Goal: Task Accomplishment & Management: Manage account settings

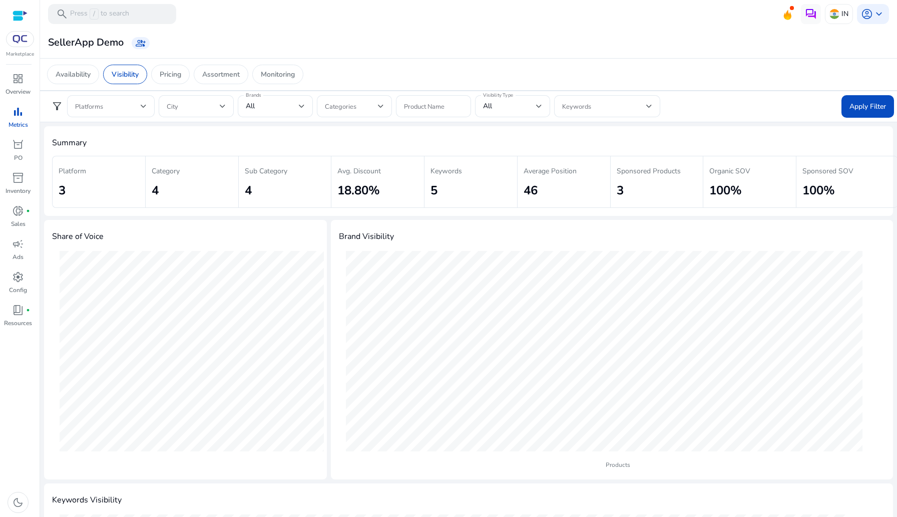
click at [15, 40] on img at bounding box center [20, 39] width 18 height 8
click at [291, 139] on h4 "Summary" at bounding box center [468, 143] width 833 height 10
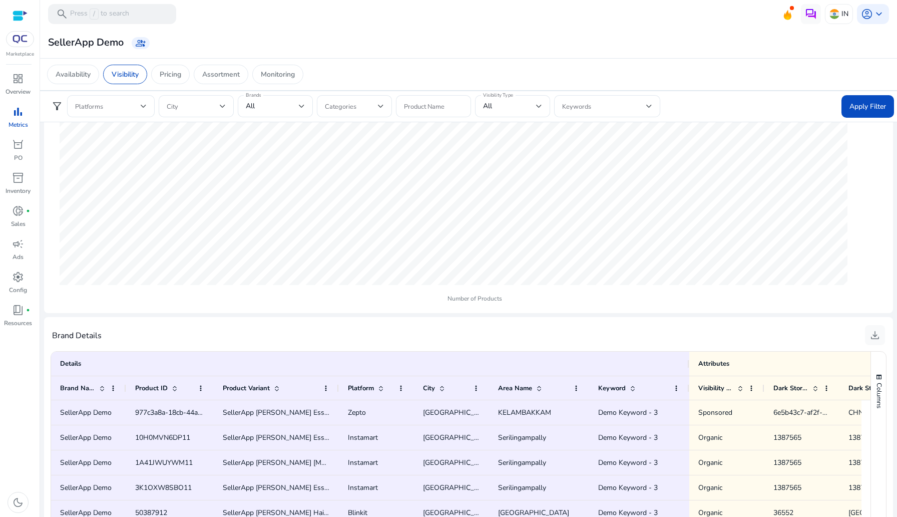
scroll to position [516, 0]
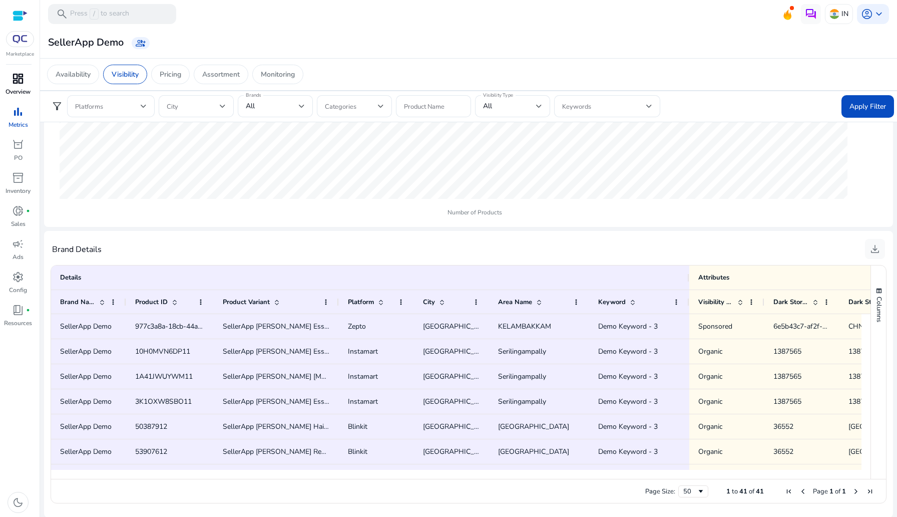
click at [8, 84] on div "dashboard" at bounding box center [18, 79] width 28 height 16
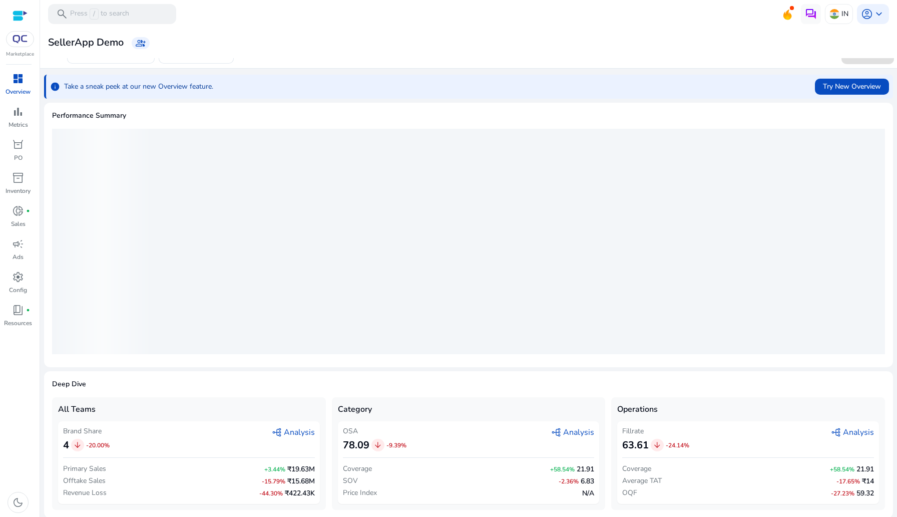
scroll to position [3, 0]
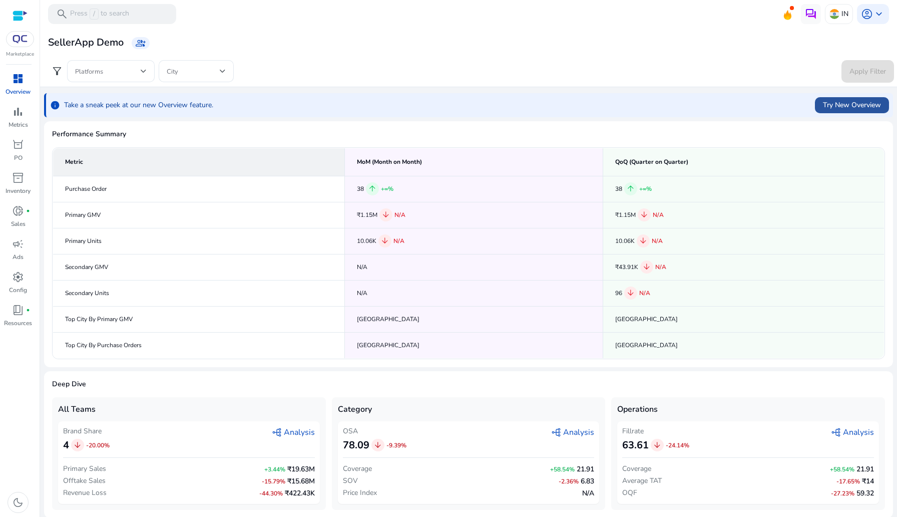
click at [835, 95] on span at bounding box center [852, 105] width 74 height 24
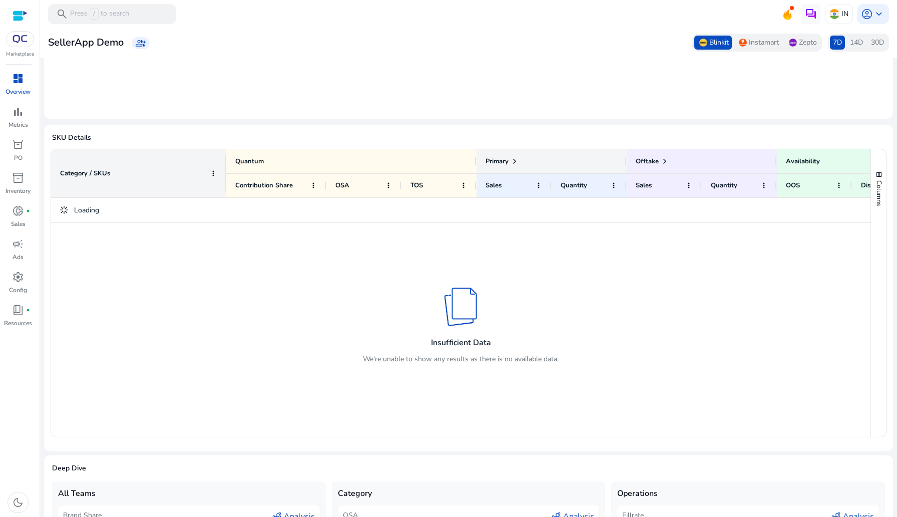
scroll to position [348, 0]
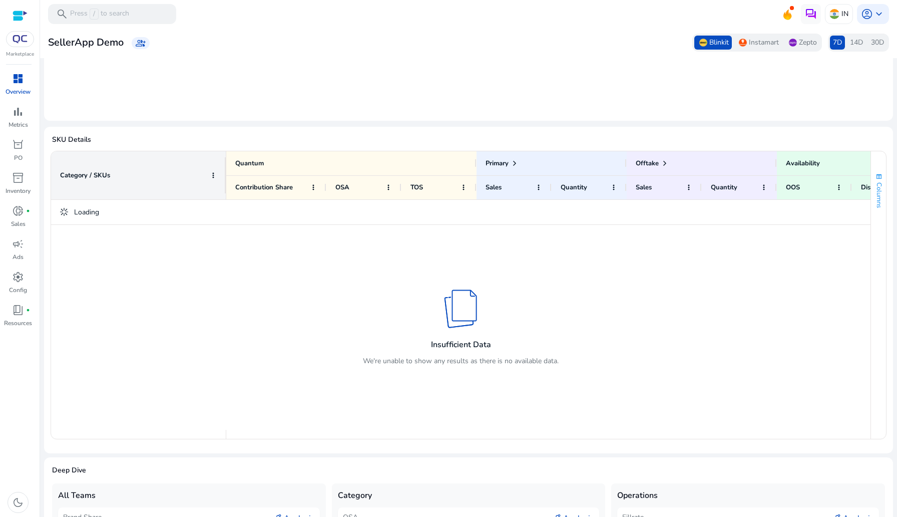
click at [871, 200] on button "Columns" at bounding box center [878, 190] width 15 height 54
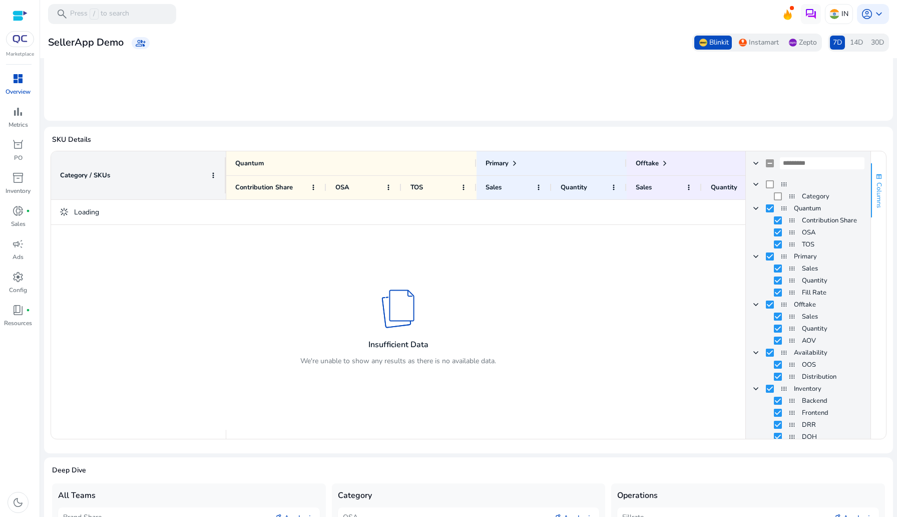
click at [875, 203] on span "Columns" at bounding box center [879, 195] width 9 height 26
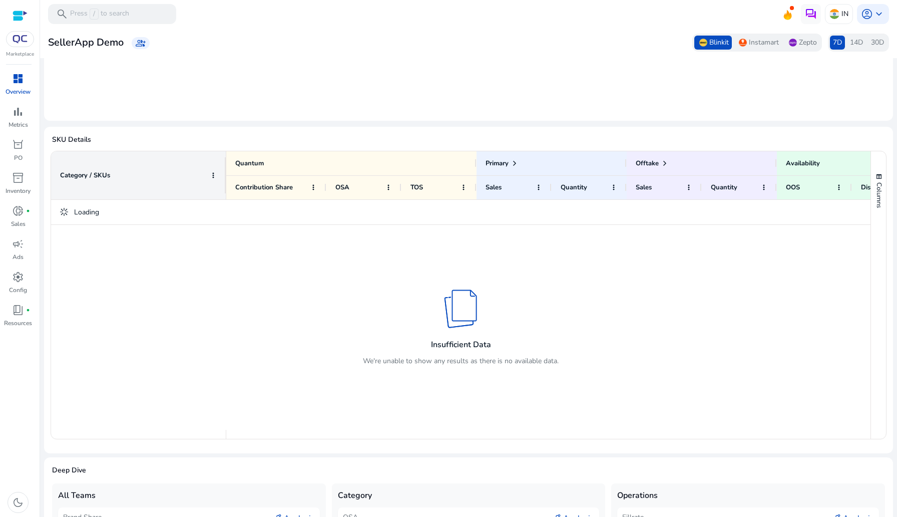
click at [10, 48] on div "Marketplace" at bounding box center [20, 29] width 40 height 58
click at [16, 41] on img at bounding box center [20, 39] width 18 height 8
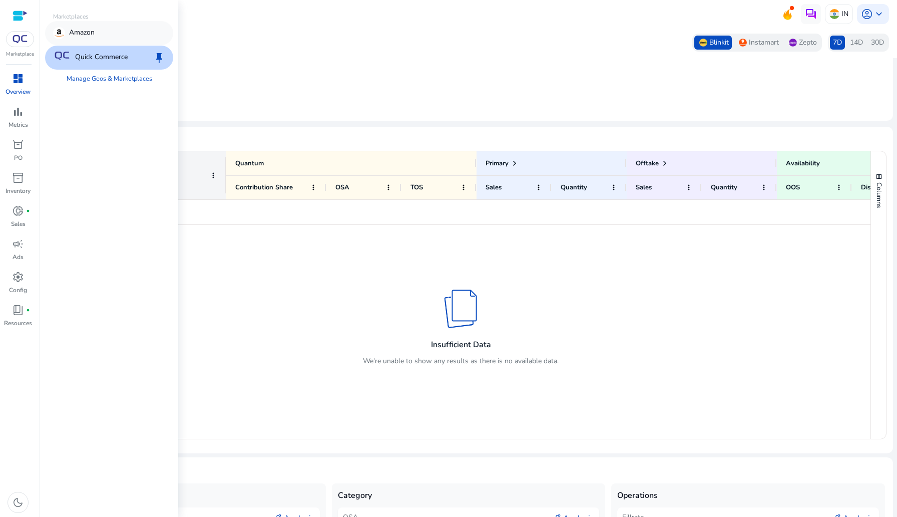
click at [97, 35] on div "Amazon" at bounding box center [109, 33] width 128 height 24
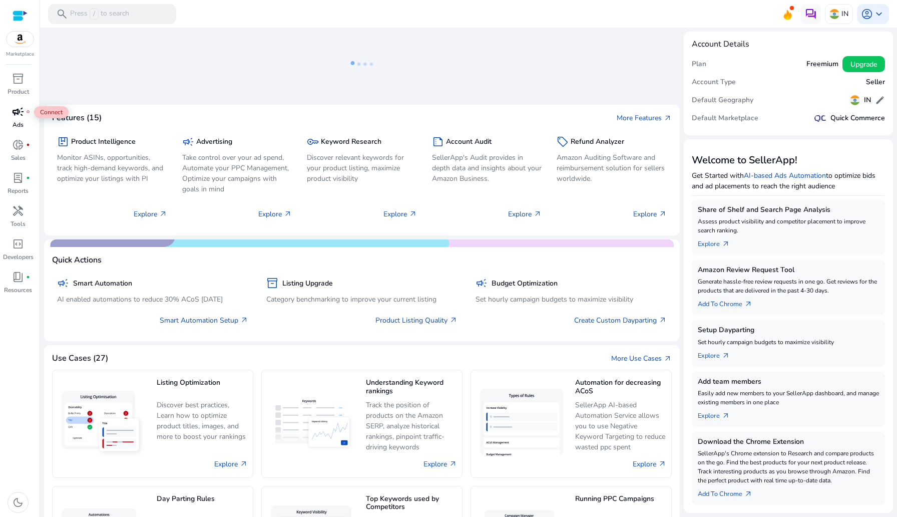
click at [18, 108] on span "campaign" at bounding box center [18, 112] width 12 height 12
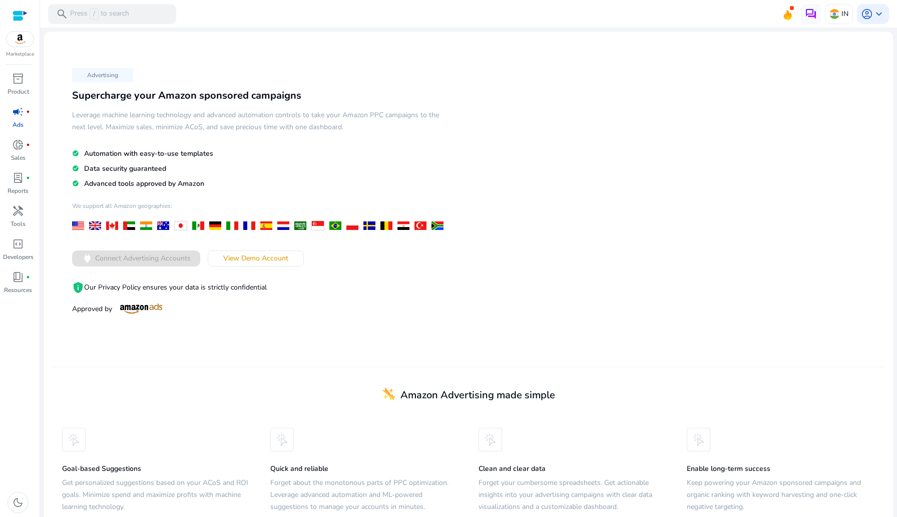
click at [0, 112] on link "campaign fiber_manual_record Ads" at bounding box center [18, 120] width 36 height 33
click at [254, 258] on span "View Demo Account" at bounding box center [255, 258] width 65 height 11
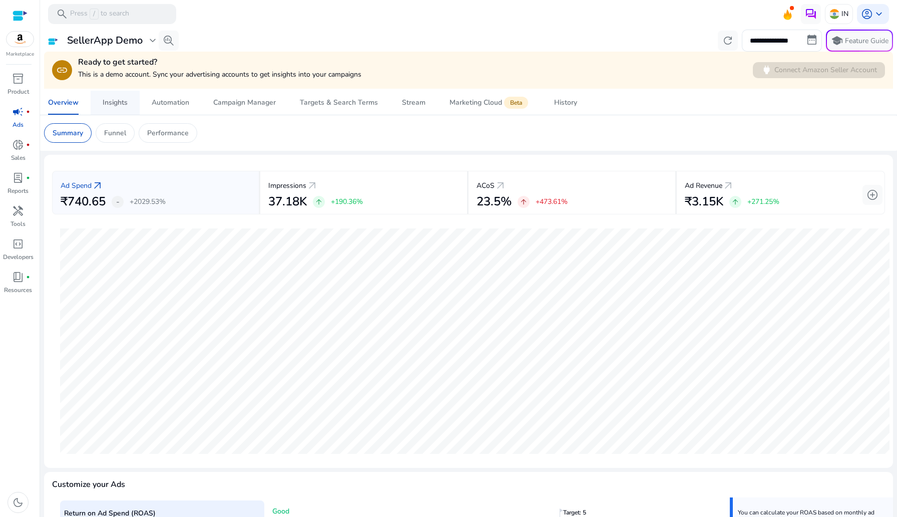
click at [99, 104] on link "Insights" at bounding box center [115, 103] width 49 height 24
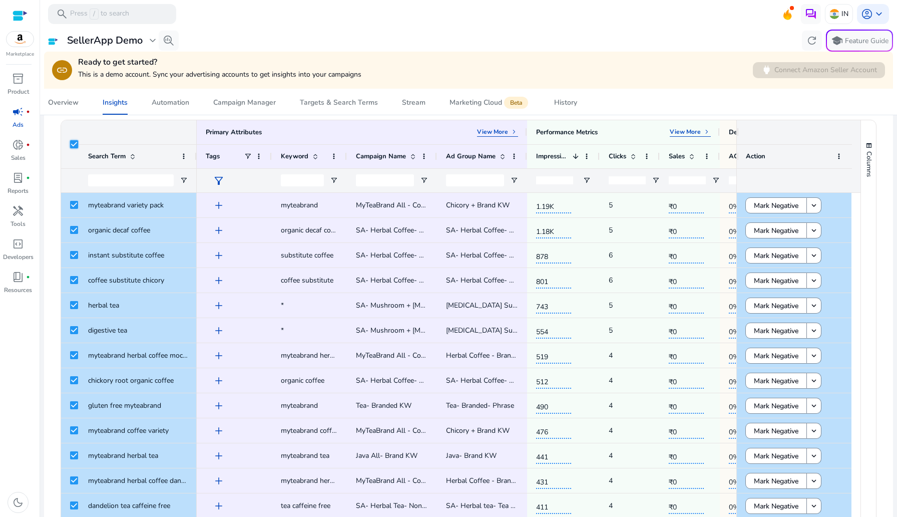
scroll to position [177, 0]
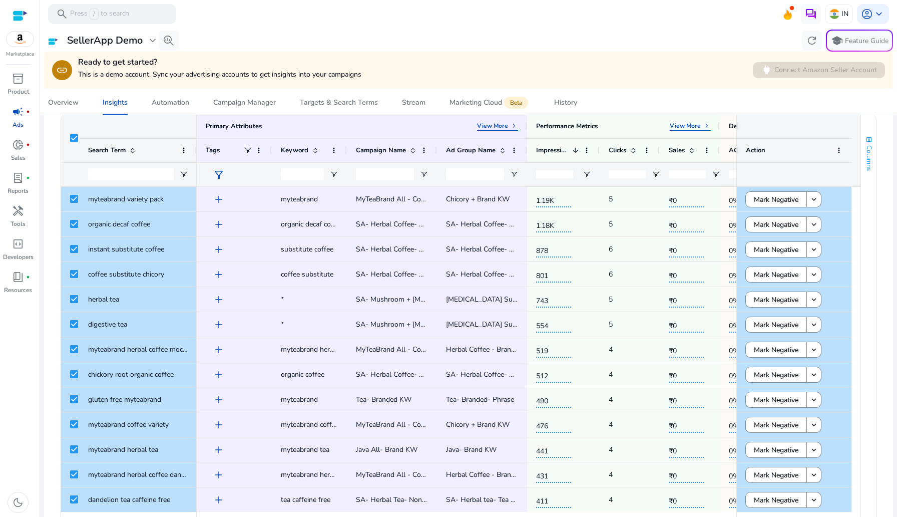
click at [866, 152] on span "Columns" at bounding box center [869, 158] width 9 height 26
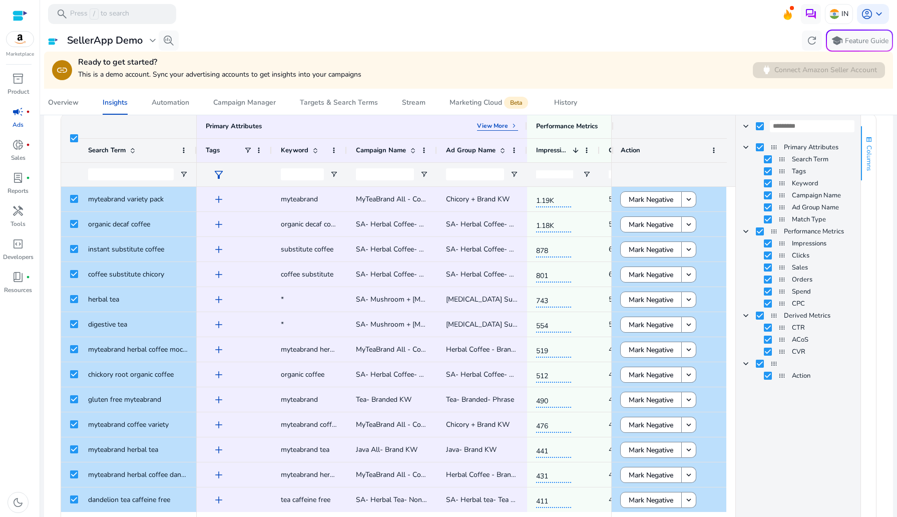
click at [866, 152] on span "Columns" at bounding box center [869, 158] width 9 height 26
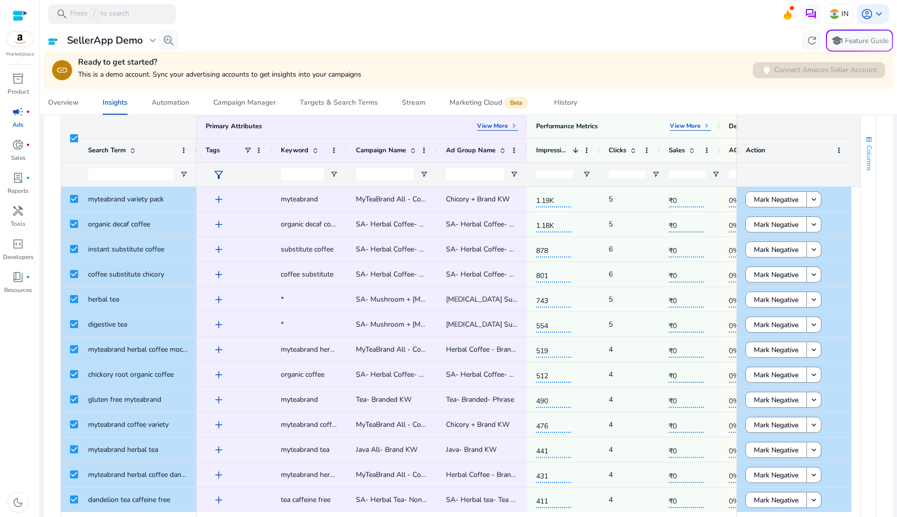
click at [866, 152] on span "Columns" at bounding box center [869, 158] width 9 height 26
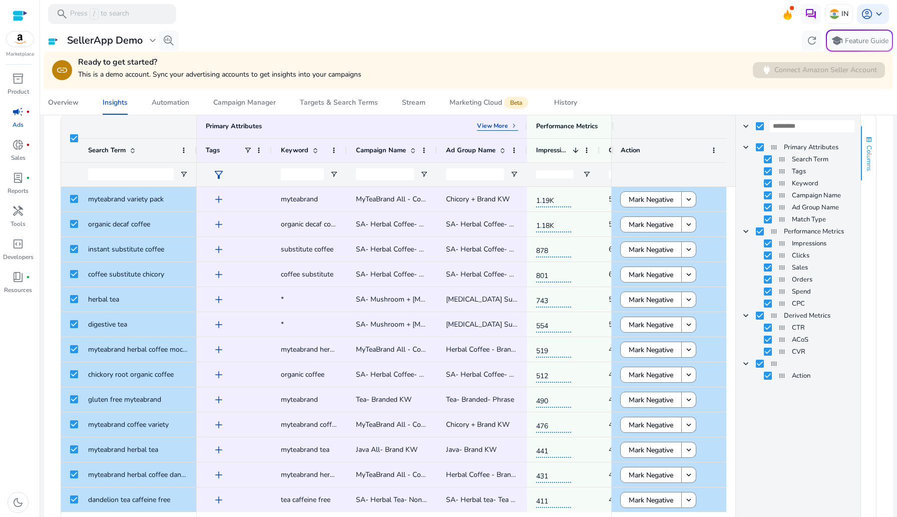
click at [865, 151] on span "Columns" at bounding box center [869, 158] width 9 height 26
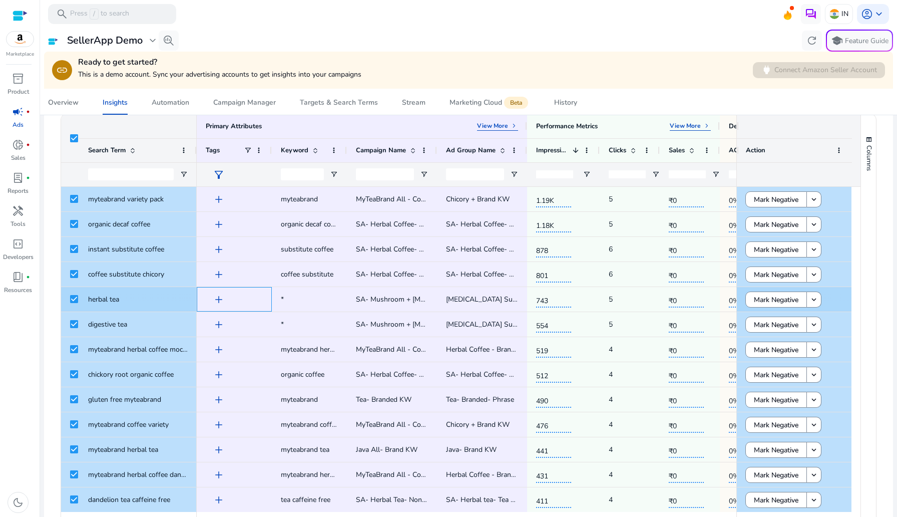
click at [215, 300] on span "add" at bounding box center [219, 299] width 12 height 12
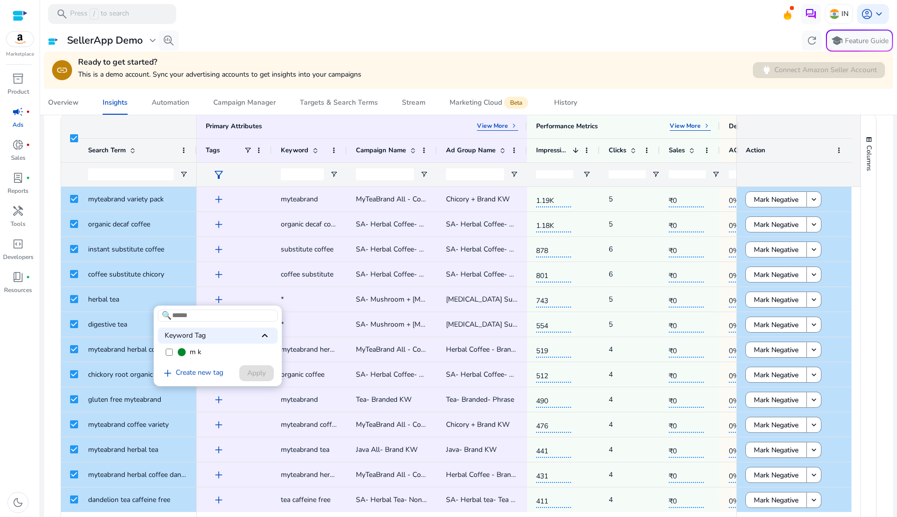
click at [231, 288] on div at bounding box center [448, 258] width 897 height 517
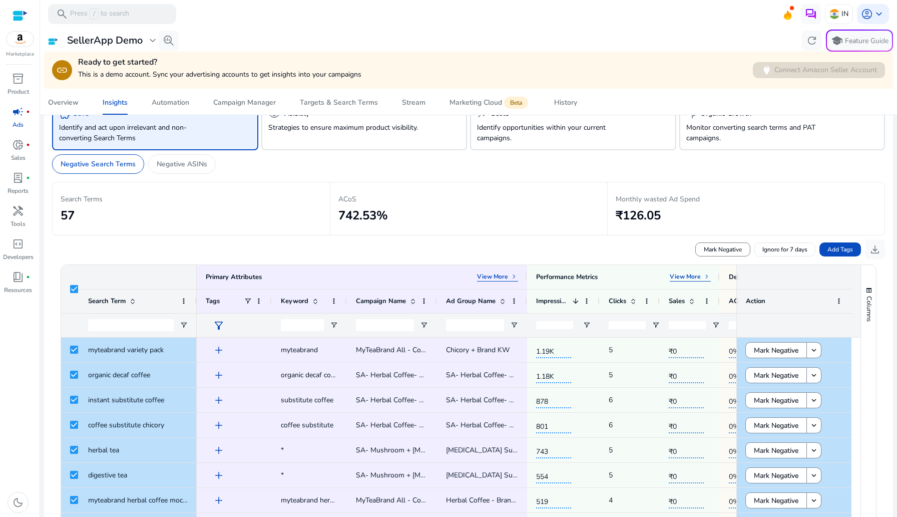
scroll to position [48, 0]
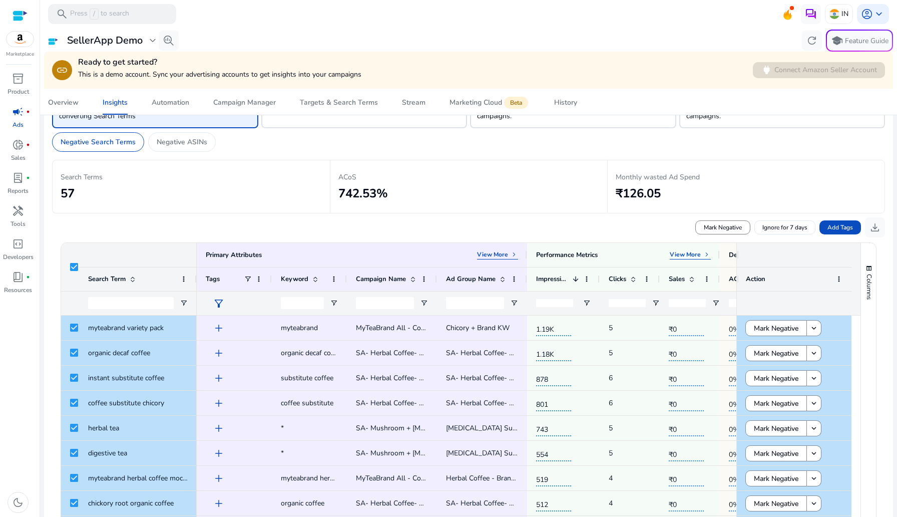
click at [14, 114] on span "campaign" at bounding box center [18, 112] width 12 height 12
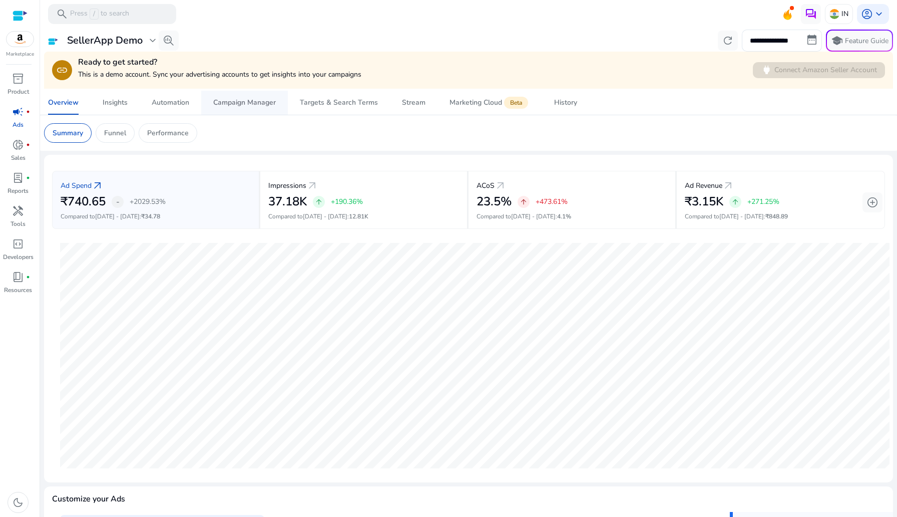
click at [244, 114] on span "Campaign Manager" at bounding box center [244, 103] width 63 height 24
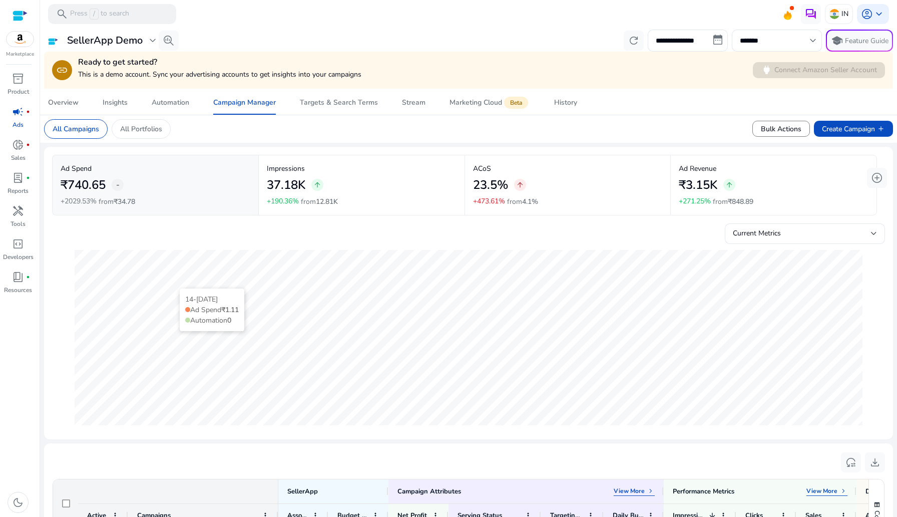
scroll to position [295, 0]
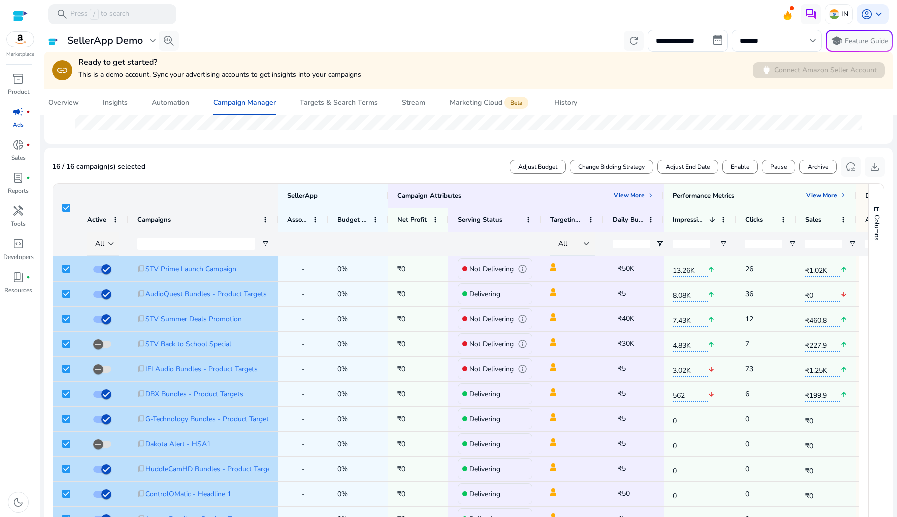
click at [102, 165] on h5 "16 / 16 campaign(s) selected" at bounding box center [98, 167] width 93 height 9
click at [251, 0] on div at bounding box center [448, 0] width 897 height 0
click at [133, 168] on h5 "16 / 16 campaign(s) selected" at bounding box center [98, 167] width 93 height 9
click at [284, 0] on div at bounding box center [448, 0] width 897 height 0
click at [535, 164] on span "Adjust Budget" at bounding box center [537, 166] width 39 height 9
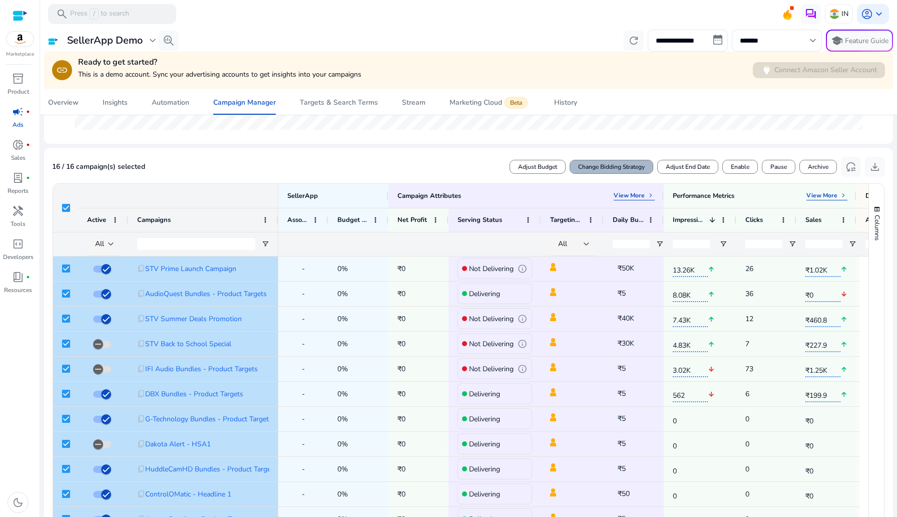
click at [627, 169] on span "Change Bidding Strategy" at bounding box center [611, 166] width 67 height 9
click at [703, 171] on span "Select Bid Strategy" at bounding box center [702, 168] width 60 height 10
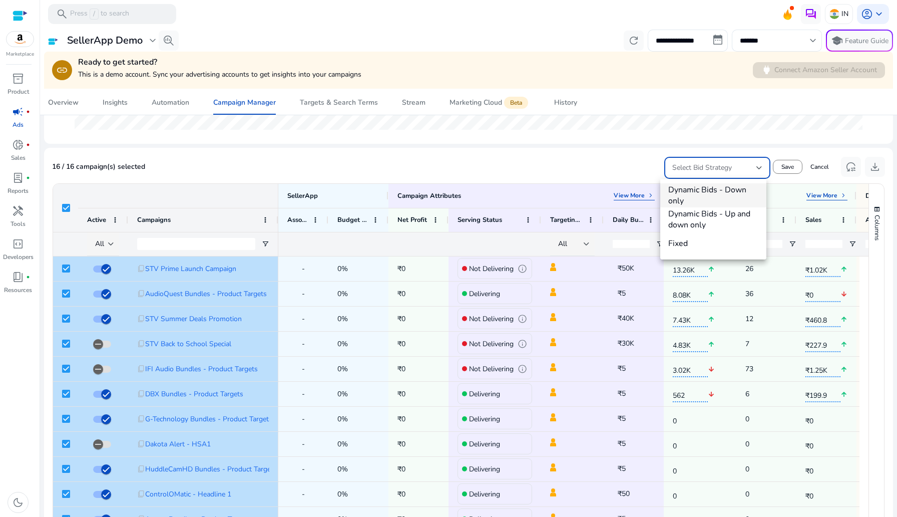
click at [655, 166] on div at bounding box center [448, 258] width 897 height 517
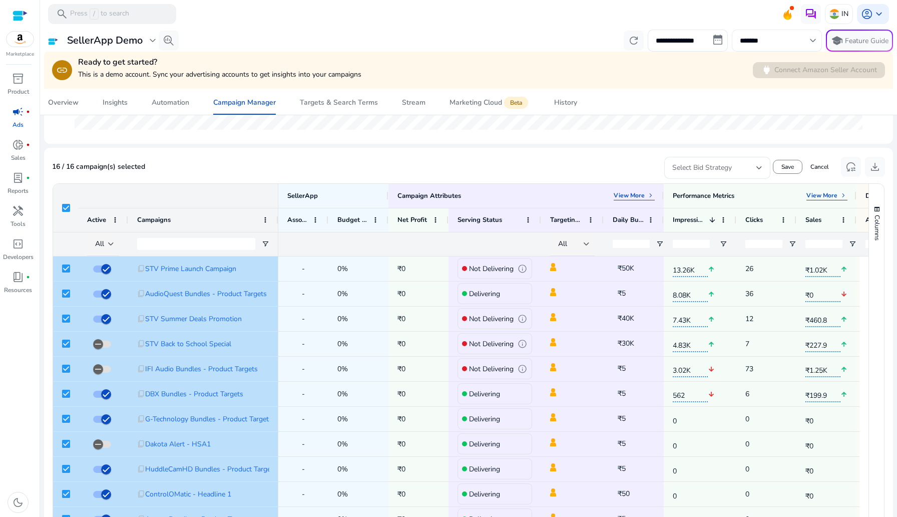
click at [762, 48] on div "*******" at bounding box center [772, 41] width 64 height 22
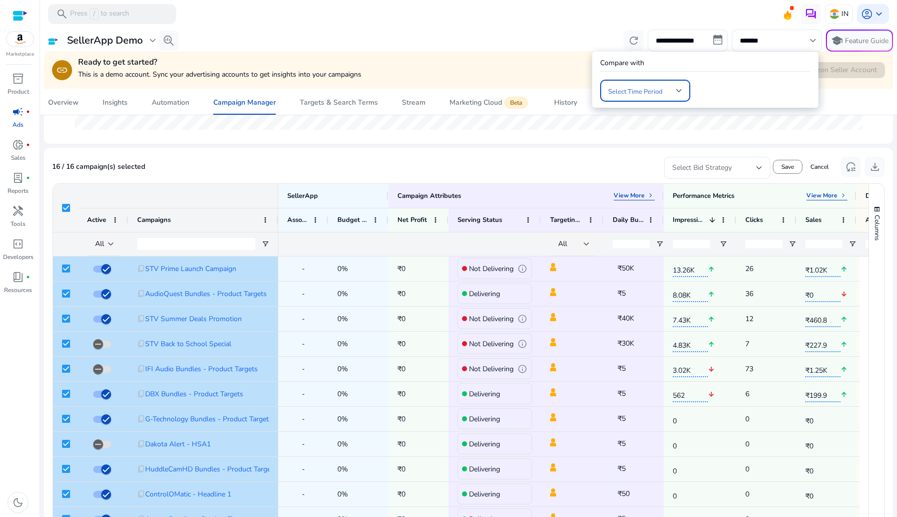
click at [647, 93] on span at bounding box center [642, 90] width 68 height 11
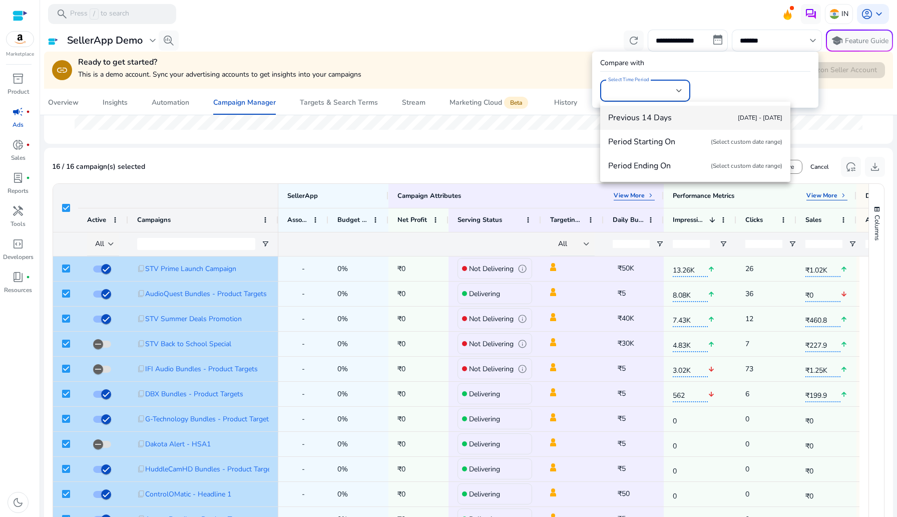
click at [572, 147] on div at bounding box center [448, 258] width 897 height 517
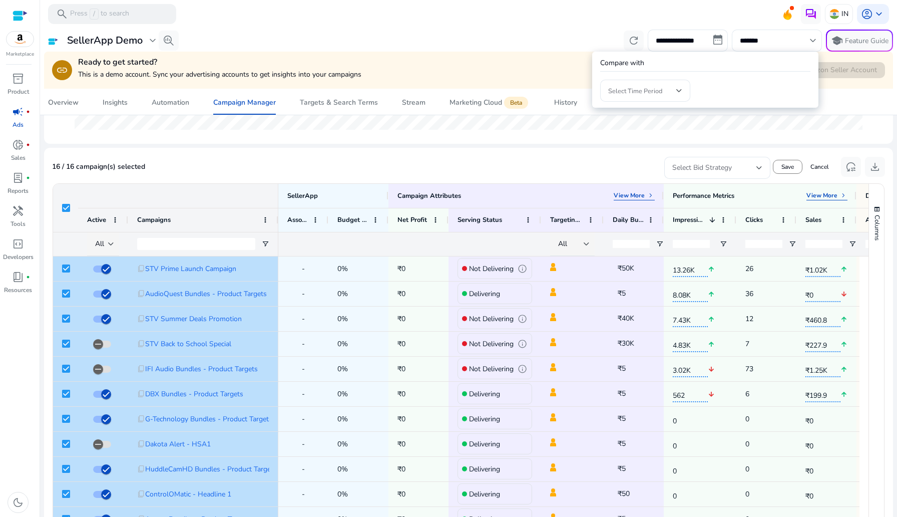
click at [714, 167] on div at bounding box center [448, 258] width 897 height 517
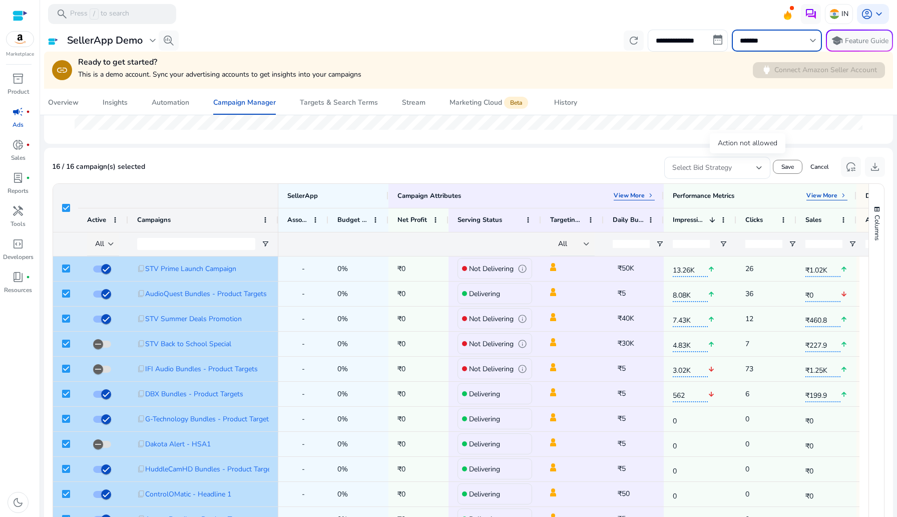
click at [714, 167] on span "Select Bid Strategy" at bounding box center [702, 168] width 60 height 10
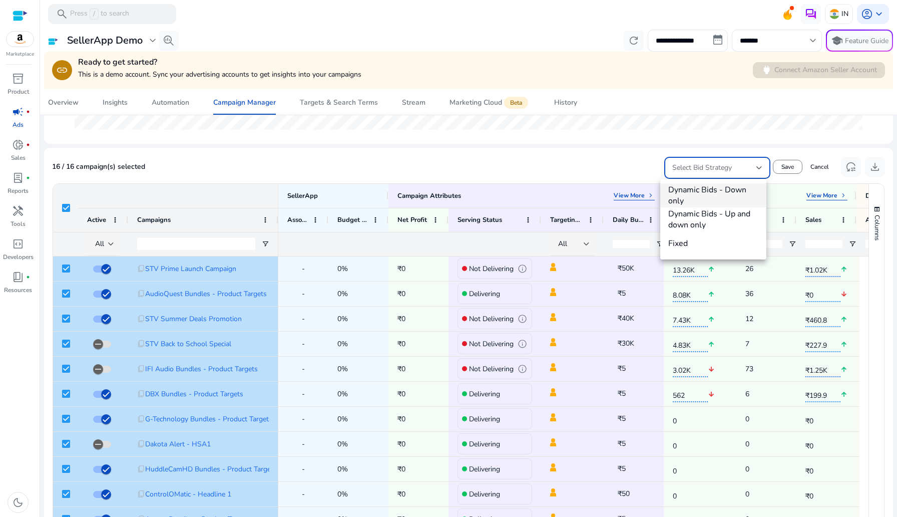
click at [592, 175] on div at bounding box center [448, 258] width 897 height 517
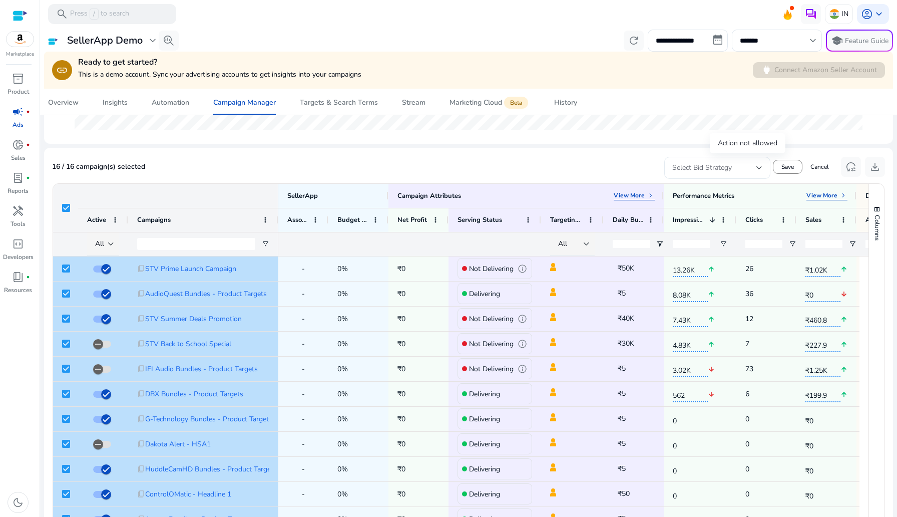
click at [713, 164] on span "Select Bid Strategy" at bounding box center [702, 168] width 60 height 10
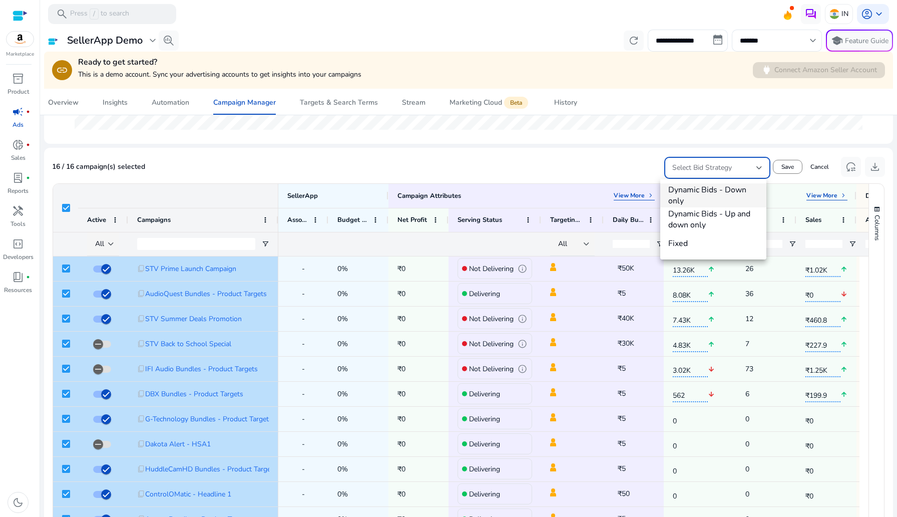
click at [764, 41] on div at bounding box center [448, 258] width 897 height 517
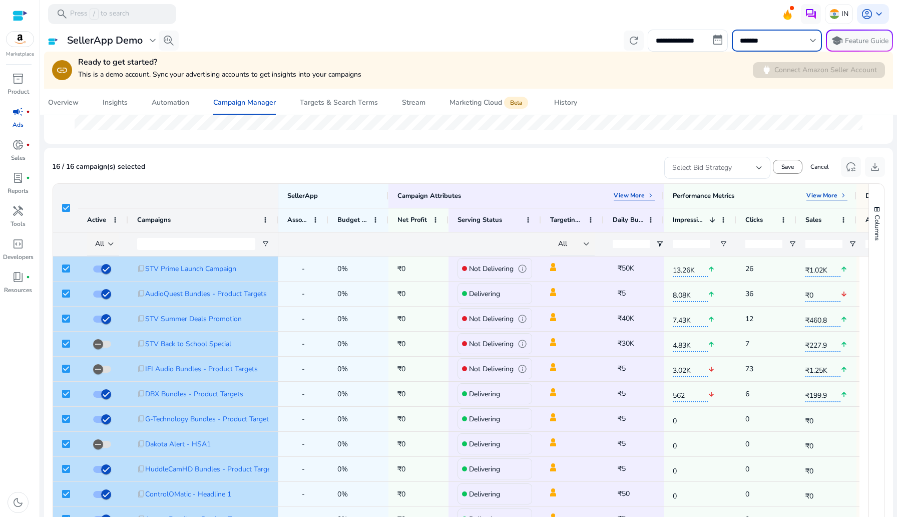
click at [764, 41] on input "*******" at bounding box center [772, 40] width 64 height 11
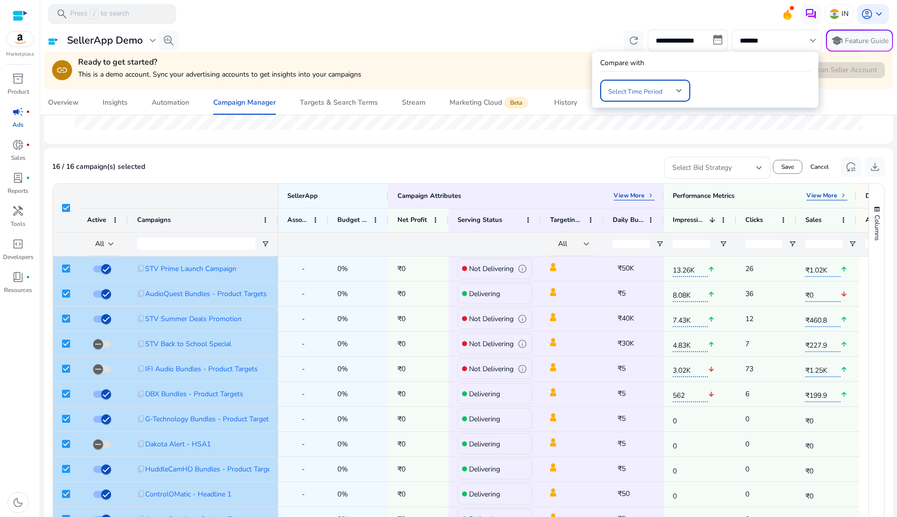
click at [652, 91] on span at bounding box center [642, 90] width 68 height 11
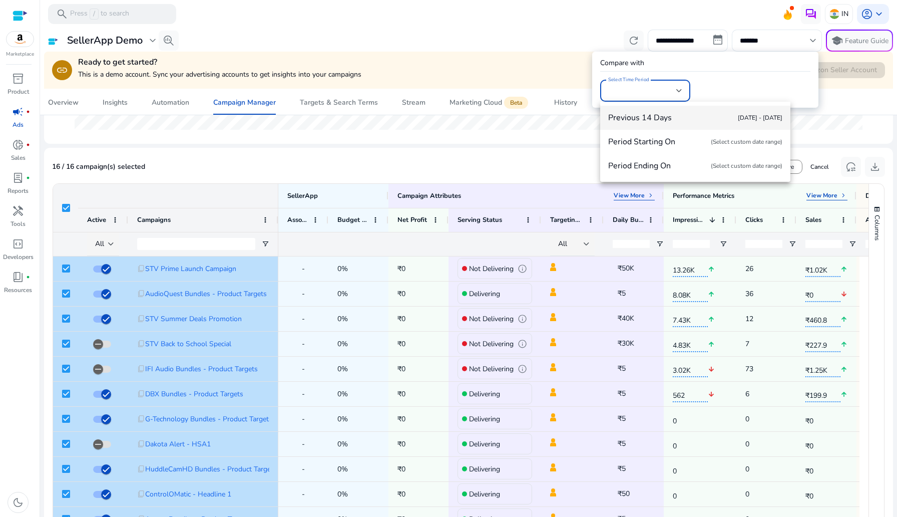
click at [542, 173] on div at bounding box center [448, 258] width 897 height 517
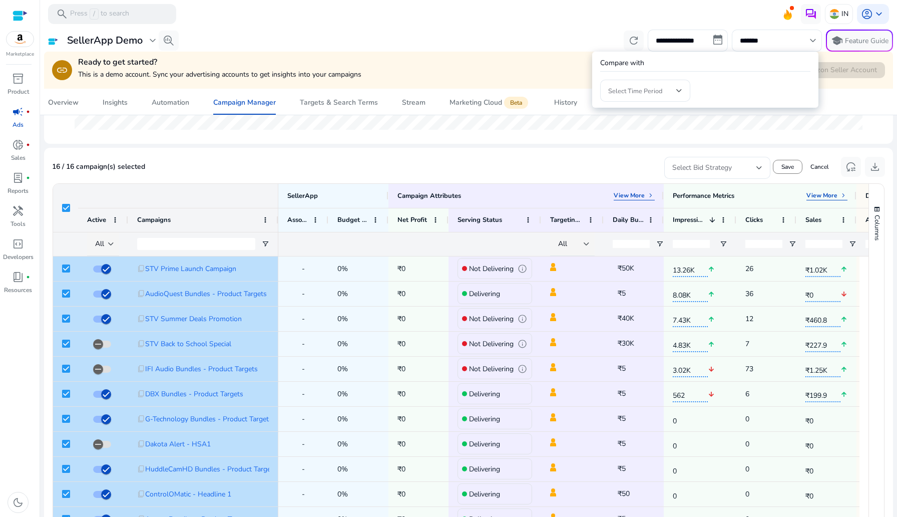
click at [713, 169] on div at bounding box center [448, 258] width 897 height 517
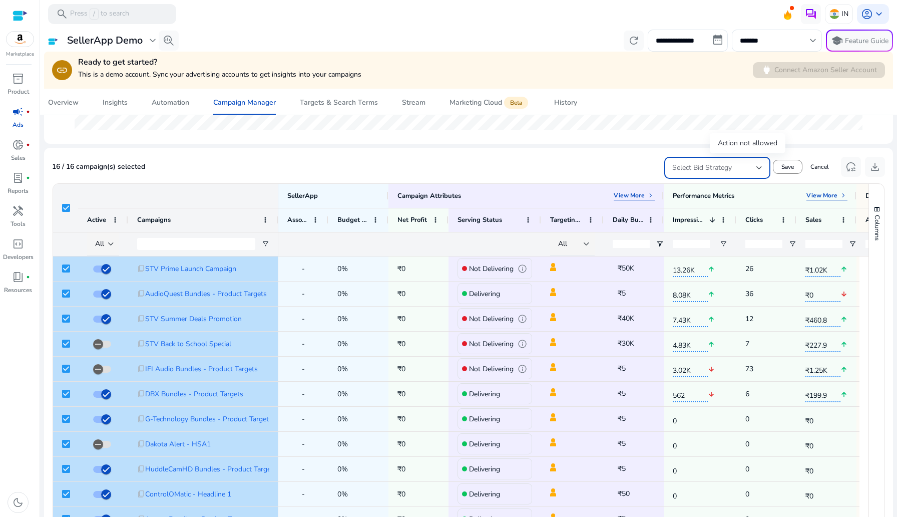
click at [713, 169] on span "Select Bid Strategy" at bounding box center [702, 168] width 60 height 10
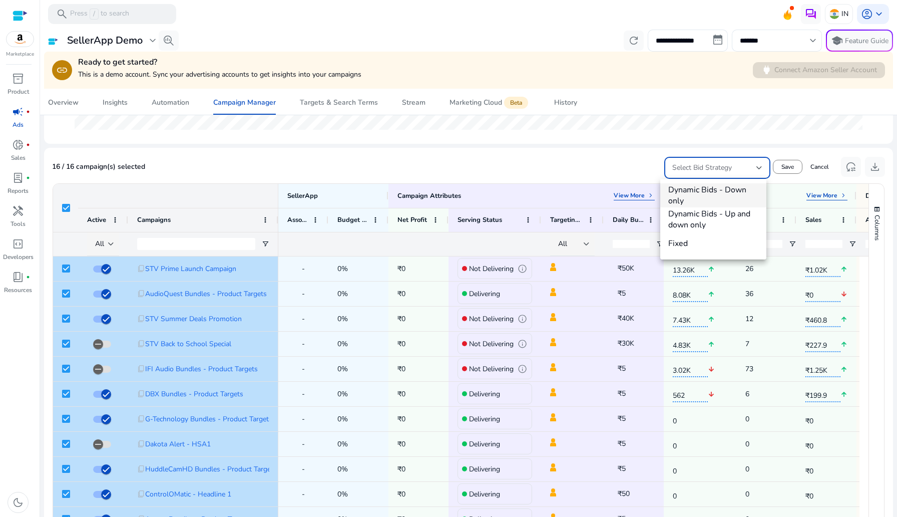
click at [647, 179] on div at bounding box center [448, 258] width 897 height 517
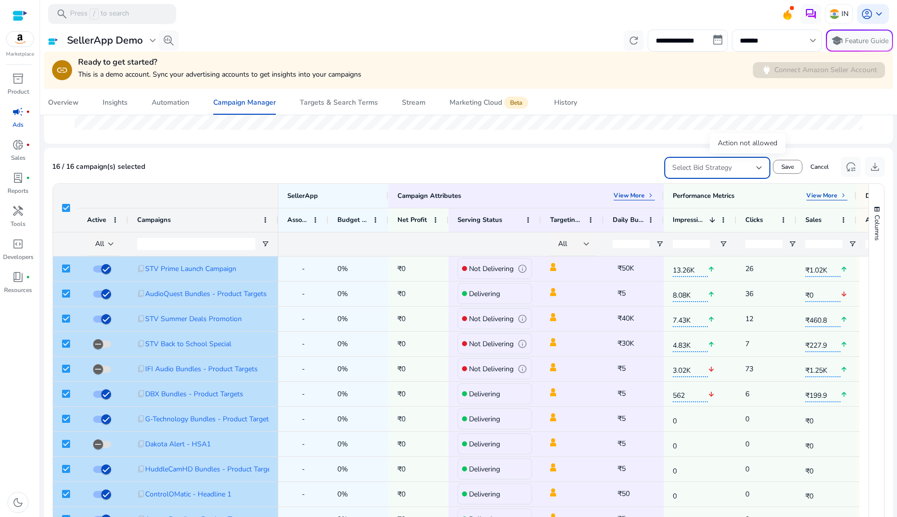
click at [697, 168] on span "Select Bid Strategy" at bounding box center [702, 168] width 60 height 10
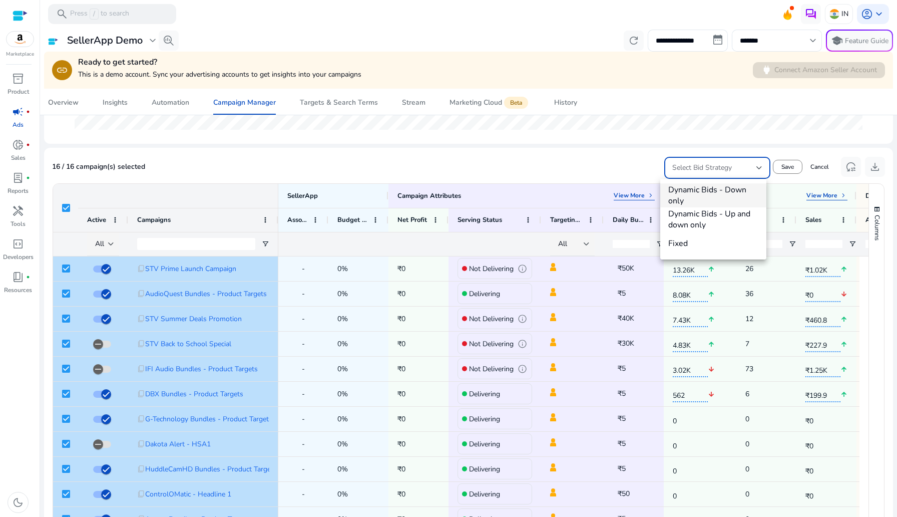
click at [788, 44] on div at bounding box center [448, 258] width 897 height 517
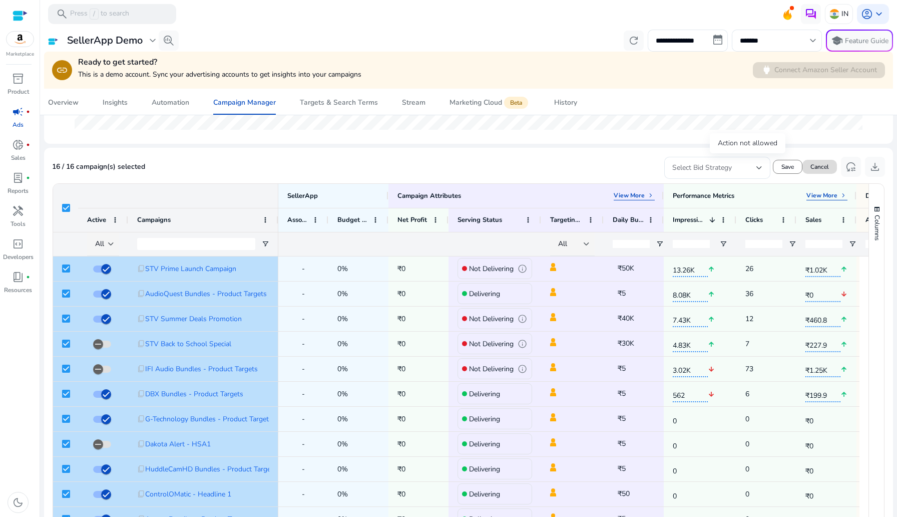
click at [817, 167] on span "Cancel" at bounding box center [820, 166] width 19 height 9
click at [610, 165] on span "Change Bidding Strategy" at bounding box center [611, 166] width 67 height 9
click at [712, 171] on span "Select Bid Strategy" at bounding box center [702, 168] width 60 height 10
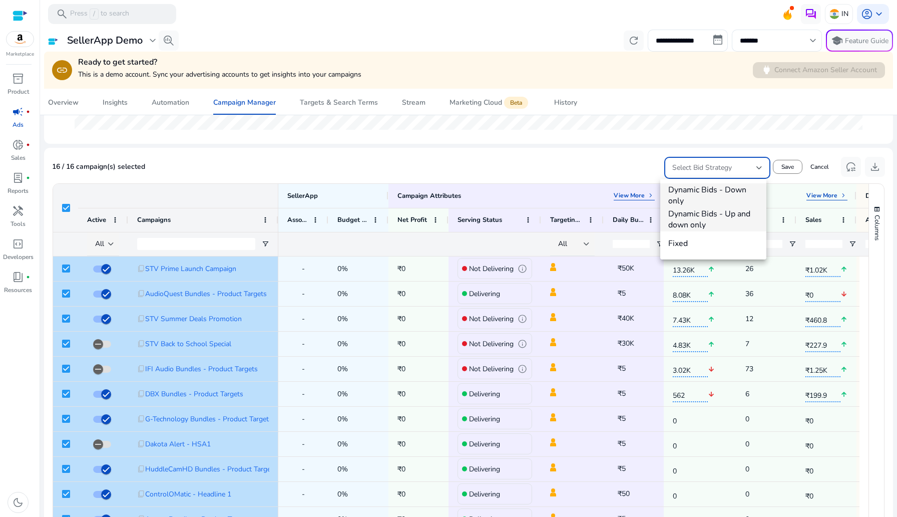
click at [697, 211] on span "Dynamic Bids - Up and down only" at bounding box center [713, 219] width 90 height 22
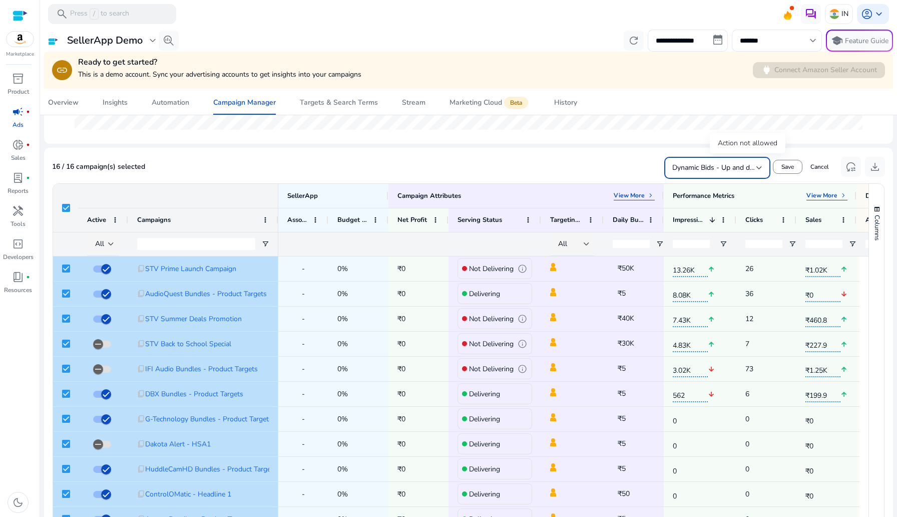
click at [708, 169] on span "Dynamic Bids - Up and down only" at bounding box center [725, 168] width 107 height 10
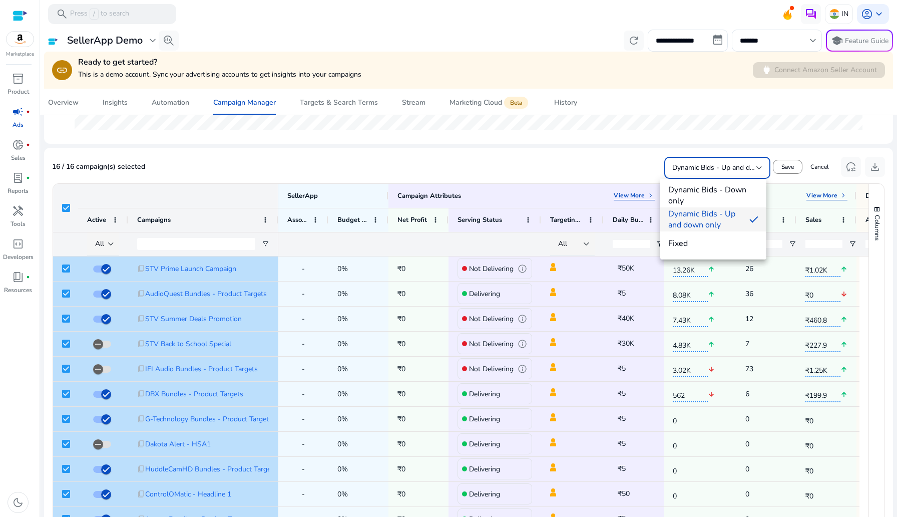
click at [808, 166] on div at bounding box center [448, 258] width 897 height 517
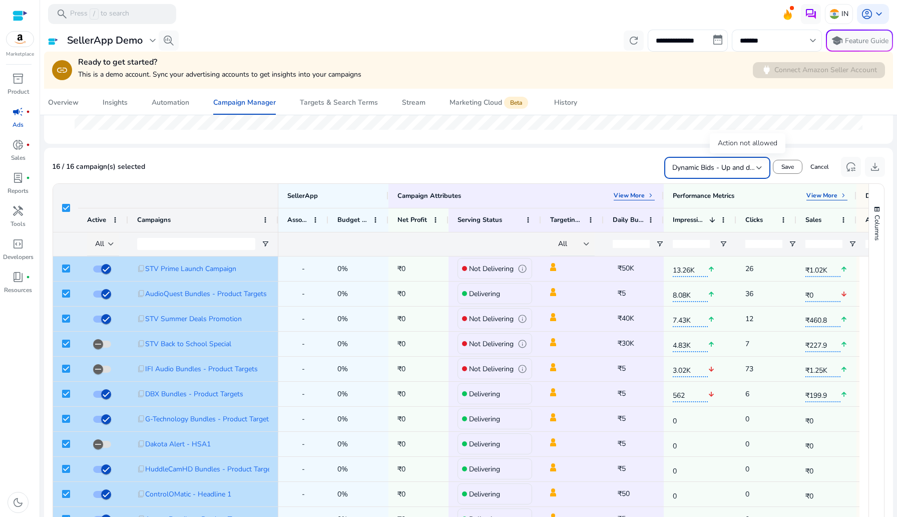
click at [733, 168] on span "Dynamic Bids - Up and down only" at bounding box center [725, 168] width 107 height 10
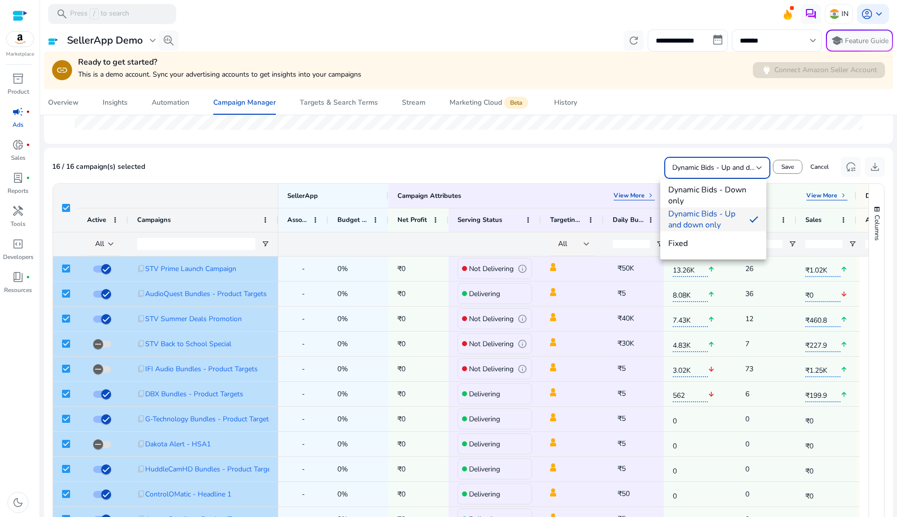
click at [770, 26] on div at bounding box center [448, 258] width 897 height 517
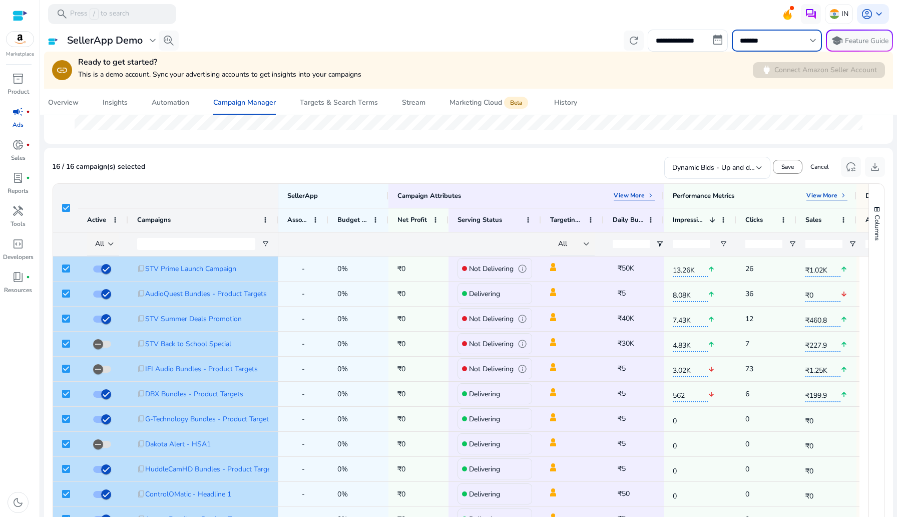
click at [770, 39] on input "*******" at bounding box center [772, 40] width 64 height 11
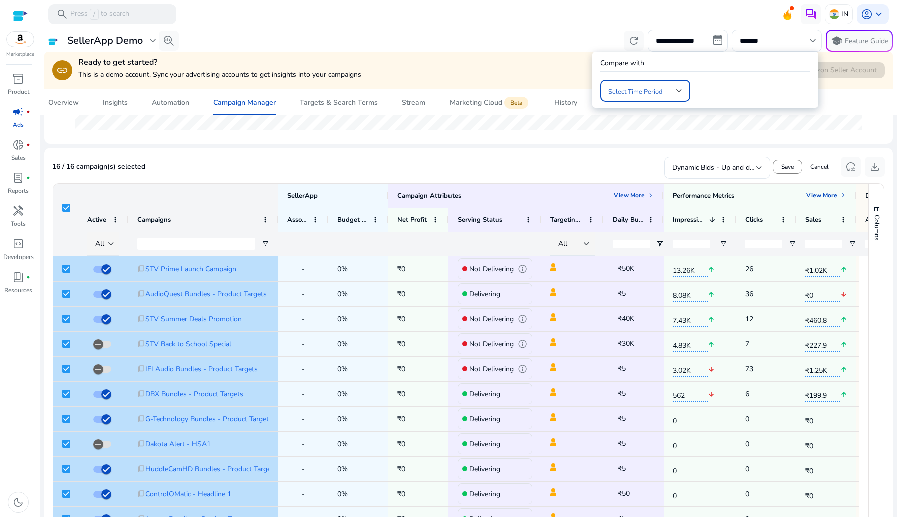
click at [635, 94] on span at bounding box center [642, 90] width 68 height 11
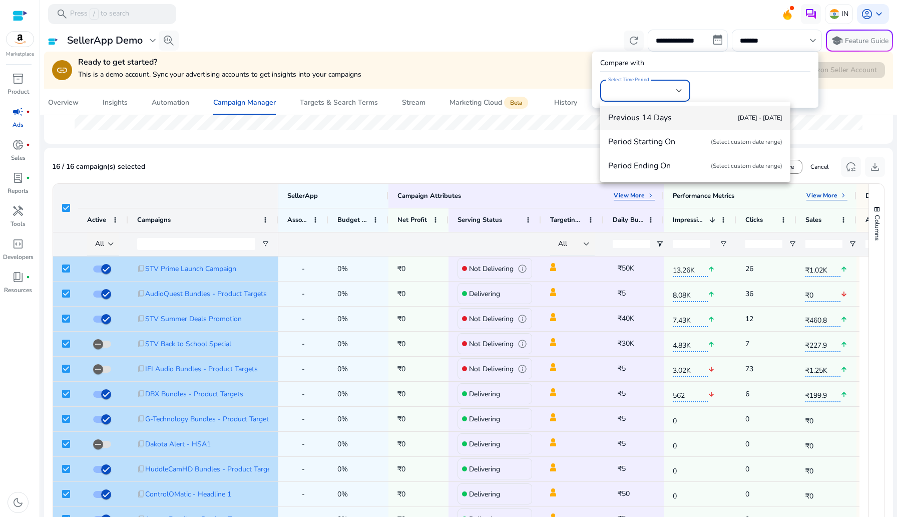
click at [835, 110] on div at bounding box center [448, 258] width 897 height 517
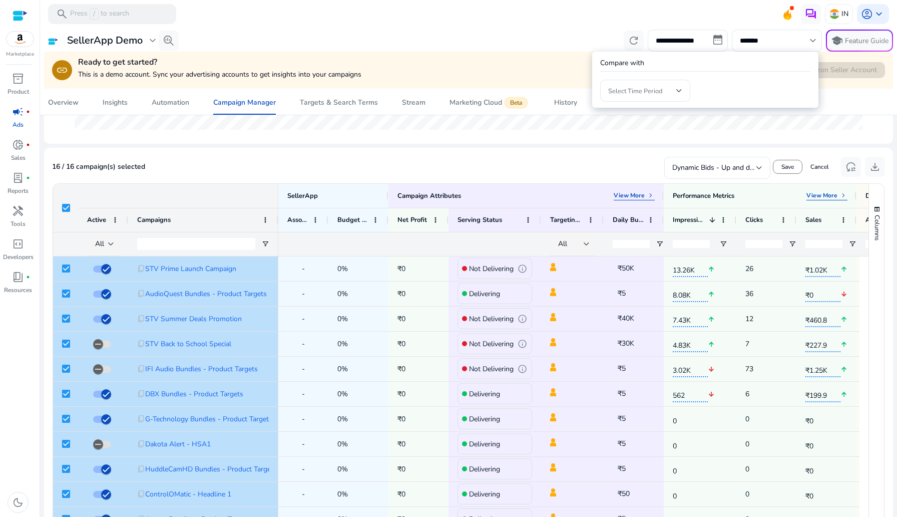
click at [757, 38] on div at bounding box center [448, 258] width 897 height 517
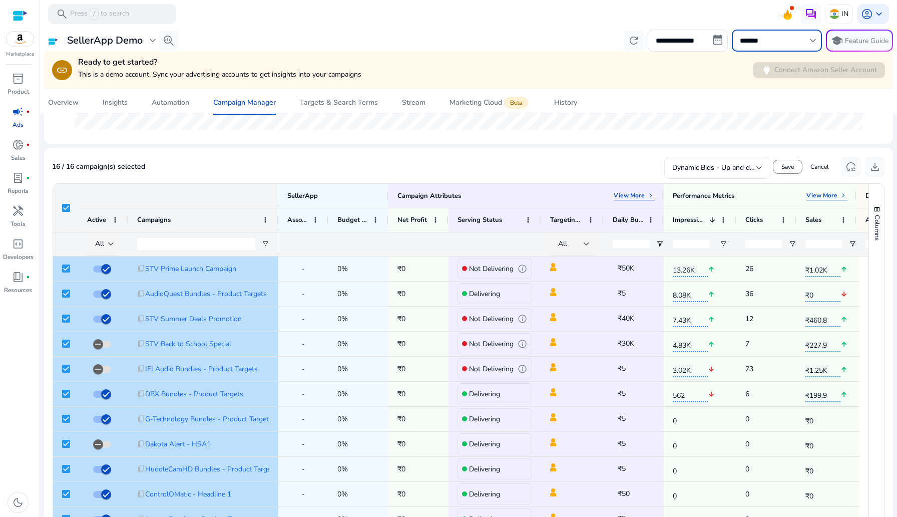
click at [757, 38] on input "*******" at bounding box center [772, 40] width 64 height 11
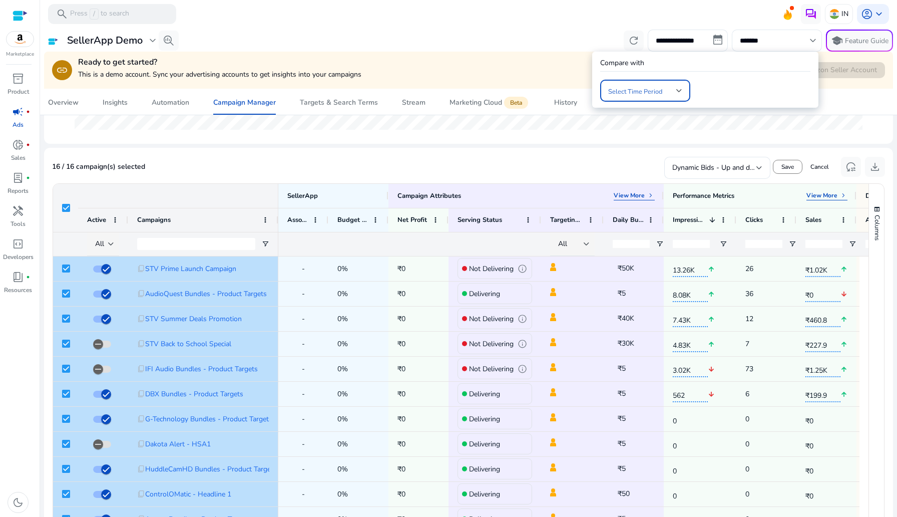
click at [647, 90] on span at bounding box center [642, 90] width 68 height 11
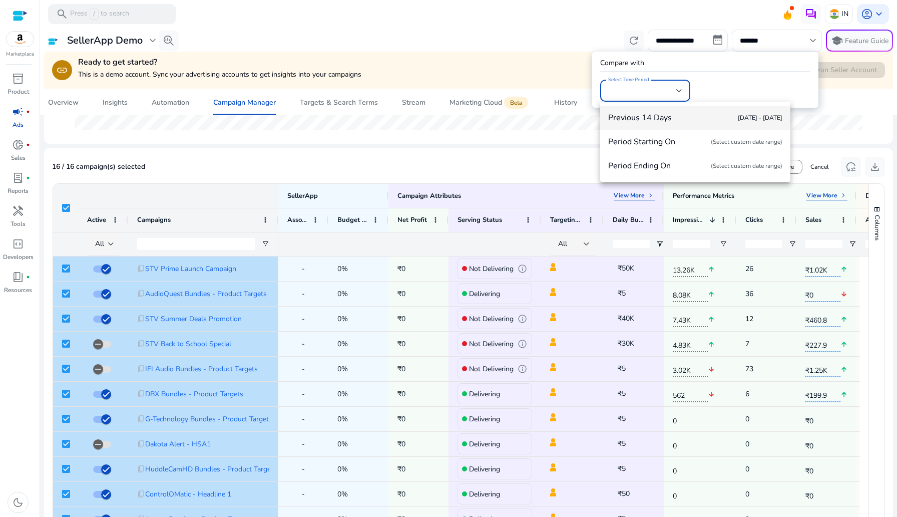
click at [540, 139] on div at bounding box center [448, 258] width 897 height 517
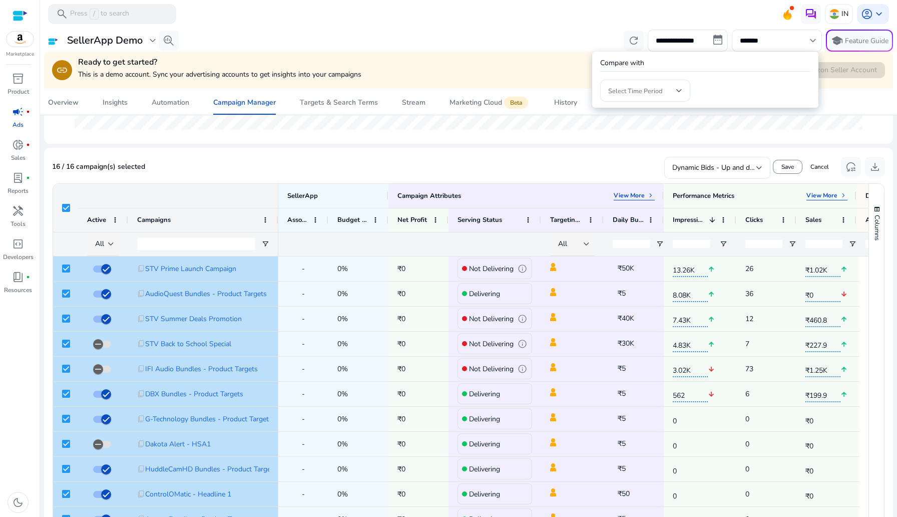
click at [555, 141] on div at bounding box center [448, 258] width 897 height 517
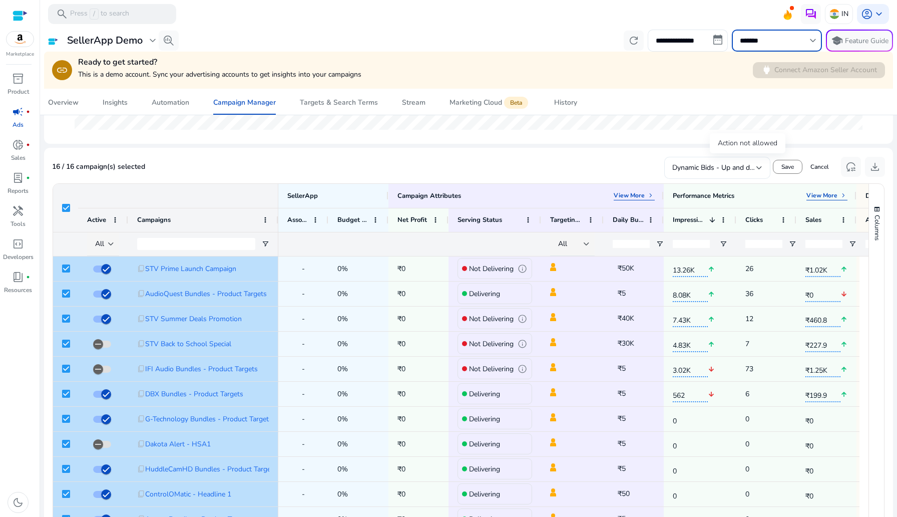
click at [722, 169] on span "Dynamic Bids - Up and down only" at bounding box center [725, 168] width 107 height 10
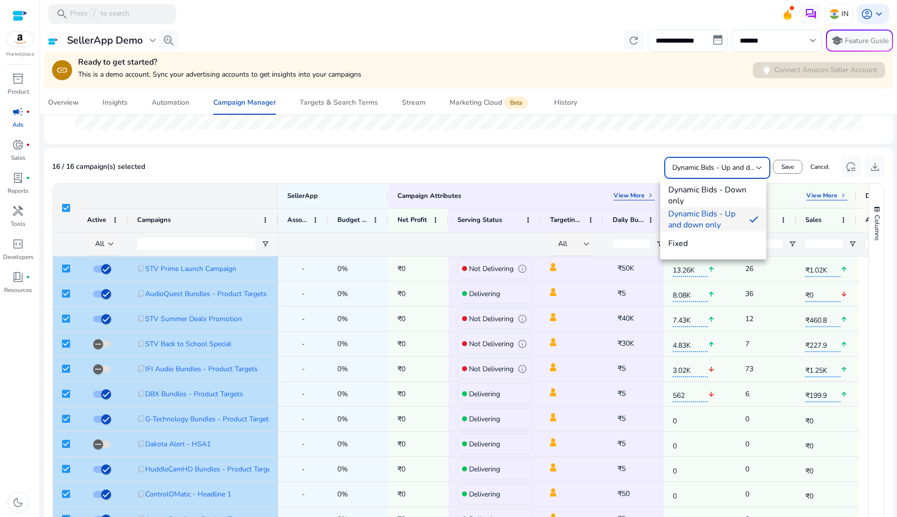
click at [764, 36] on div at bounding box center [448, 258] width 897 height 517
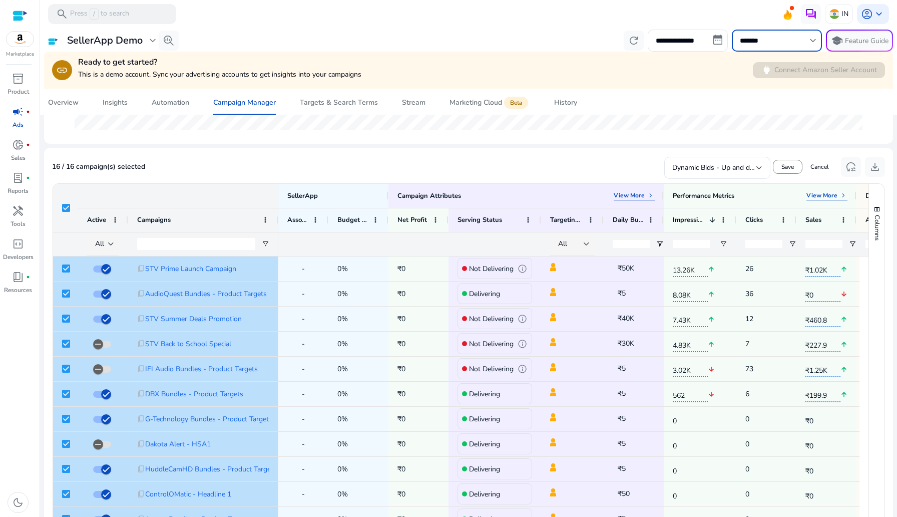
click at [764, 36] on input "*******" at bounding box center [772, 40] width 64 height 11
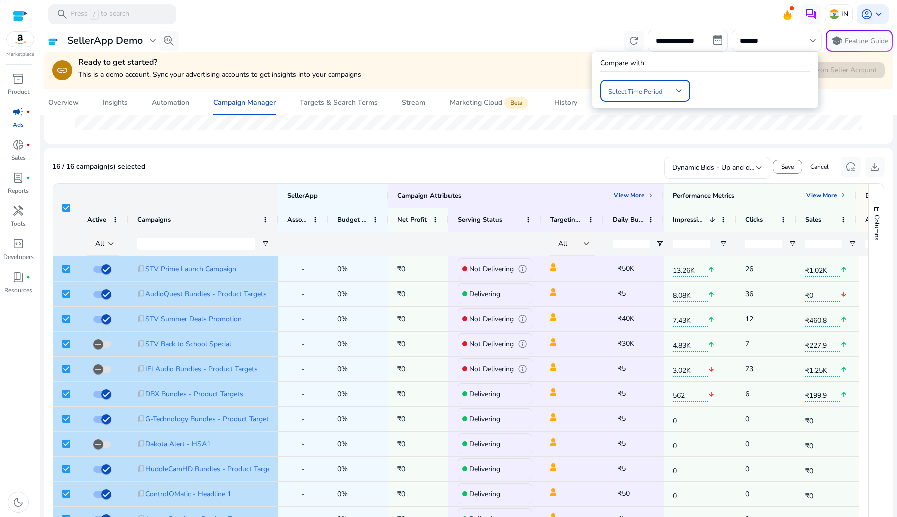
click at [644, 89] on span at bounding box center [642, 90] width 68 height 11
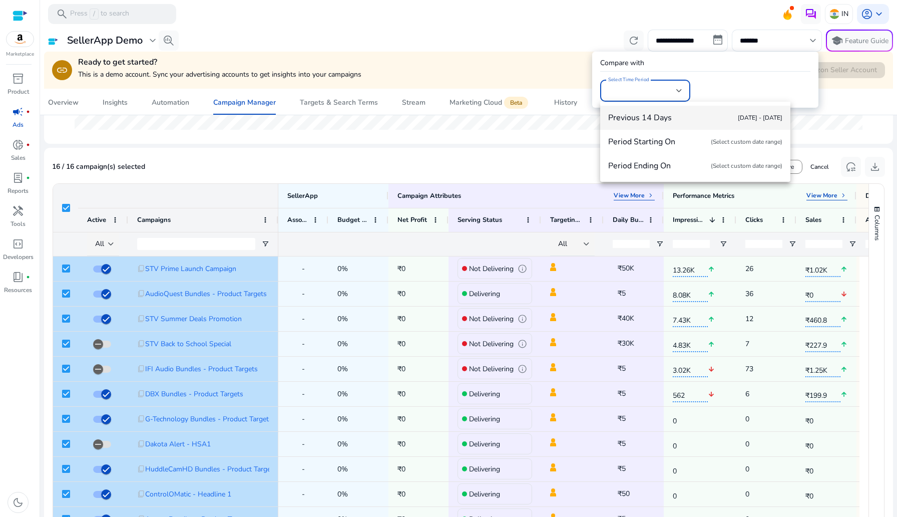
click at [556, 137] on div at bounding box center [448, 258] width 897 height 517
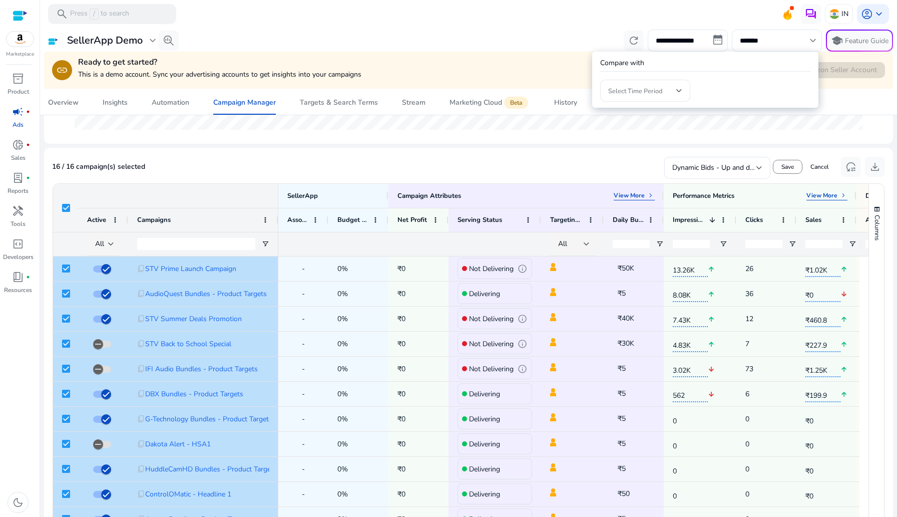
click at [552, 137] on div at bounding box center [448, 258] width 897 height 517
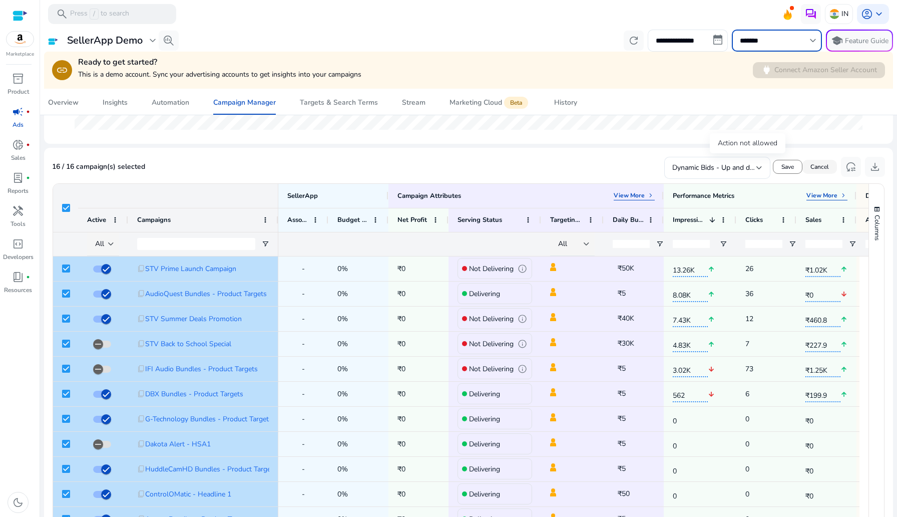
click at [817, 162] on span at bounding box center [820, 167] width 35 height 24
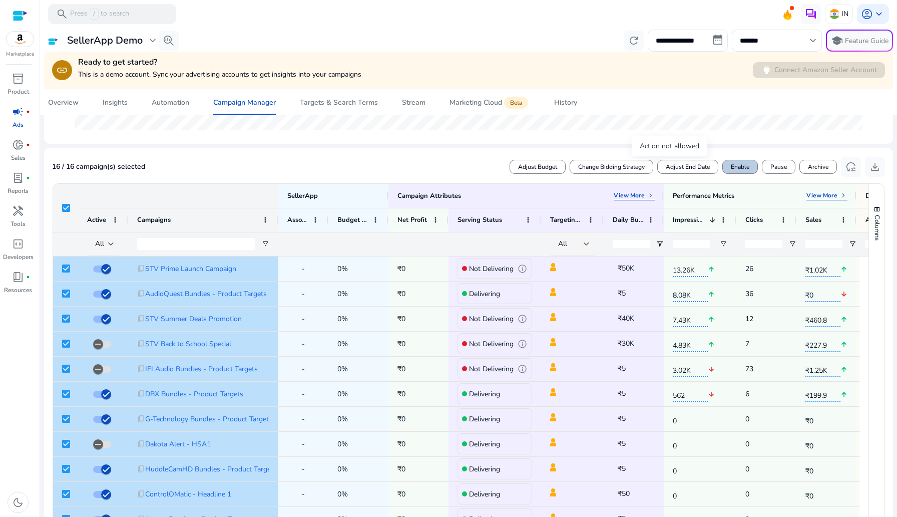
click at [745, 163] on span "Enable" at bounding box center [740, 166] width 19 height 9
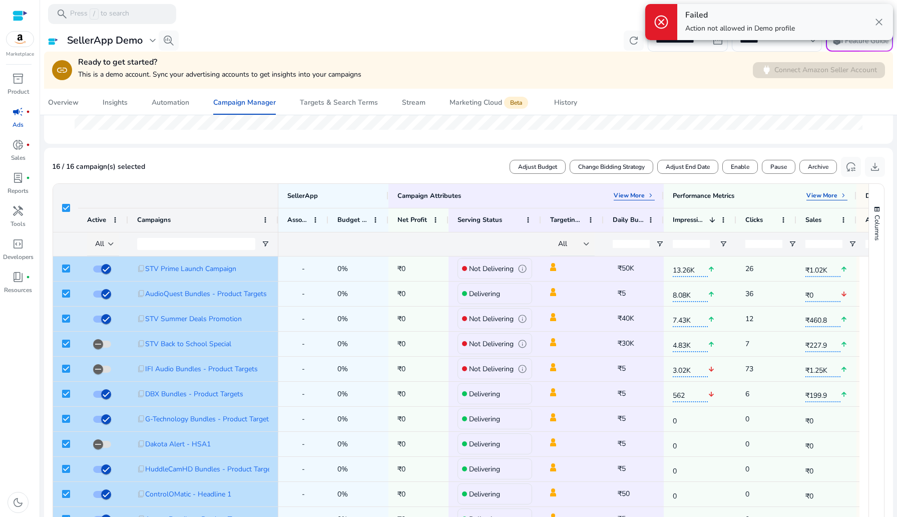
click at [881, 26] on span "close" at bounding box center [879, 22] width 12 height 12
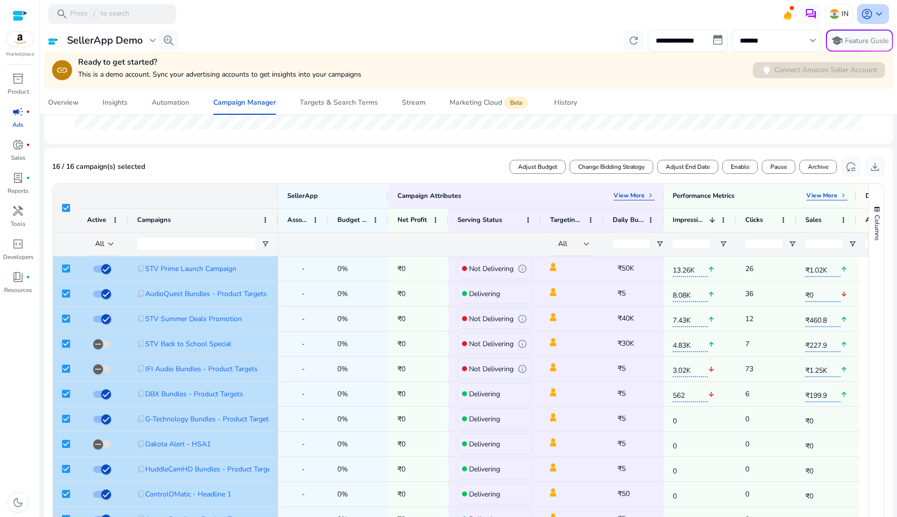
click at [877, 18] on span "keyboard_arrow_down" at bounding box center [879, 14] width 12 height 12
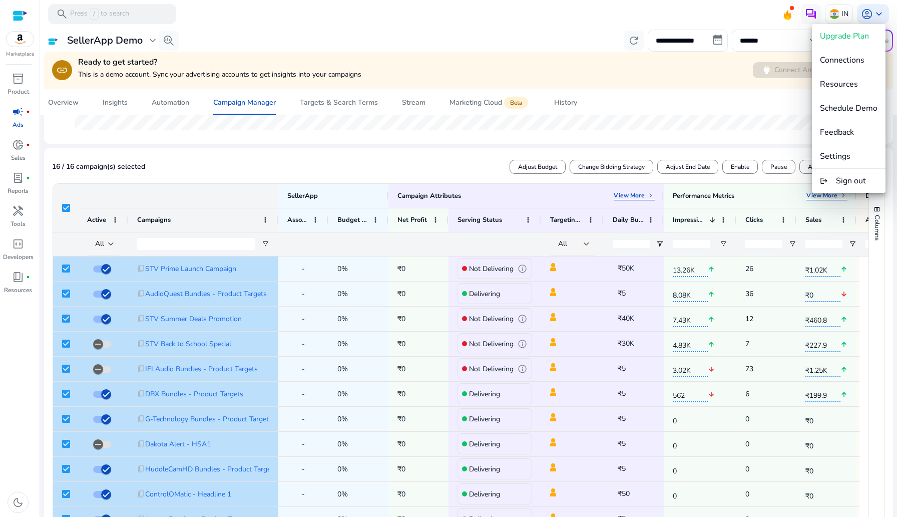
click at [878, 13] on div at bounding box center [448, 258] width 897 height 517
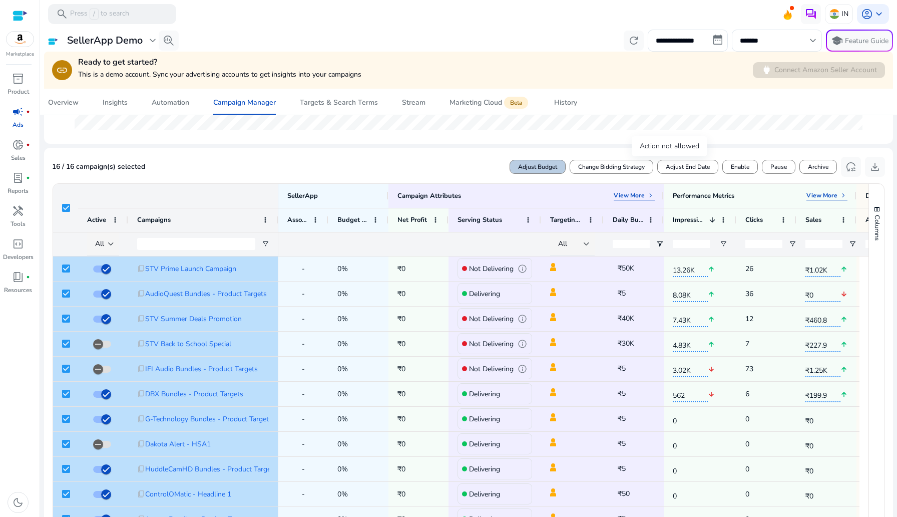
click at [531, 168] on span "Adjust Budget" at bounding box center [537, 166] width 39 height 9
click at [817, 166] on span "Cancel" at bounding box center [820, 166] width 19 height 9
click at [689, 163] on span "Adjust End Date" at bounding box center [688, 166] width 44 height 9
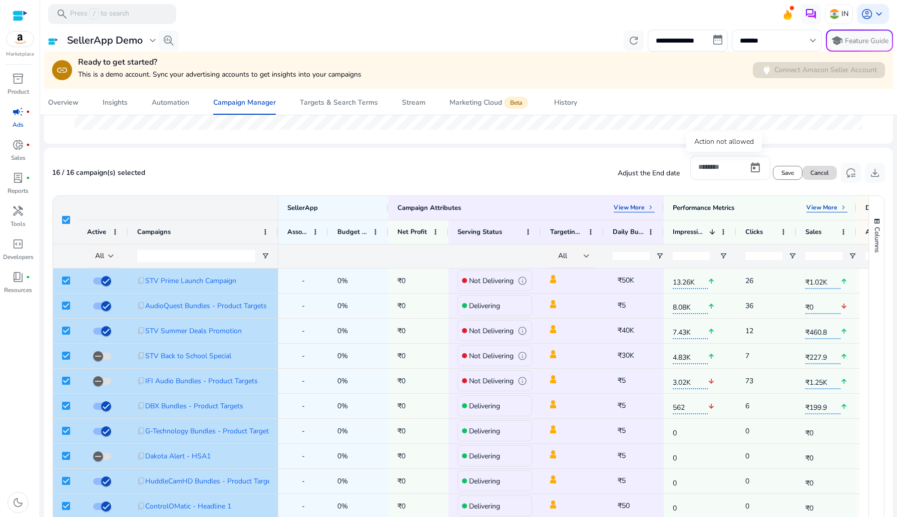
click at [825, 178] on span at bounding box center [820, 173] width 35 height 24
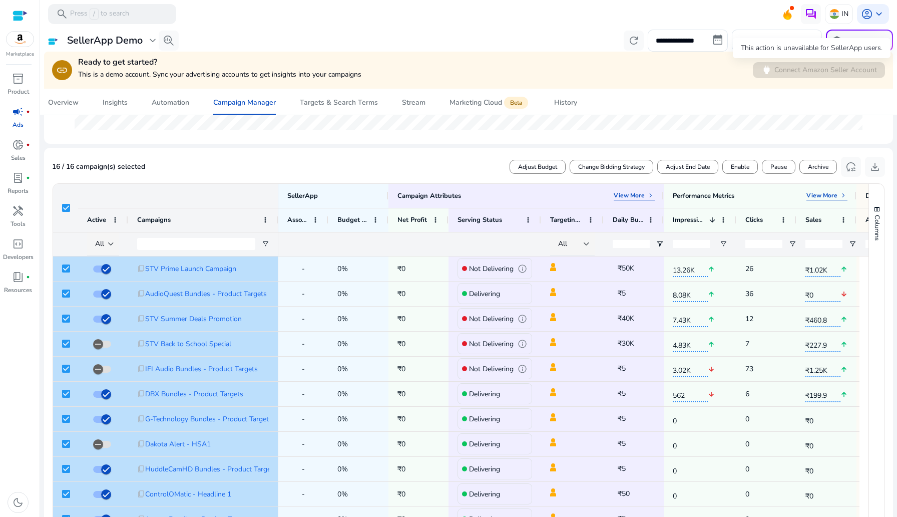
click at [751, 41] on div "This action is unavailable for SellerApp users." at bounding box center [812, 48] width 158 height 20
click at [754, 47] on div "*******" at bounding box center [772, 41] width 64 height 22
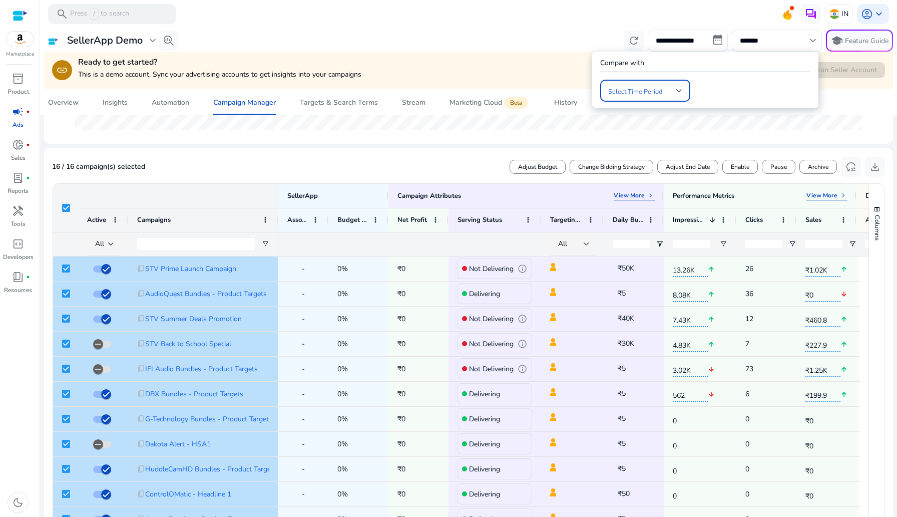
click at [680, 93] on div at bounding box center [679, 91] width 6 height 12
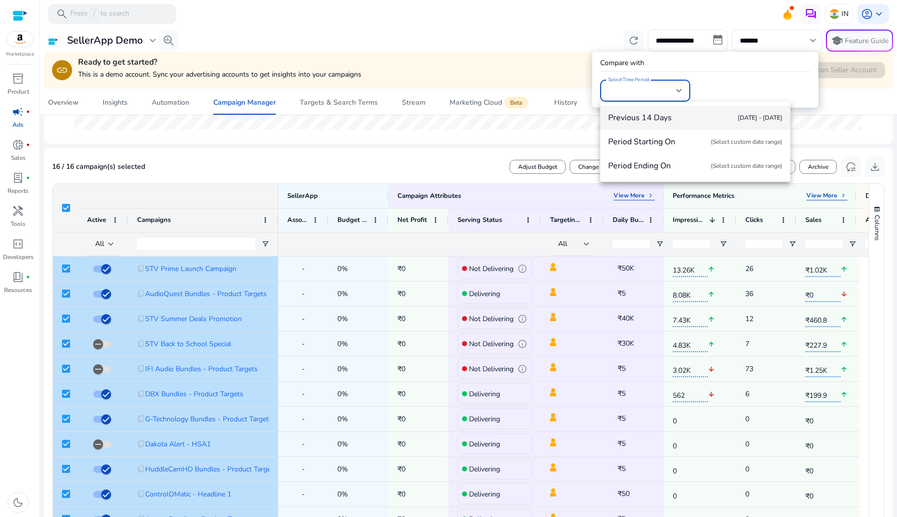
click at [711, 89] on div at bounding box center [448, 258] width 897 height 517
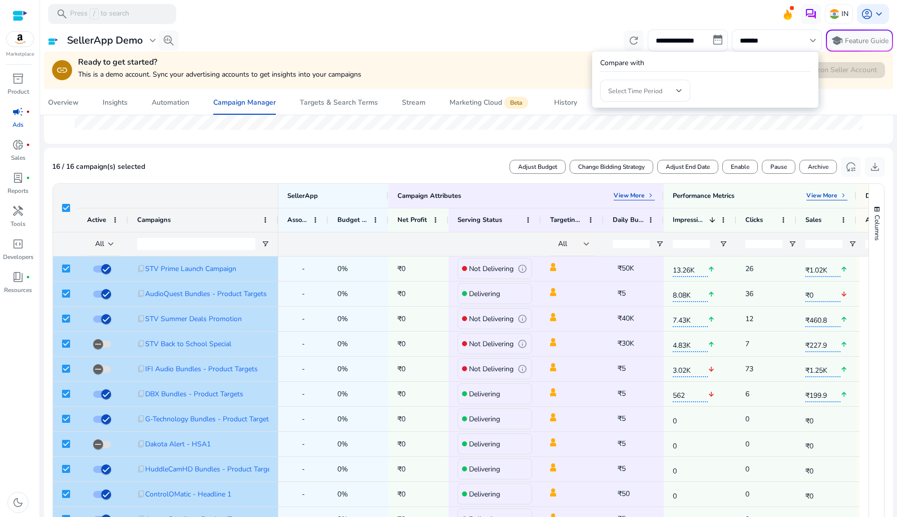
click at [668, 153] on div at bounding box center [448, 258] width 897 height 517
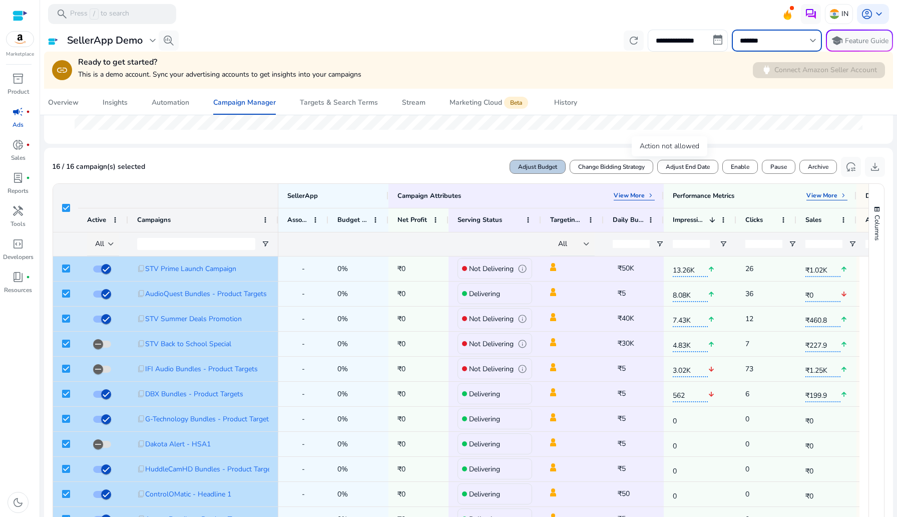
click at [518, 164] on span "Adjust Budget" at bounding box center [537, 166] width 39 height 9
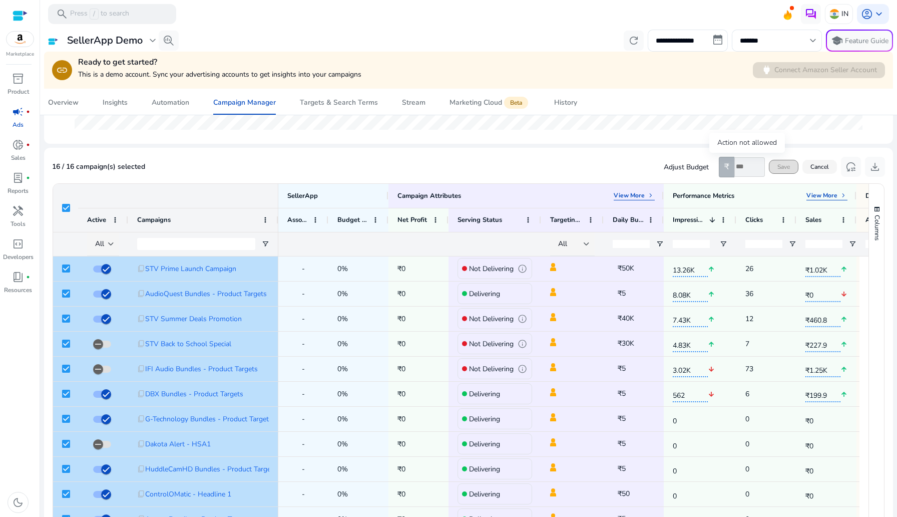
click at [814, 169] on span "Cancel" at bounding box center [820, 166] width 19 height 9
click at [587, 171] on span "Change Bidding Strategy" at bounding box center [611, 166] width 67 height 9
click at [824, 169] on span "Cancel" at bounding box center [820, 166] width 19 height 9
click at [671, 167] on span "Adjust End Date" at bounding box center [688, 166] width 44 height 9
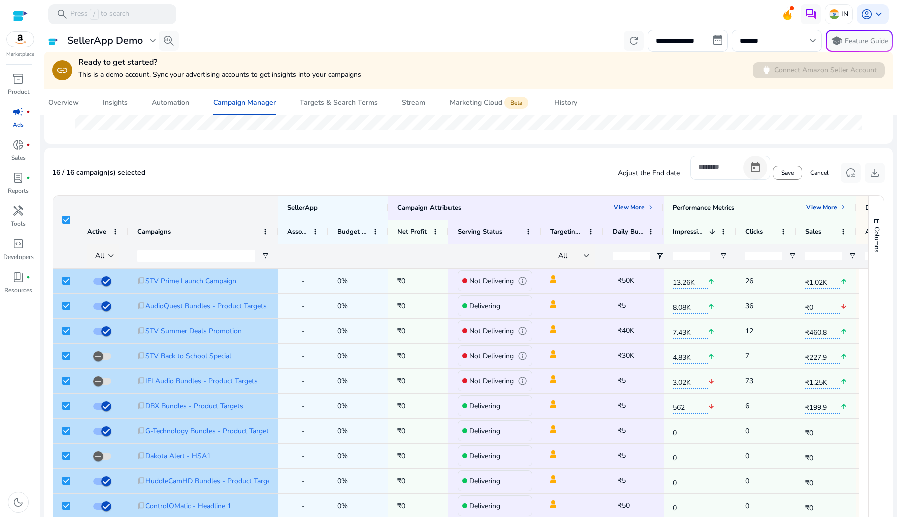
click at [752, 172] on span "Open calendar" at bounding box center [756, 168] width 24 height 24
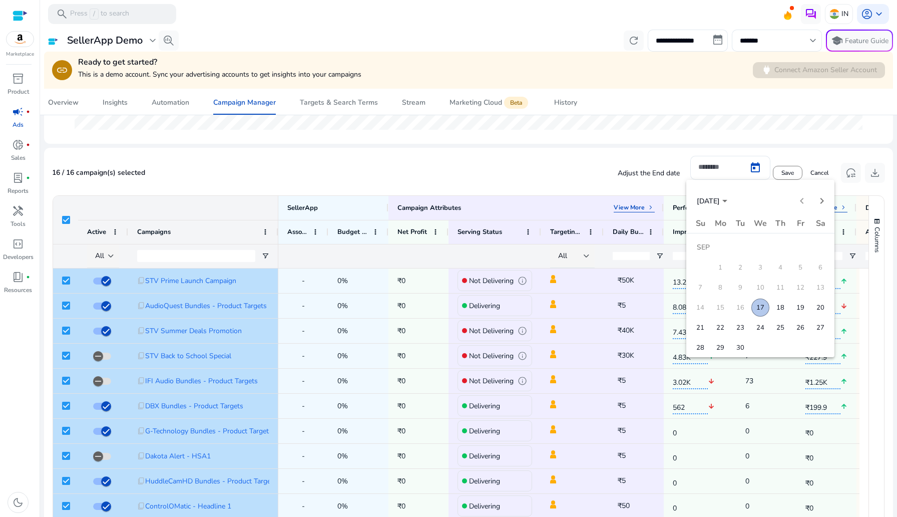
click at [811, 166] on div at bounding box center [448, 258] width 897 height 517
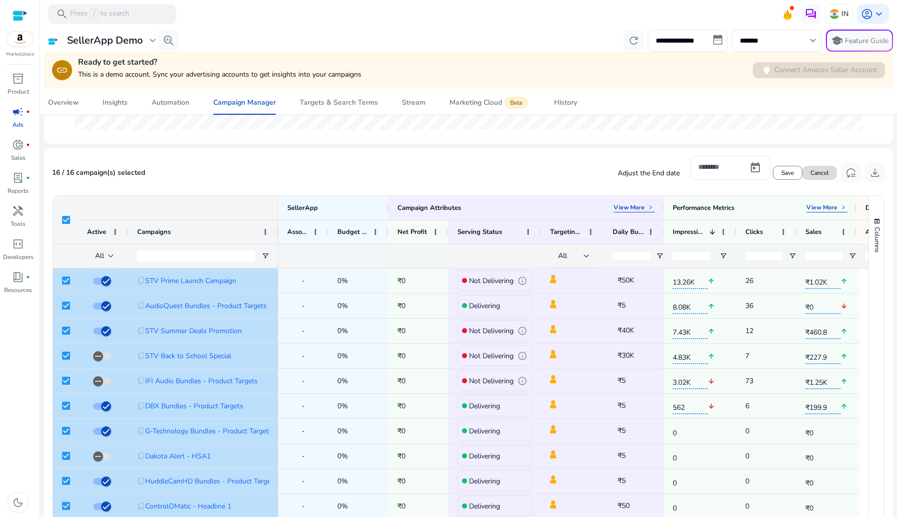
click at [813, 175] on span "Cancel" at bounding box center [820, 172] width 19 height 9
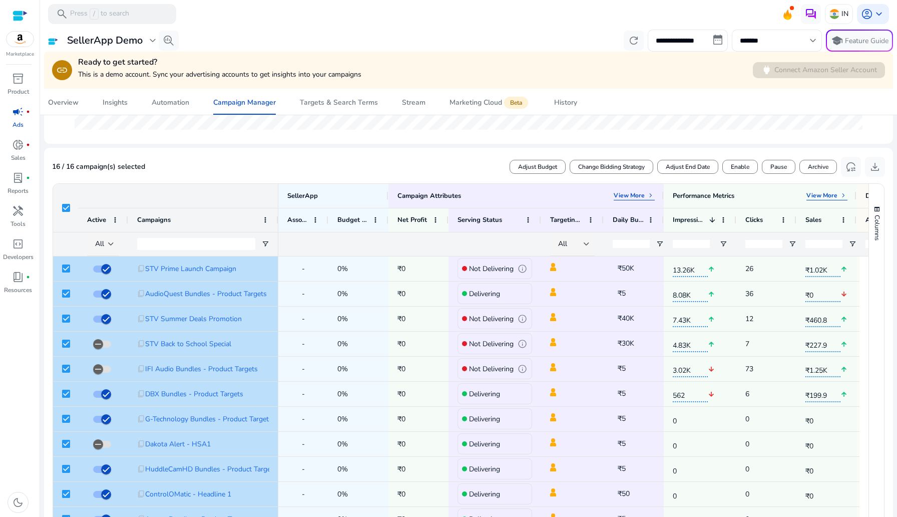
click at [765, 28] on div at bounding box center [468, 29] width 857 height 2
click at [765, 32] on div "*******" at bounding box center [772, 41] width 64 height 22
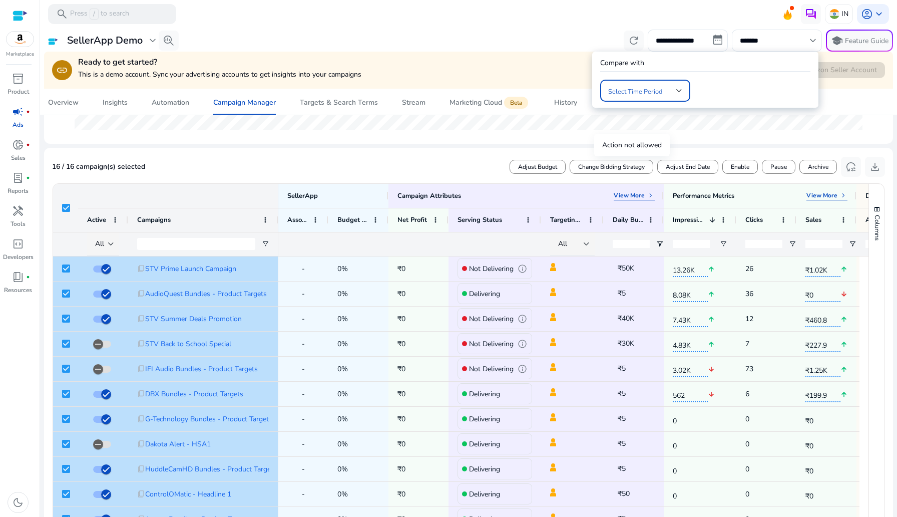
click at [735, 116] on div at bounding box center [448, 258] width 897 height 517
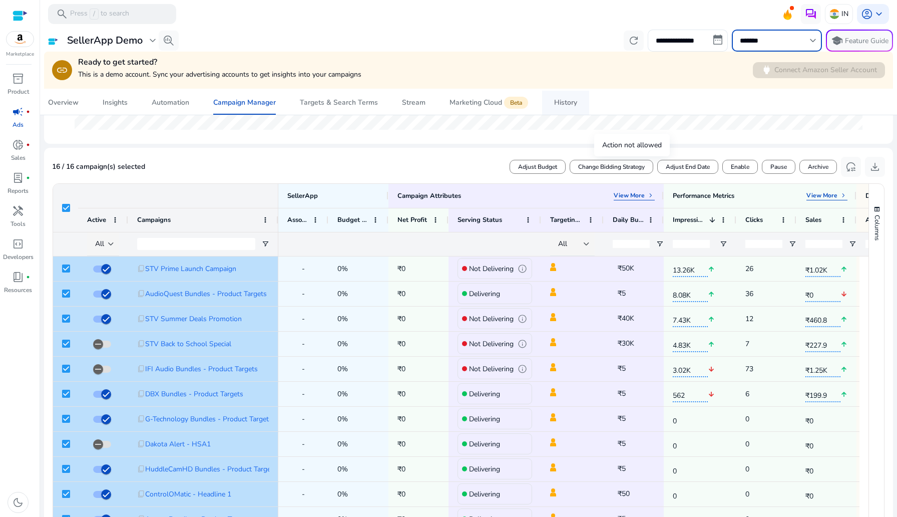
click at [573, 99] on div "History" at bounding box center [565, 102] width 23 height 7
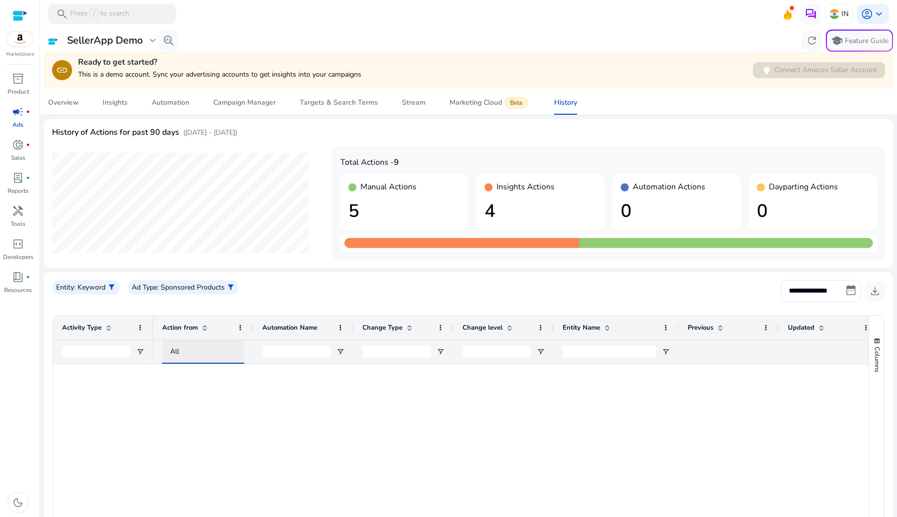
click at [182, 352] on div "All" at bounding box center [212, 351] width 84 height 11
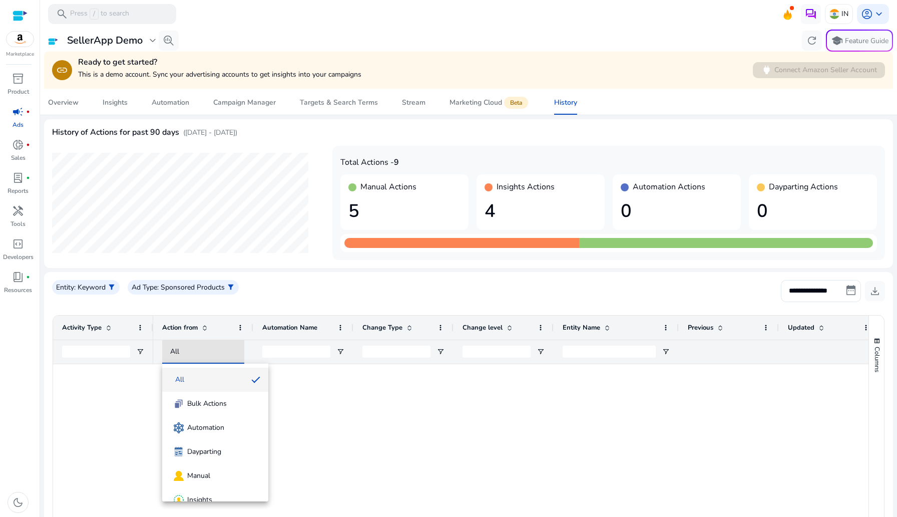
click at [231, 102] on div at bounding box center [448, 258] width 897 height 517
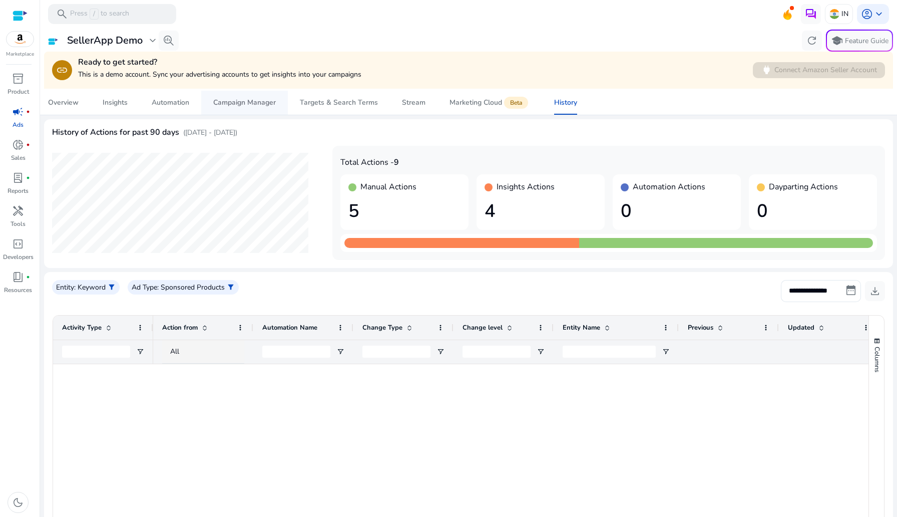
click at [227, 103] on div "Campaign Manager" at bounding box center [244, 102] width 63 height 7
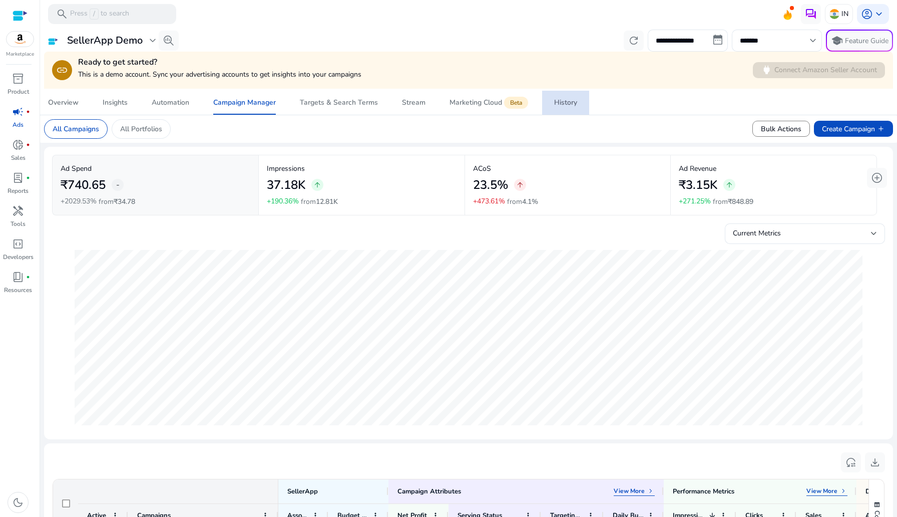
click at [564, 110] on span "History" at bounding box center [565, 103] width 23 height 24
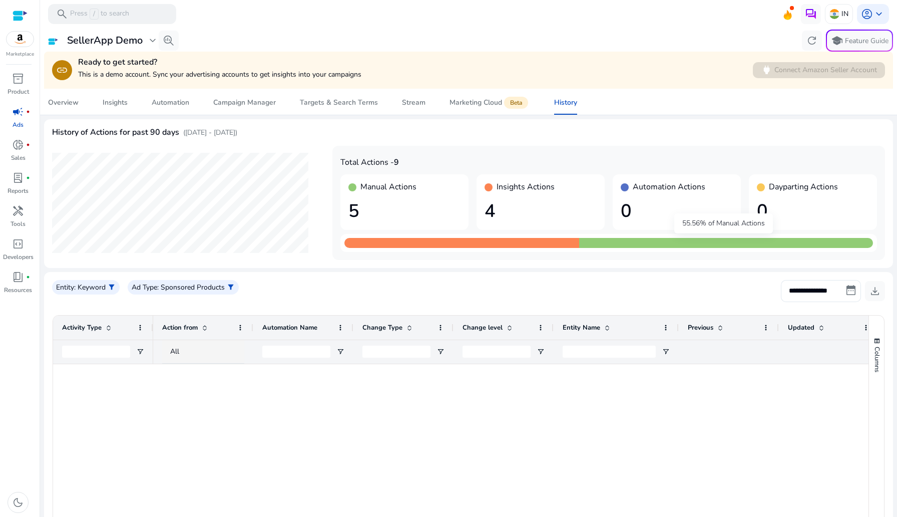
click at [645, 242] on div at bounding box center [726, 243] width 294 height 10
drag, startPoint x: 346, startPoint y: 148, endPoint x: 460, endPoint y: 152, distance: 113.7
click at [460, 152] on div "Total Actions - 9 Manual Actions 5 Insights Actions 4 Automation Actions 0 Dayp…" at bounding box center [608, 203] width 553 height 114
click at [245, 99] on div "Campaign Manager" at bounding box center [244, 102] width 63 height 7
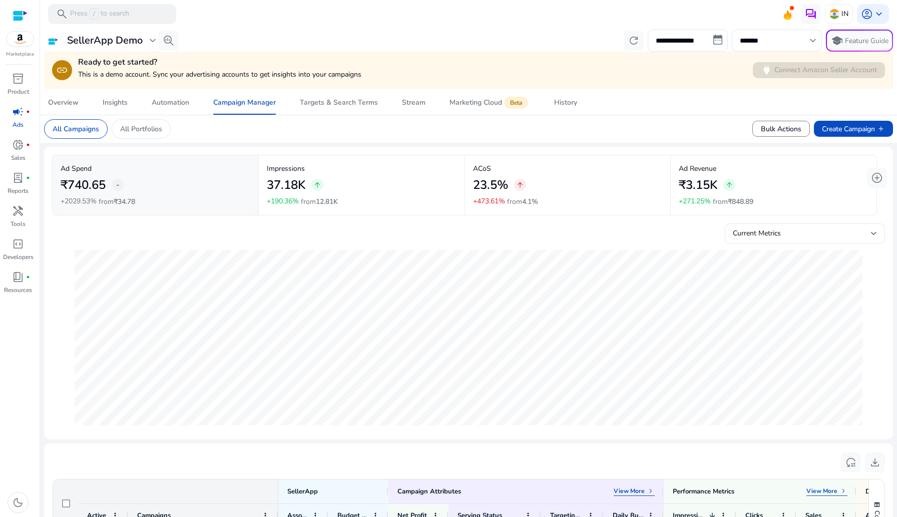
click at [228, 179] on div "₹740.65 -" at bounding box center [156, 185] width 190 height 23
click at [332, 169] on p "Impressions" at bounding box center [362, 168] width 190 height 11
click at [536, 177] on div "23.5% arrow_upward" at bounding box center [568, 185] width 190 height 23
click at [747, 175] on div "₹3.15K arrow_upward" at bounding box center [774, 185] width 190 height 23
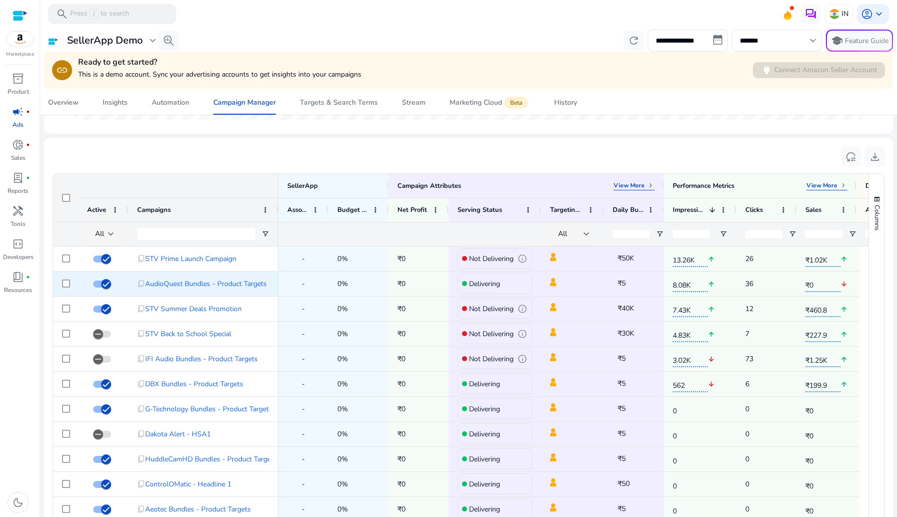
scroll to position [287, 0]
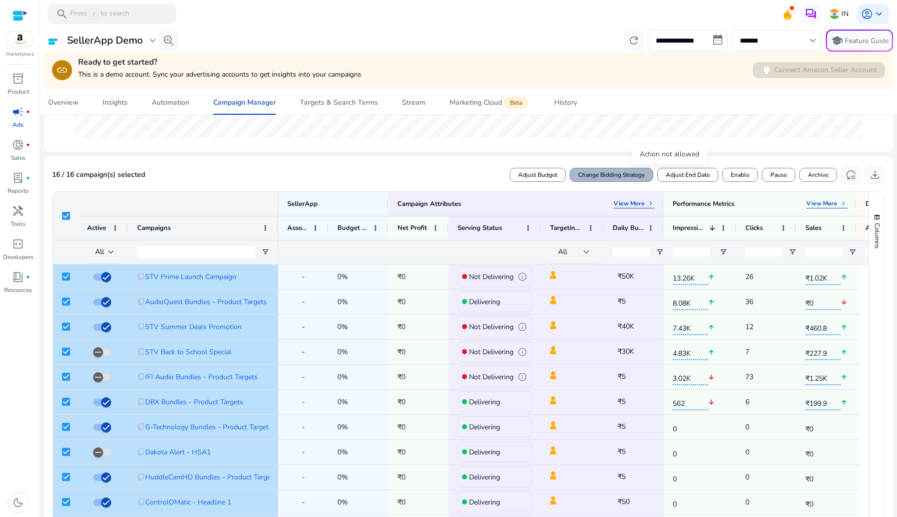
click at [616, 180] on span at bounding box center [611, 175] width 83 height 24
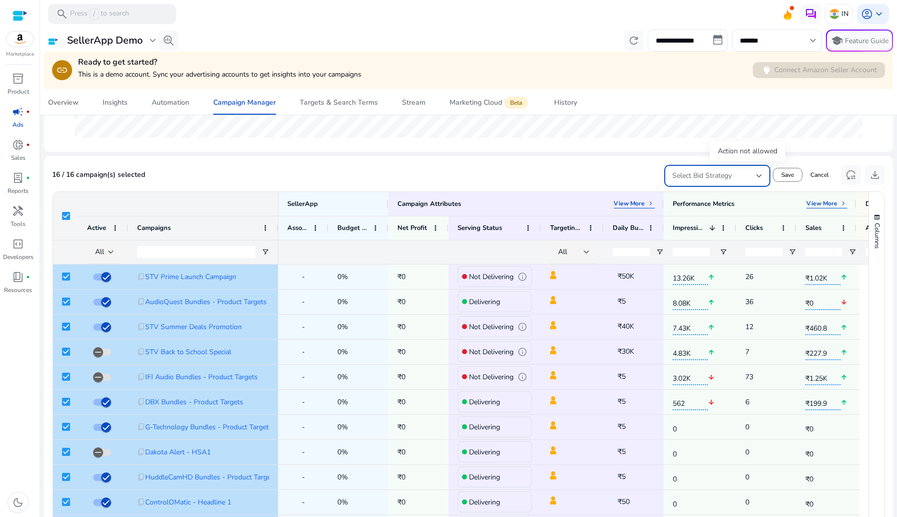
click at [733, 179] on div "Select Bid Strategy" at bounding box center [714, 175] width 84 height 11
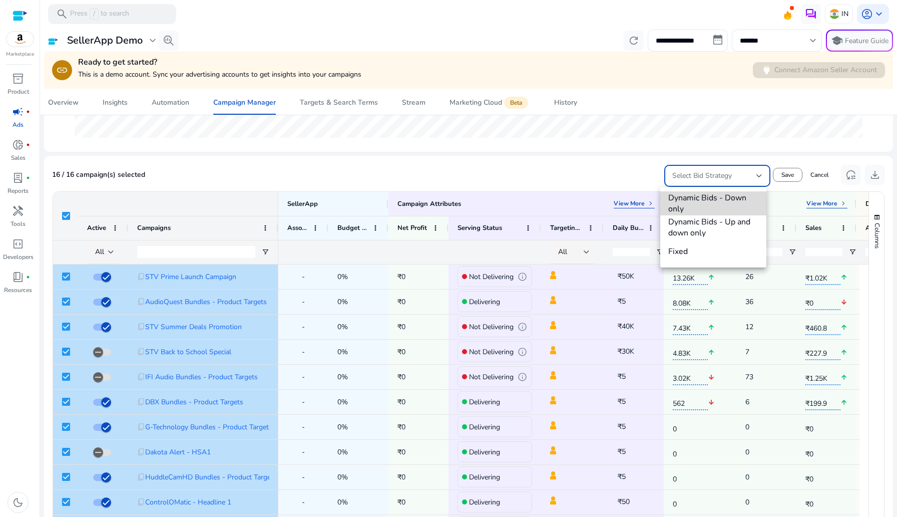
click at [733, 200] on span "Dynamic Bids - Down only" at bounding box center [713, 203] width 90 height 22
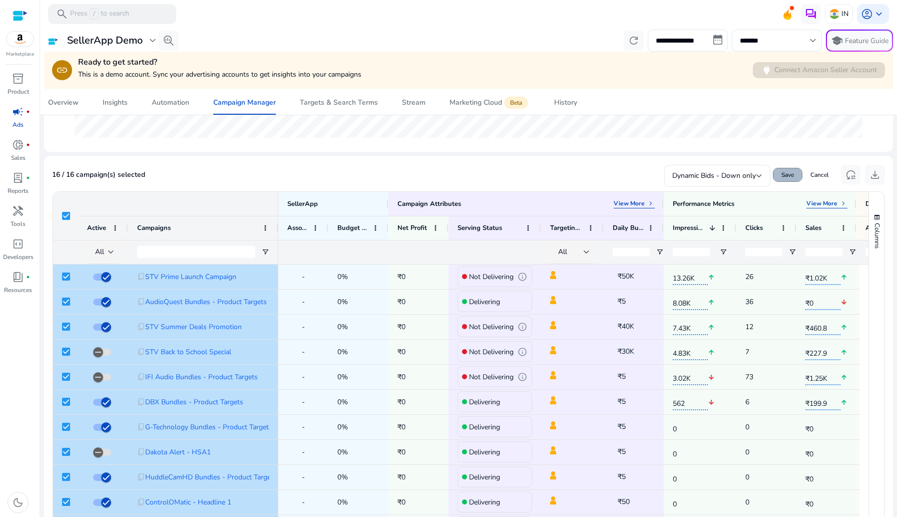
click at [782, 175] on span "Save" at bounding box center [788, 174] width 13 height 9
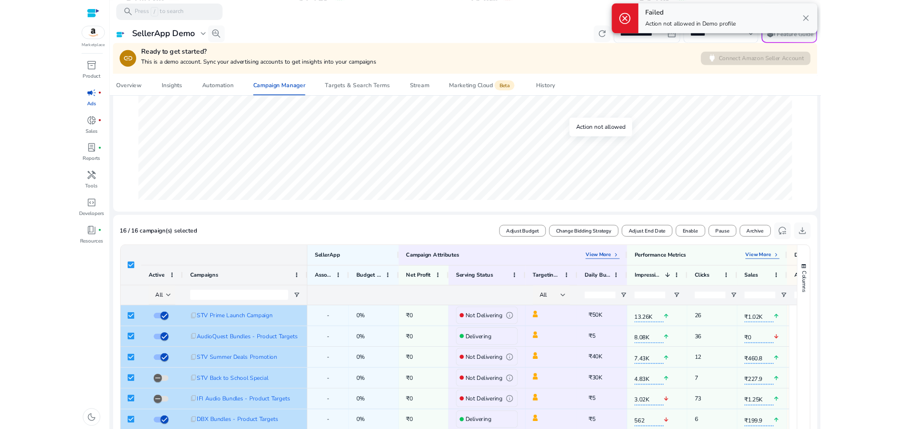
scroll to position [183, 0]
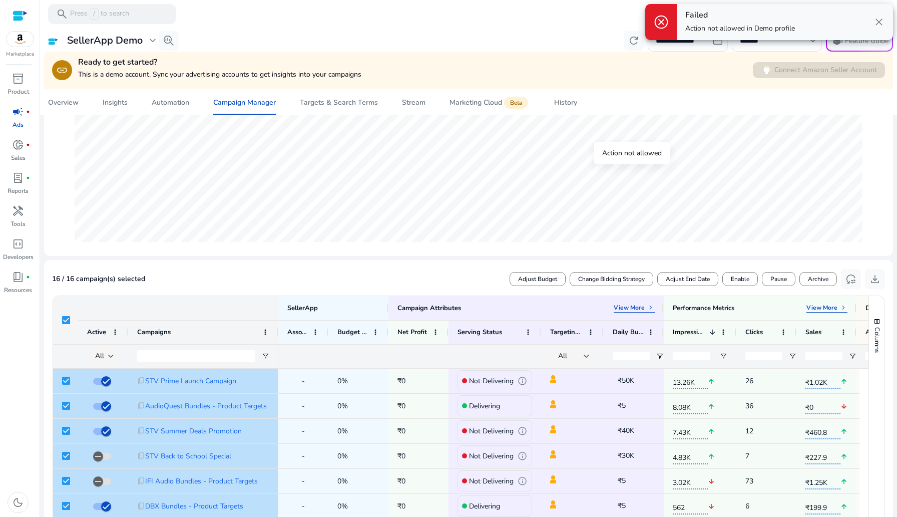
click at [878, 19] on span "close" at bounding box center [879, 22] width 12 height 12
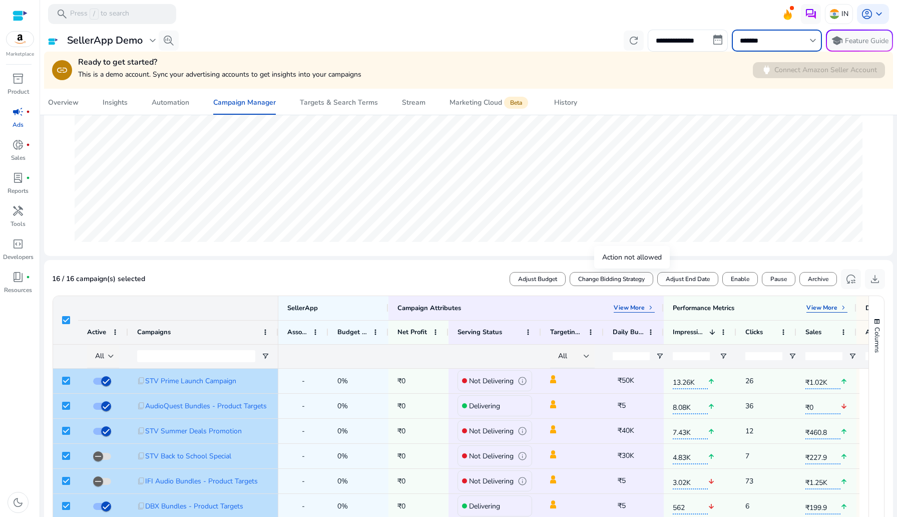
click at [767, 43] on input "*******" at bounding box center [772, 40] width 64 height 11
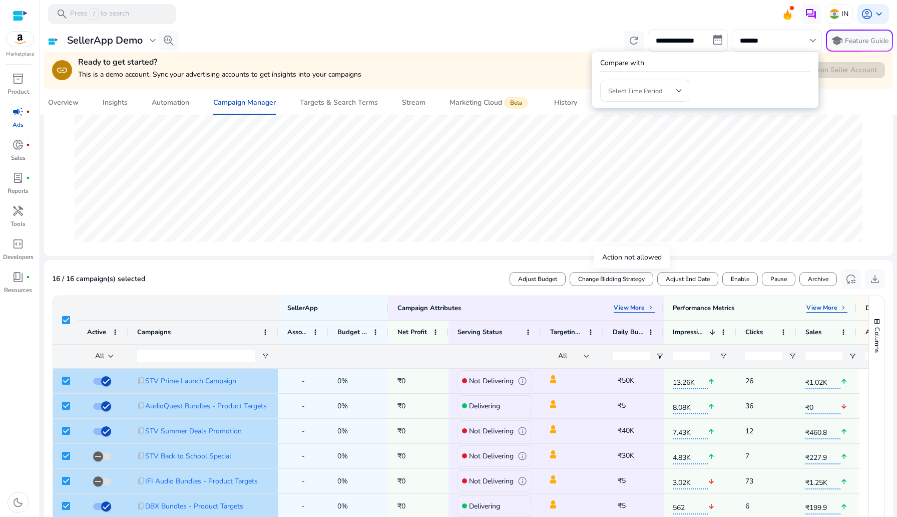
click at [663, 244] on div at bounding box center [448, 258] width 897 height 517
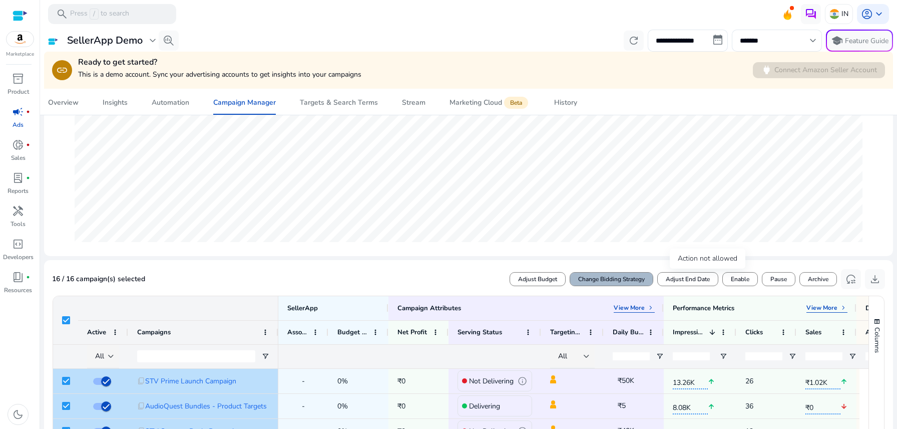
click at [582, 278] on span "Change Bidding Strategy" at bounding box center [611, 278] width 67 height 9
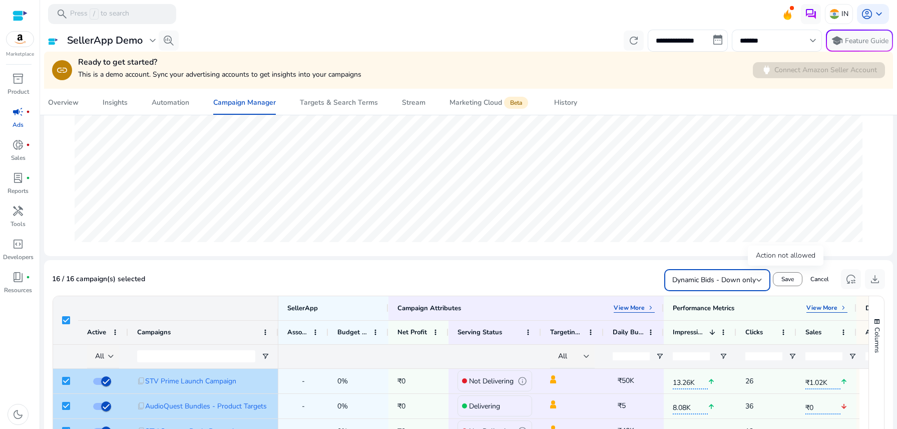
click at [720, 284] on span "Dynamic Bids - Down only" at bounding box center [714, 280] width 84 height 10
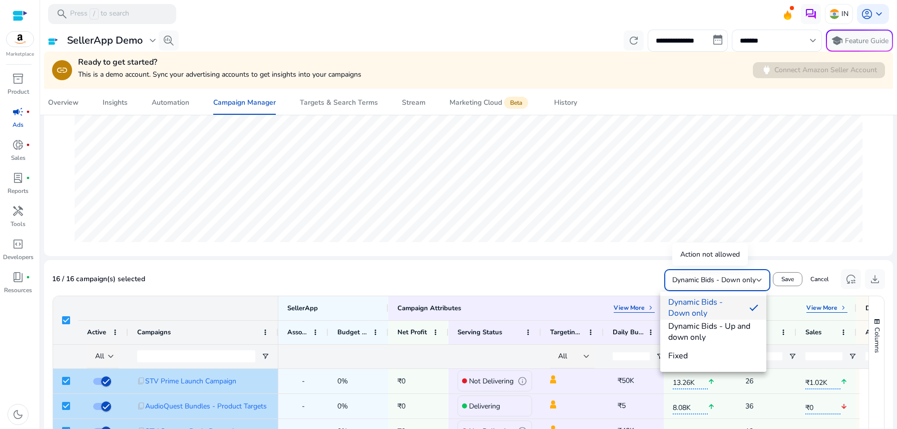
click at [625, 277] on div at bounding box center [448, 214] width 897 height 429
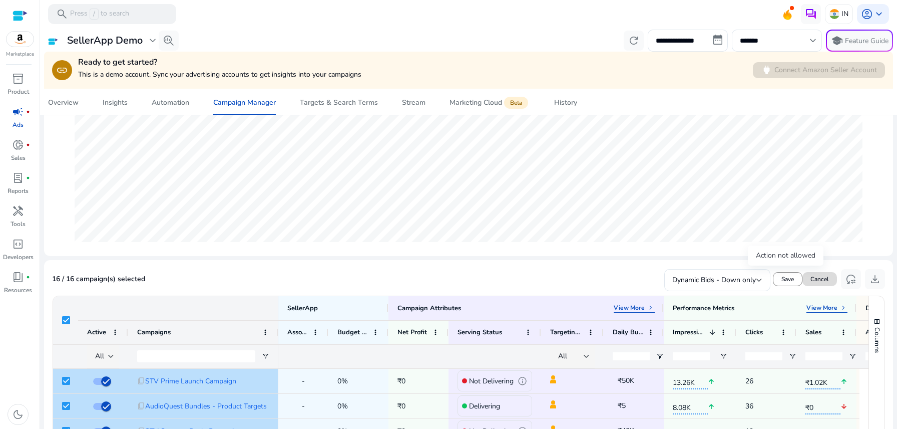
click at [816, 274] on span "Cancel" at bounding box center [820, 278] width 19 height 9
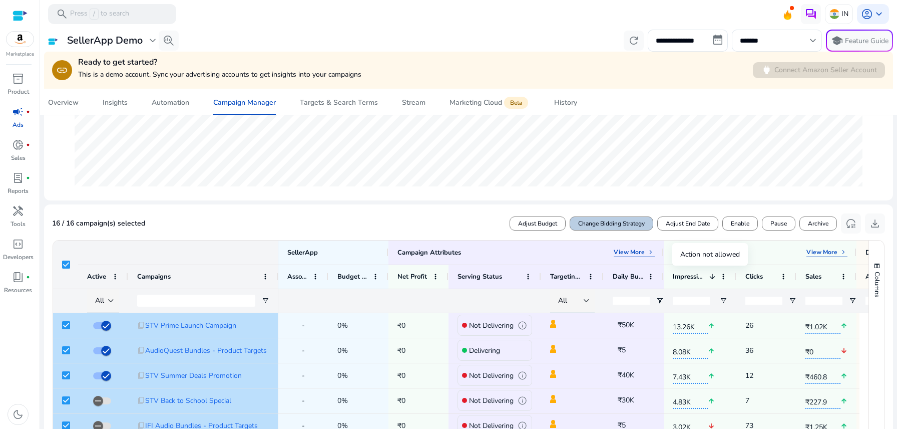
scroll to position [241, 0]
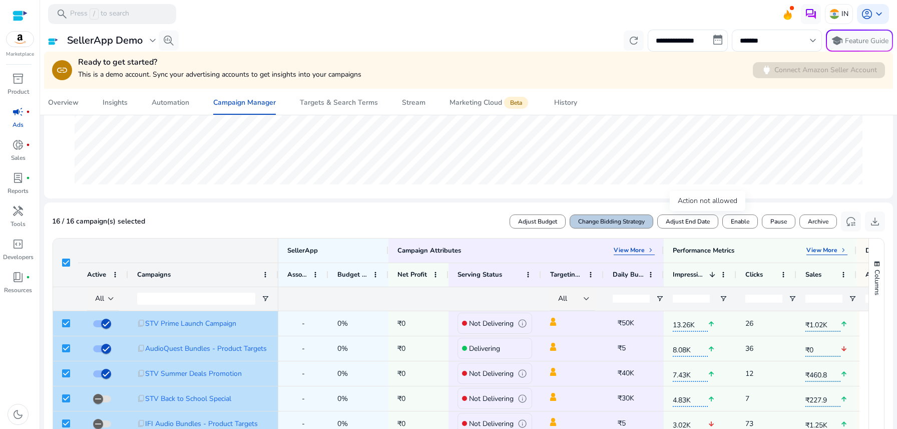
click at [610, 223] on span "Change Bidding Strategy" at bounding box center [611, 221] width 67 height 9
click at [696, 224] on span "Dynamic Bids - Down only" at bounding box center [714, 222] width 84 height 10
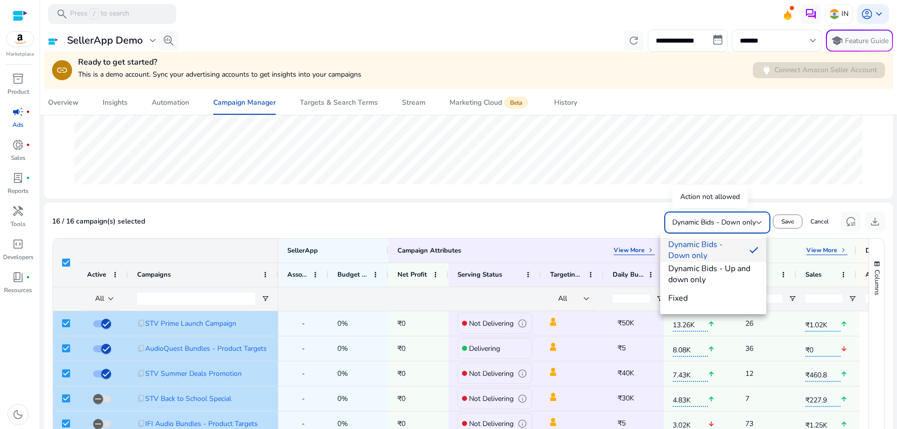
click at [819, 222] on div at bounding box center [448, 214] width 897 height 429
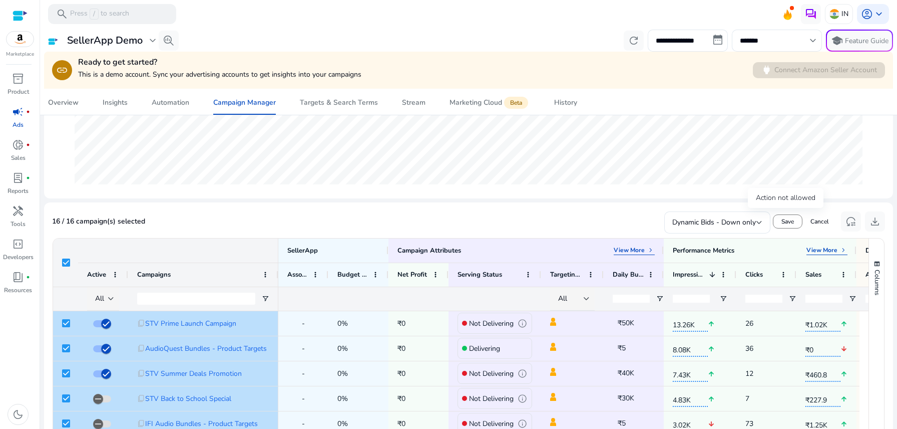
click at [819, 222] on span "Cancel" at bounding box center [820, 221] width 19 height 9
click at [617, 227] on span at bounding box center [611, 221] width 83 height 24
click at [820, 221] on span "Cancel" at bounding box center [820, 221] width 19 height 9
click at [635, 223] on span "Change Bidding Strategy" at bounding box center [611, 221] width 67 height 9
click at [726, 220] on span "Dynamic Bids - Down only" at bounding box center [714, 222] width 84 height 10
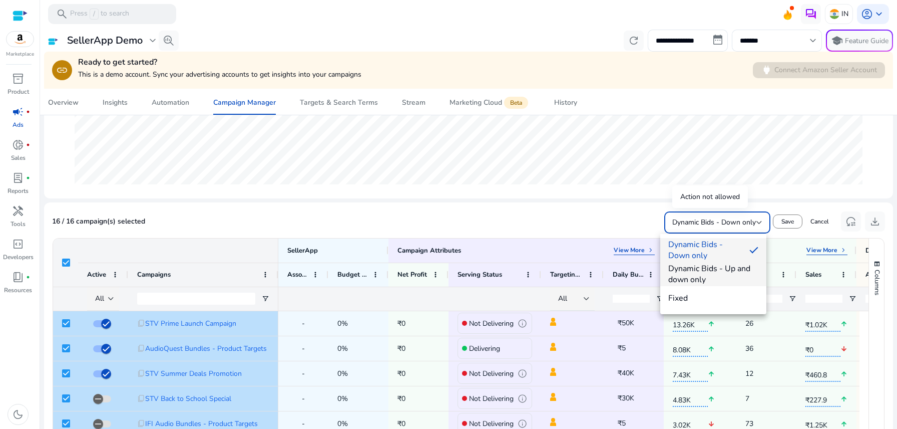
click at [703, 266] on span "Dynamic Bids - Up and down only" at bounding box center [713, 274] width 90 height 22
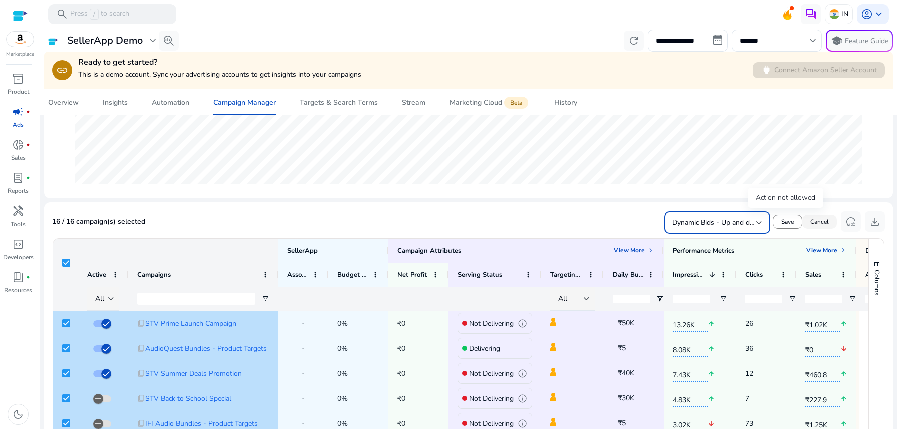
click at [824, 218] on span "Cancel" at bounding box center [820, 221] width 19 height 9
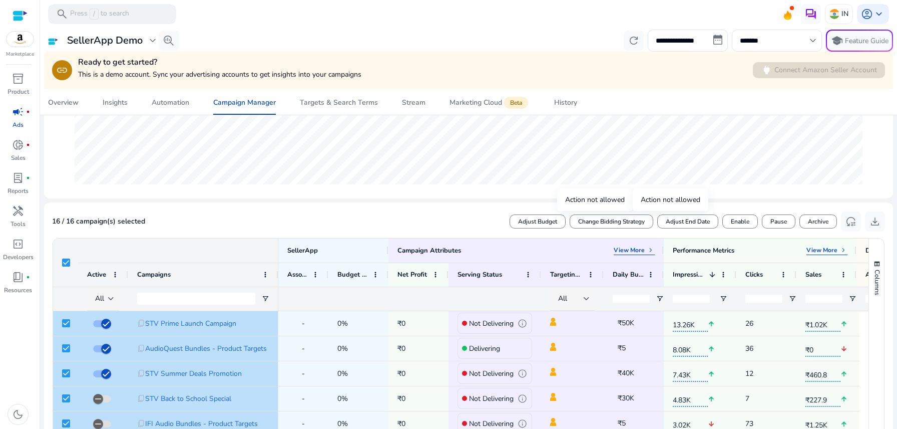
click at [64, 258] on div at bounding box center [65, 262] width 25 height 48
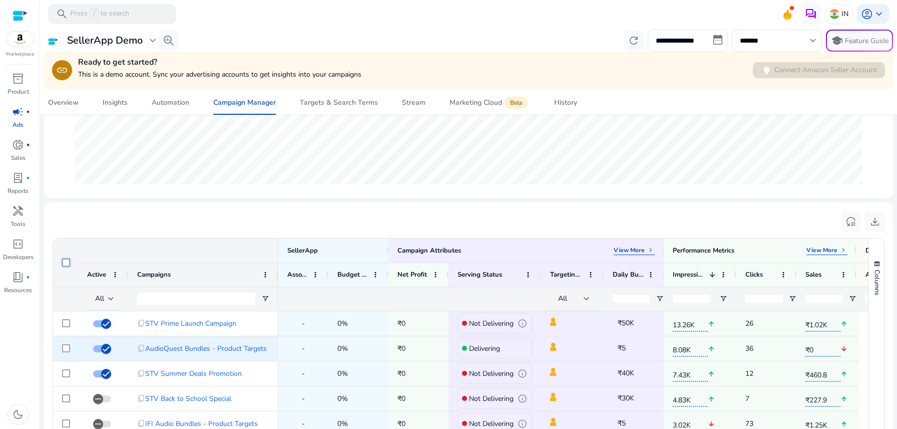
scroll to position [76, 0]
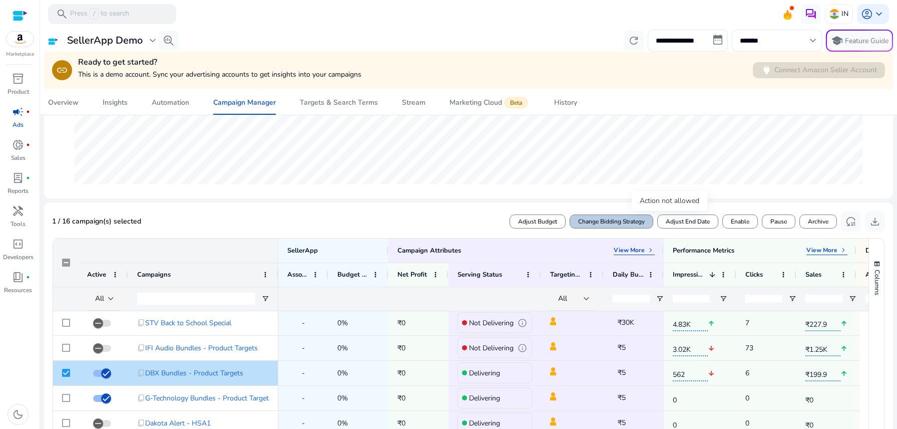
click at [628, 221] on span "Change Bidding Strategy" at bounding box center [611, 221] width 67 height 9
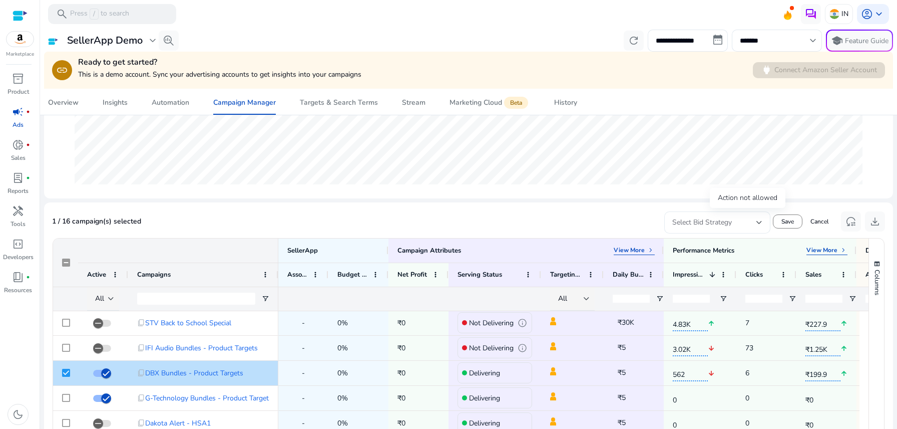
click at [734, 224] on div "Select Bid Strategy" at bounding box center [714, 222] width 84 height 11
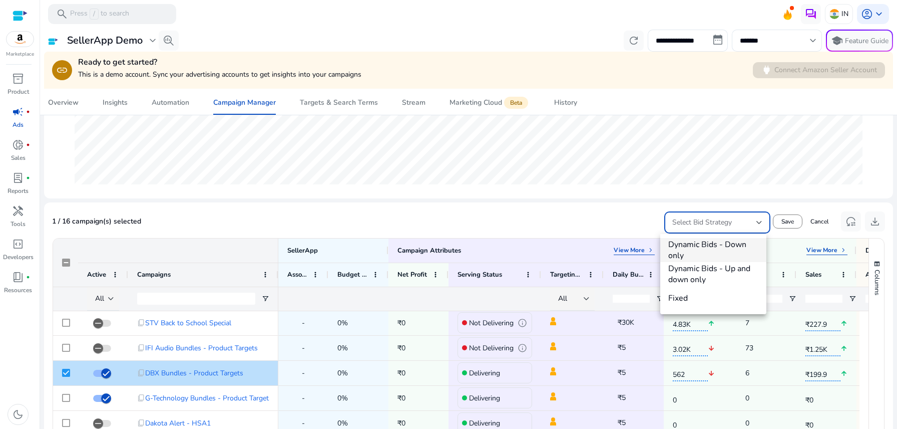
click at [637, 219] on div at bounding box center [448, 214] width 897 height 429
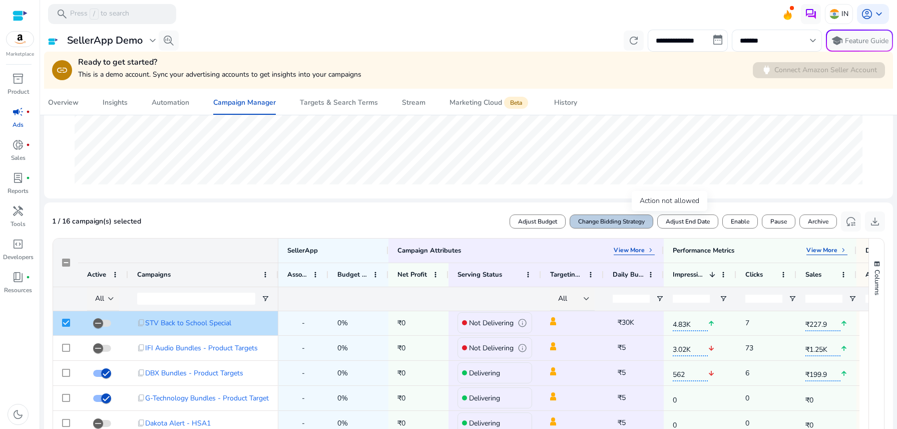
click at [604, 217] on span "Change Bidding Strategy" at bounding box center [611, 221] width 67 height 9
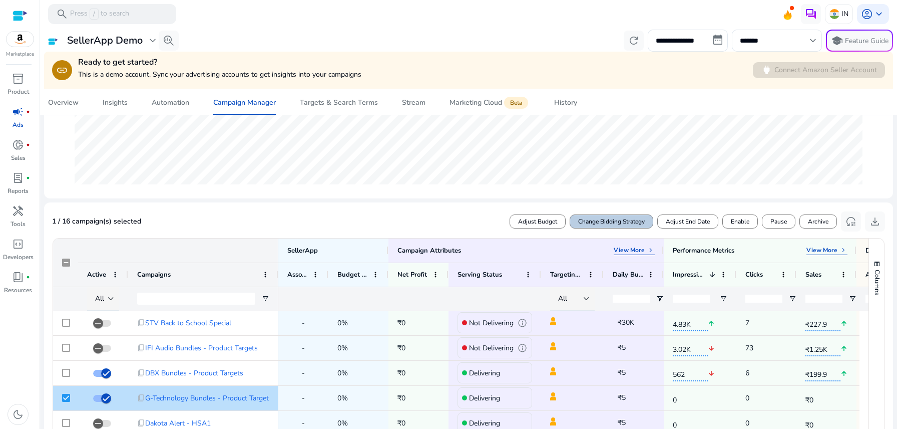
click at [601, 228] on span at bounding box center [611, 221] width 83 height 24
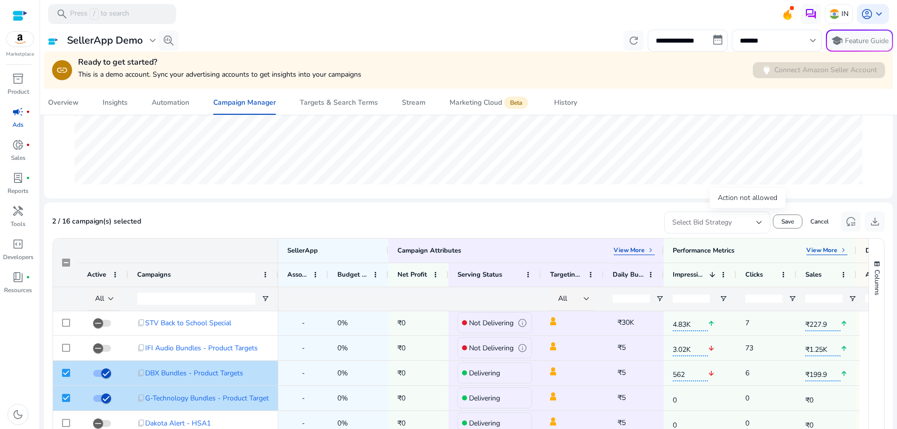
click at [710, 221] on span "Select Bid Strategy" at bounding box center [702, 222] width 60 height 10
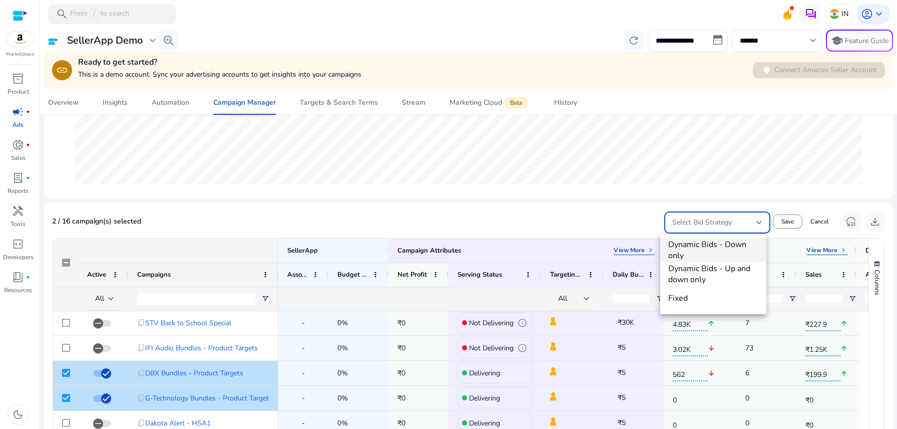
click at [825, 217] on div at bounding box center [448, 214] width 897 height 429
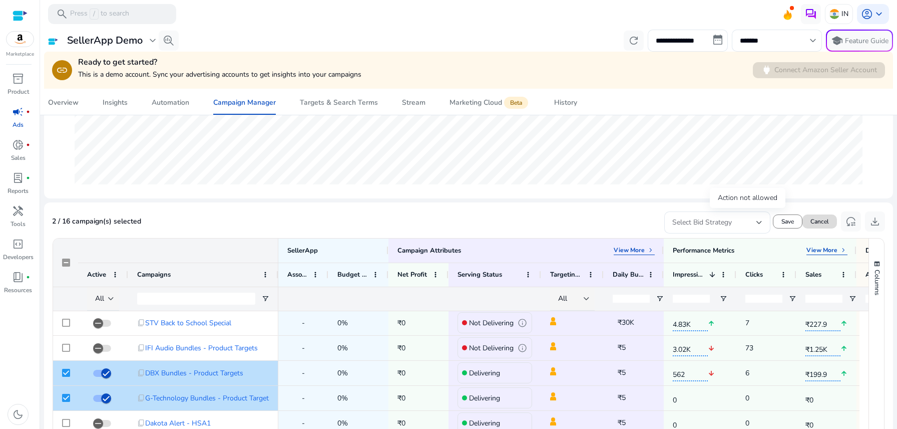
click at [815, 221] on span "Cancel" at bounding box center [820, 221] width 19 height 9
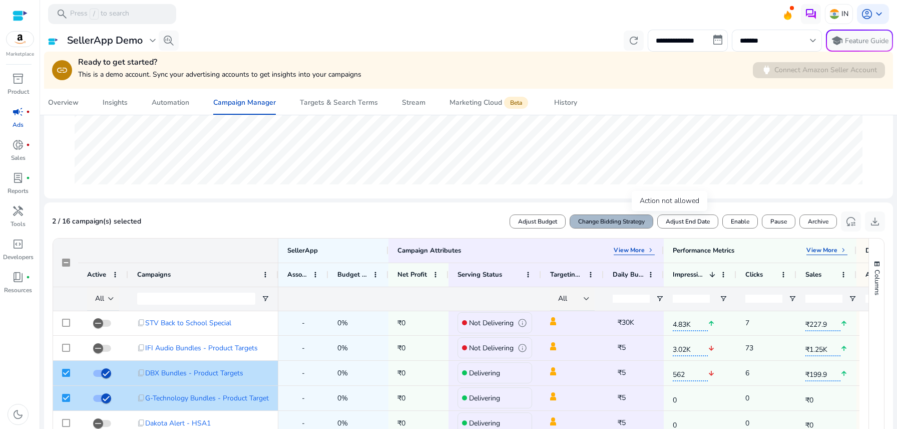
click at [590, 217] on span "Change Bidding Strategy" at bounding box center [611, 221] width 67 height 9
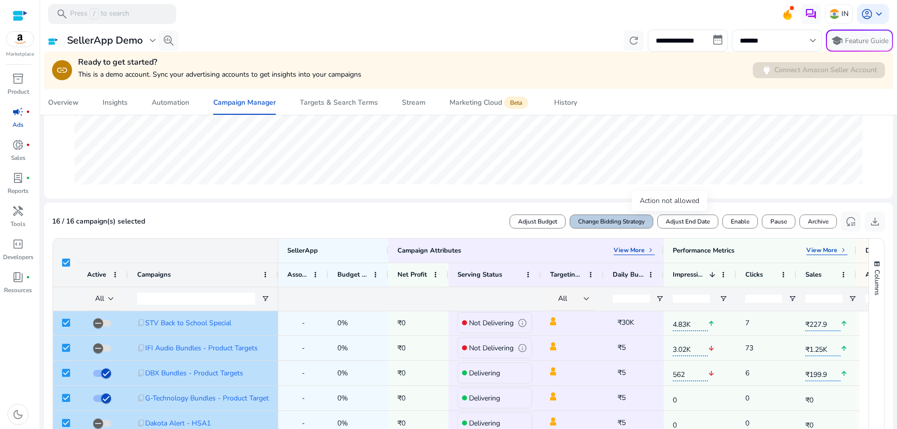
click at [615, 219] on span "Change Bidding Strategy" at bounding box center [611, 221] width 67 height 9
click at [701, 224] on span "Select Bid Strategy" at bounding box center [702, 222] width 60 height 10
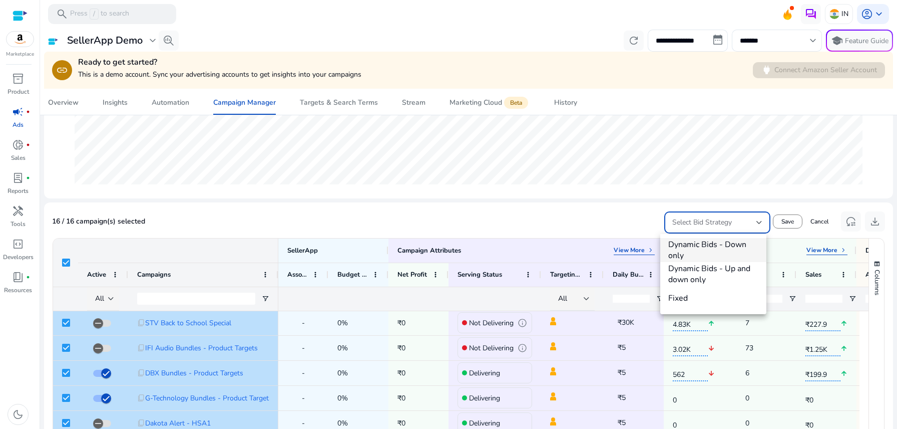
click at [813, 218] on div at bounding box center [448, 214] width 897 height 429
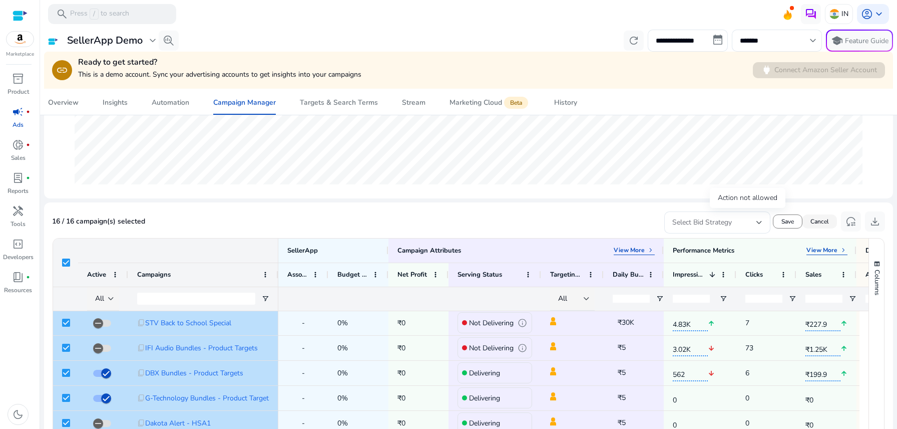
click at [816, 223] on span "Cancel" at bounding box center [820, 221] width 19 height 9
click at [535, 224] on span "Adjust Budget" at bounding box center [537, 221] width 39 height 9
click at [821, 215] on span at bounding box center [820, 221] width 35 height 24
click at [527, 218] on span "Adjust Budget" at bounding box center [537, 221] width 39 height 9
click at [817, 222] on span "Cancel" at bounding box center [820, 221] width 19 height 9
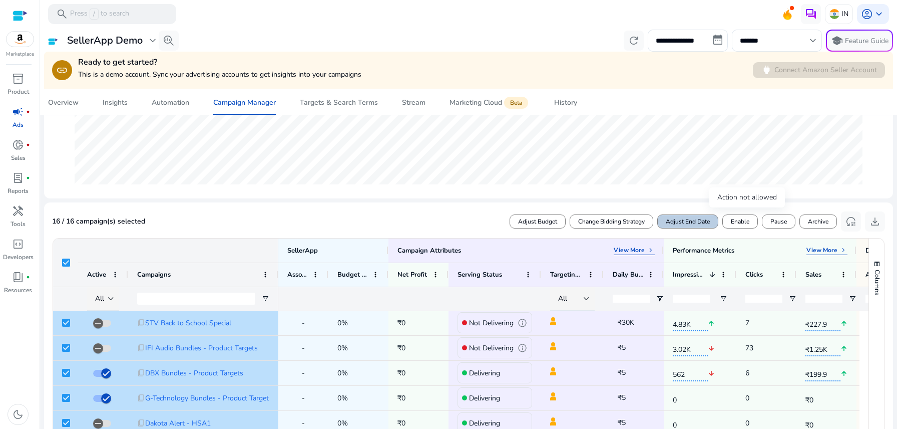
click at [686, 223] on span "Adjust End Date" at bounding box center [688, 221] width 44 height 9
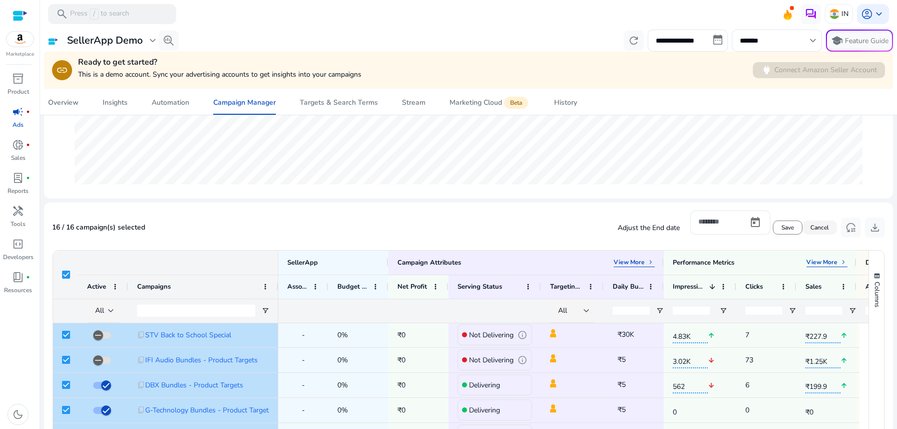
click at [823, 225] on span "Cancel" at bounding box center [820, 227] width 19 height 9
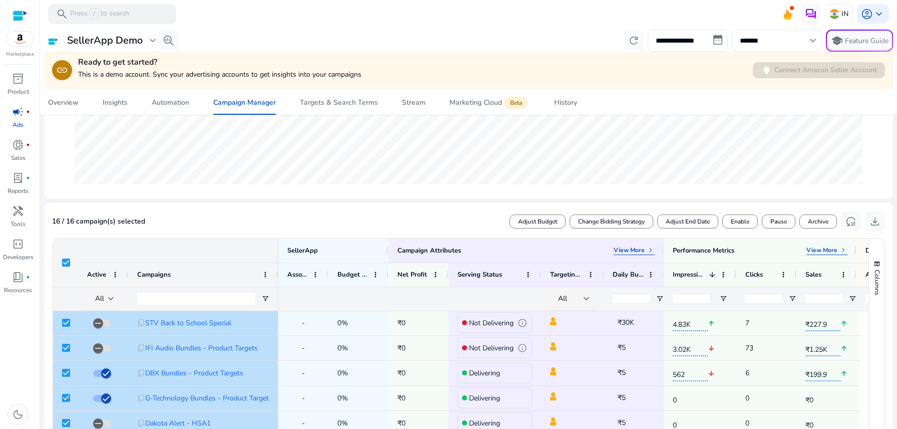
click at [786, 47] on div "*******" at bounding box center [772, 41] width 64 height 22
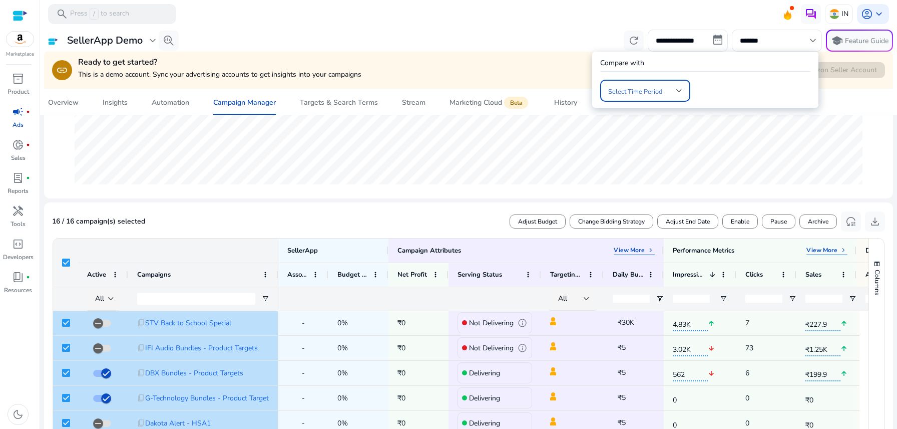
click at [655, 91] on span at bounding box center [642, 90] width 68 height 11
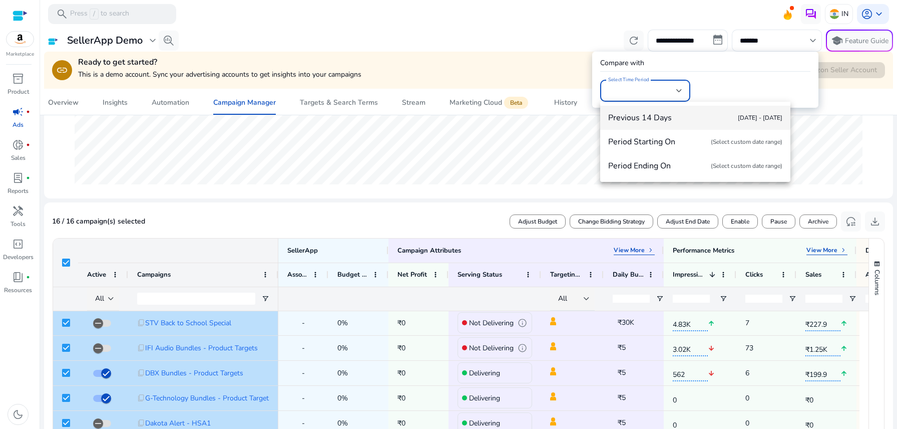
click at [665, 118] on span "Previous 14 Days Jun 30 - Jul 13" at bounding box center [695, 117] width 174 height 11
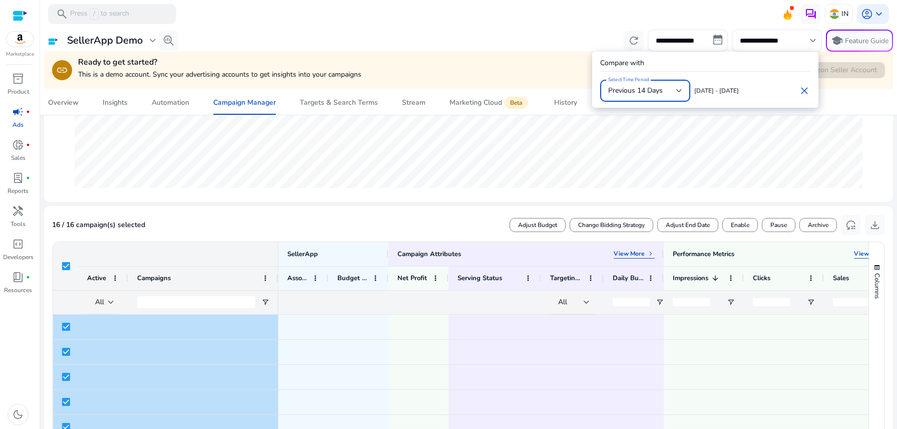
scroll to position [241, 0]
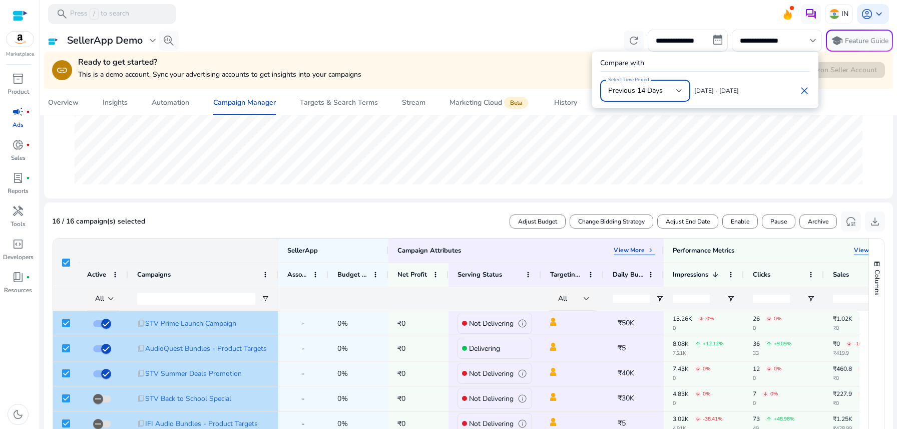
click at [465, 238] on div at bounding box center [448, 214] width 897 height 429
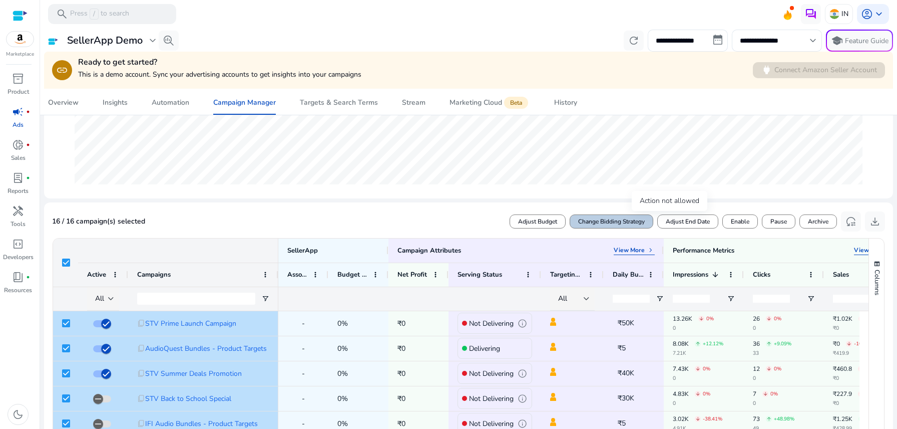
click at [618, 226] on span at bounding box center [611, 221] width 83 height 24
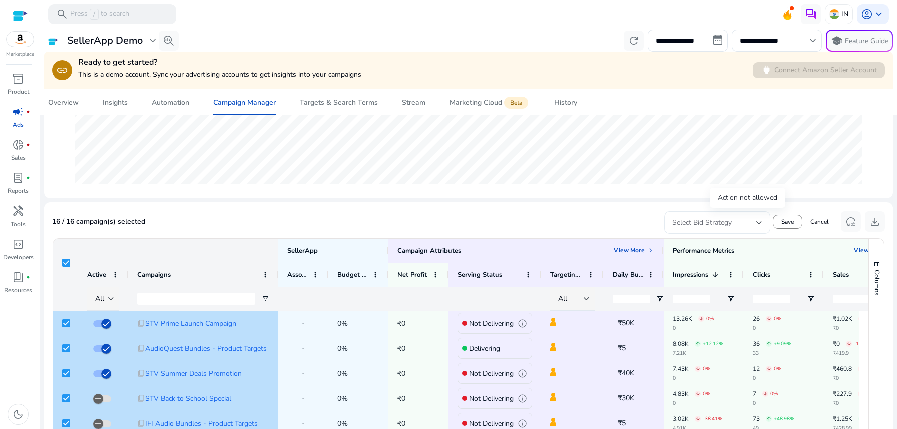
click at [700, 223] on span "Select Bid Strategy" at bounding box center [702, 222] width 60 height 10
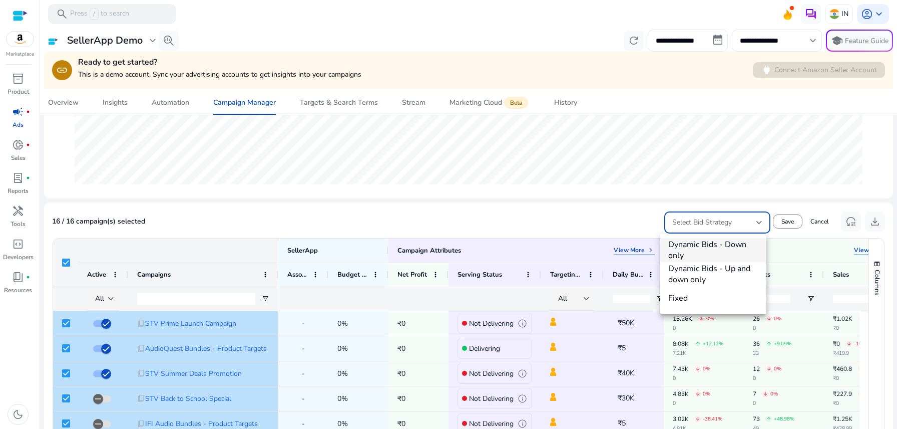
click at [609, 205] on div at bounding box center [448, 214] width 897 height 429
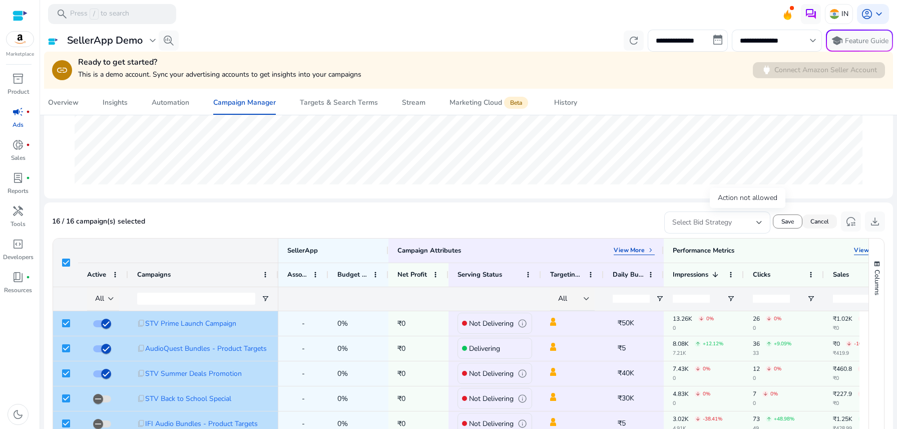
click at [811, 218] on span "Cancel" at bounding box center [820, 221] width 19 height 9
click at [531, 218] on span "Adjust Budget" at bounding box center [537, 221] width 39 height 9
click at [824, 223] on span "Cancel" at bounding box center [820, 221] width 19 height 9
click at [624, 222] on span "Change Bidding Strategy" at bounding box center [611, 221] width 67 height 9
click at [816, 224] on span "Cancel" at bounding box center [820, 221] width 19 height 9
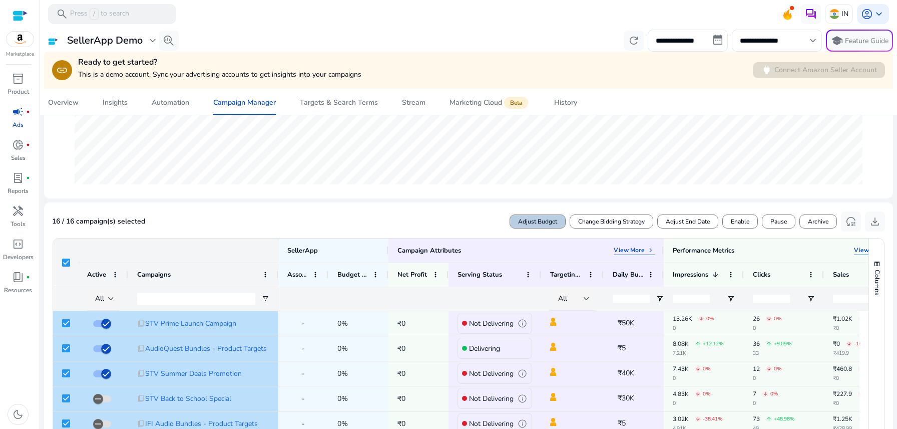
click at [536, 215] on span at bounding box center [537, 221] width 55 height 24
click at [815, 216] on span at bounding box center [820, 221] width 35 height 24
click at [701, 222] on span "Adjust End Date" at bounding box center [688, 221] width 44 height 9
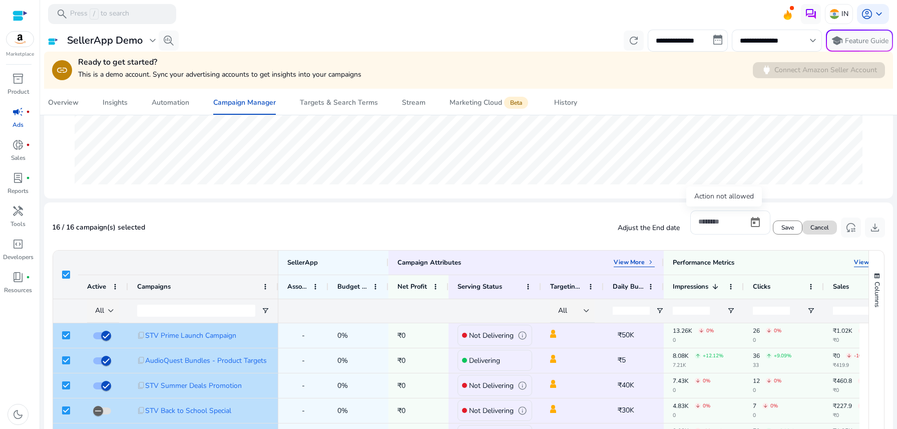
click at [815, 235] on span at bounding box center [820, 227] width 35 height 24
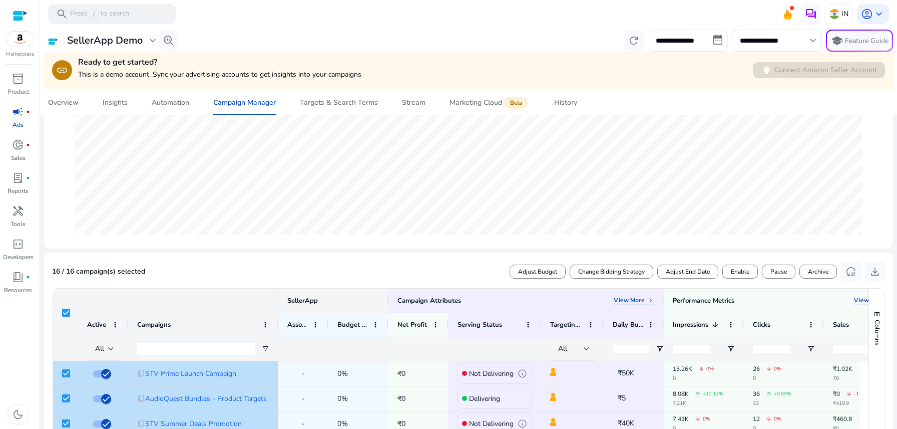
scroll to position [184, 0]
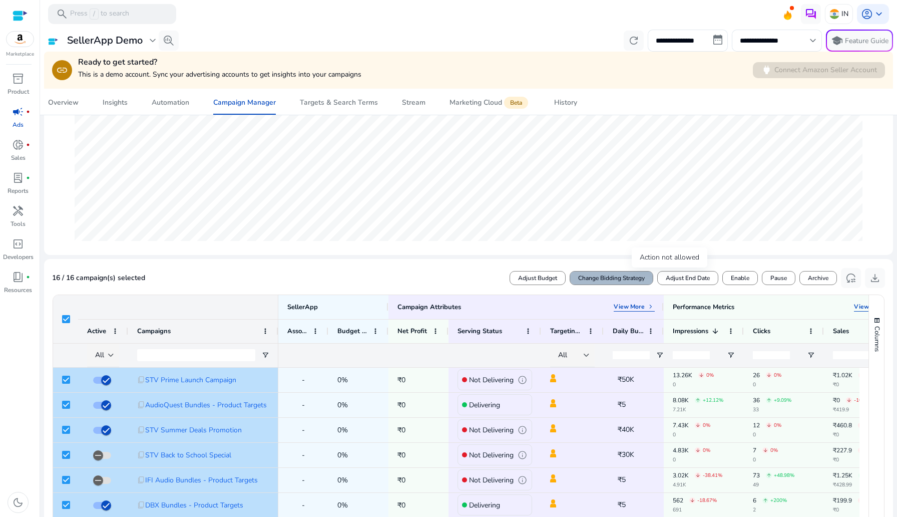
click at [598, 277] on span "Change Bidding Strategy" at bounding box center [611, 277] width 67 height 9
click at [811, 273] on span at bounding box center [820, 278] width 35 height 24
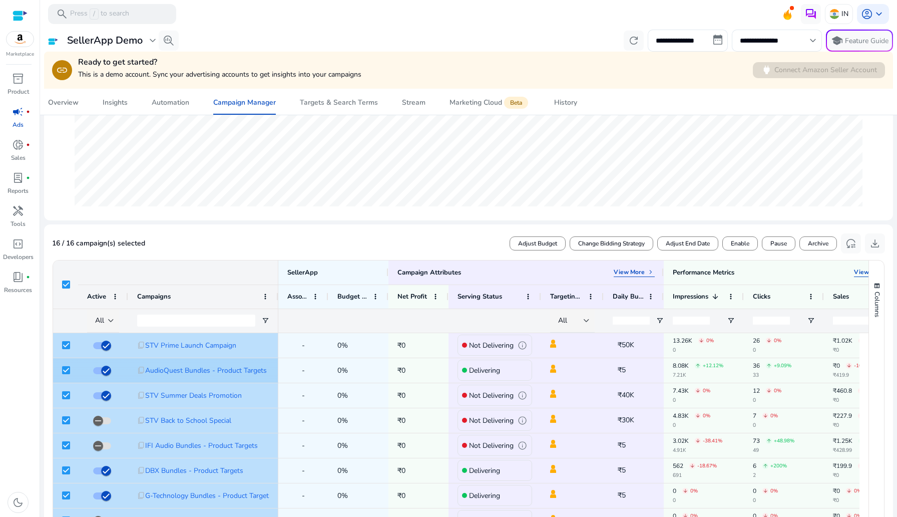
scroll to position [407, 0]
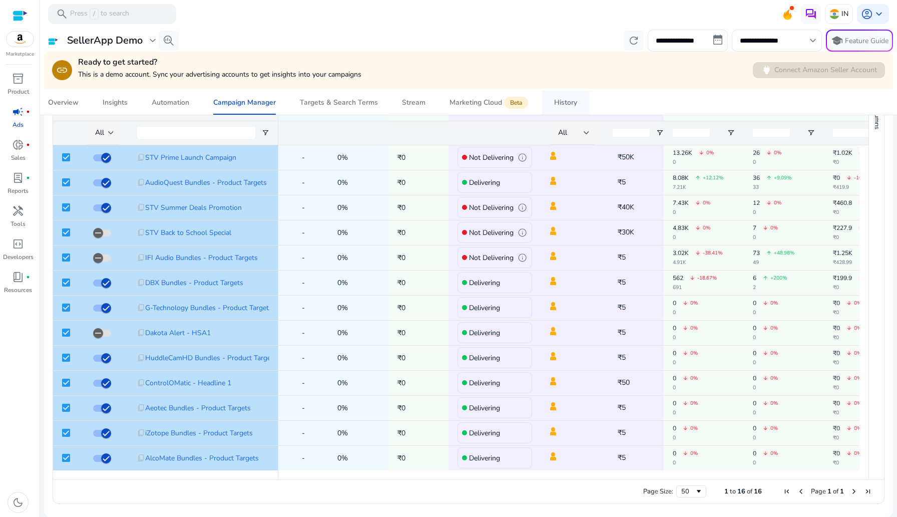
click at [552, 97] on link "History" at bounding box center [565, 103] width 47 height 24
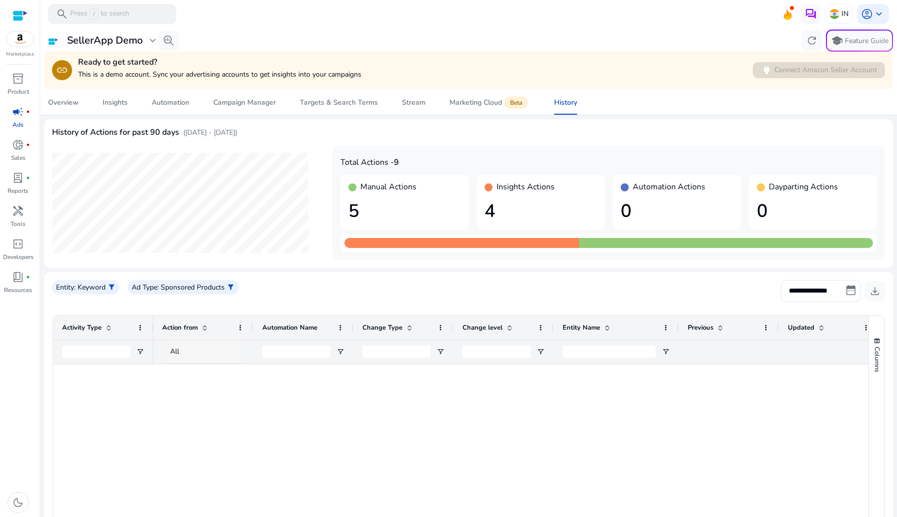
click at [203, 353] on div "All" at bounding box center [212, 351] width 84 height 11
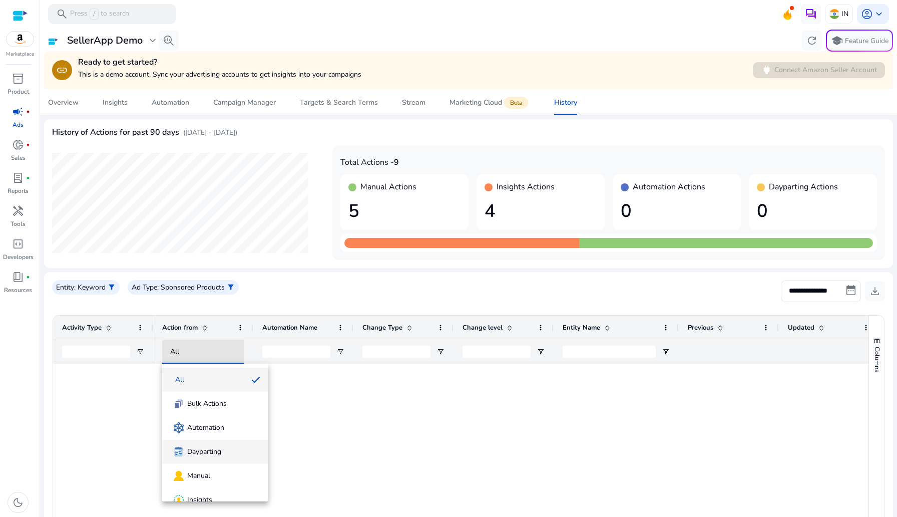
scroll to position [15, 0]
click at [305, 428] on div at bounding box center [448, 258] width 897 height 517
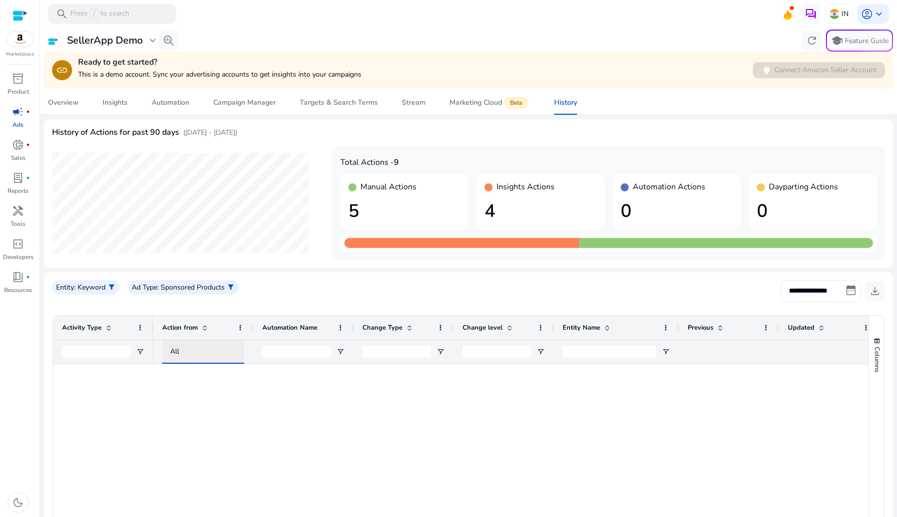
click at [198, 345] on div "All" at bounding box center [215, 351] width 90 height 12
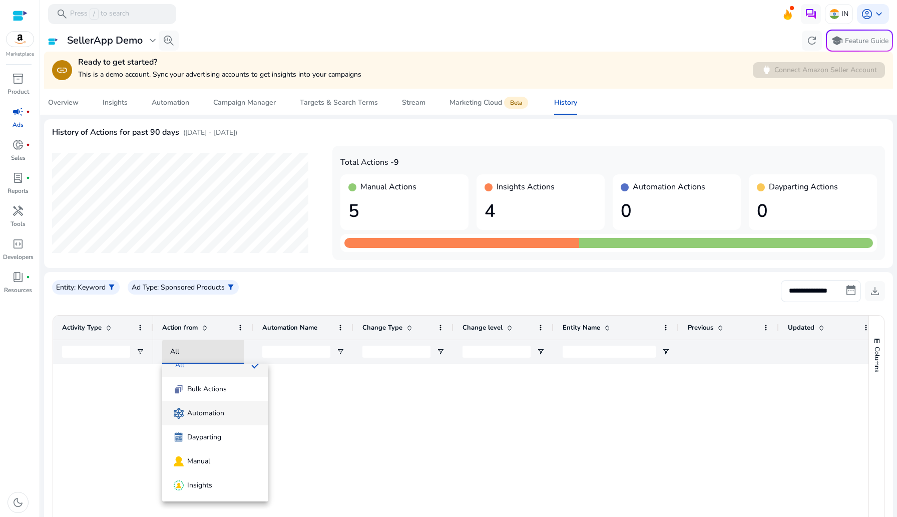
scroll to position [0, 0]
click at [335, 412] on div at bounding box center [448, 258] width 897 height 517
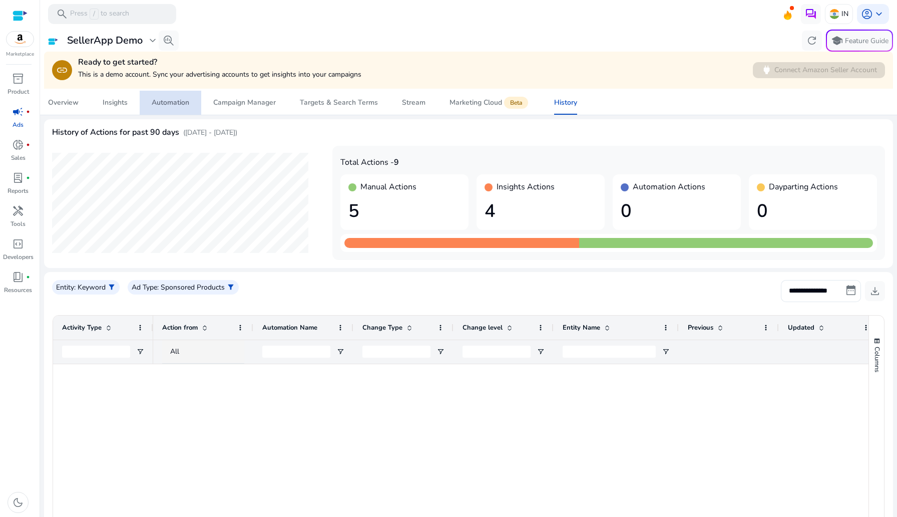
click at [175, 95] on span "Automation" at bounding box center [171, 103] width 38 height 24
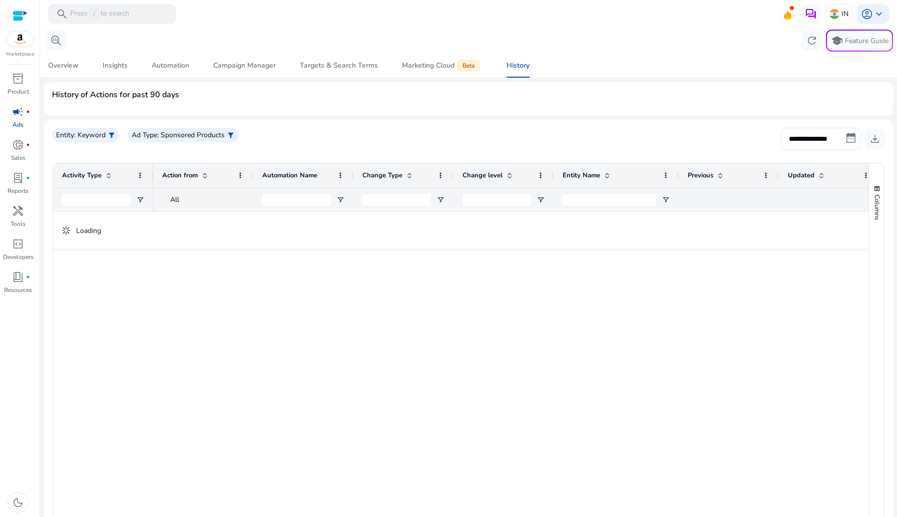
click at [15, 114] on span "campaign" at bounding box center [18, 112] width 12 height 12
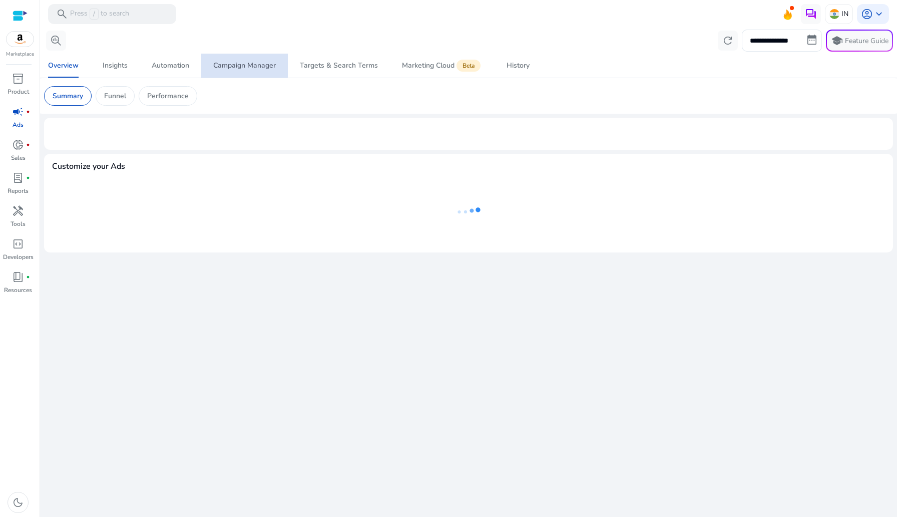
click at [234, 64] on div "Campaign Manager" at bounding box center [244, 65] width 63 height 7
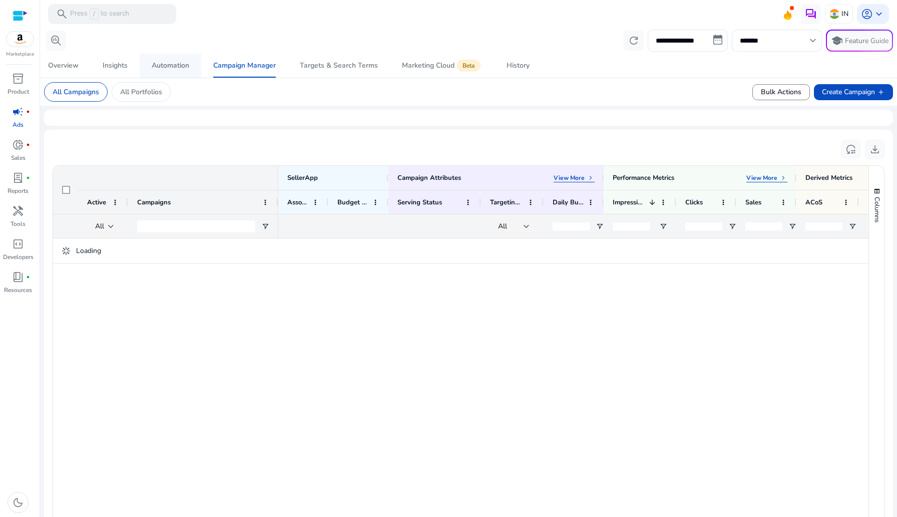
click at [161, 69] on div "Automation" at bounding box center [171, 65] width 38 height 7
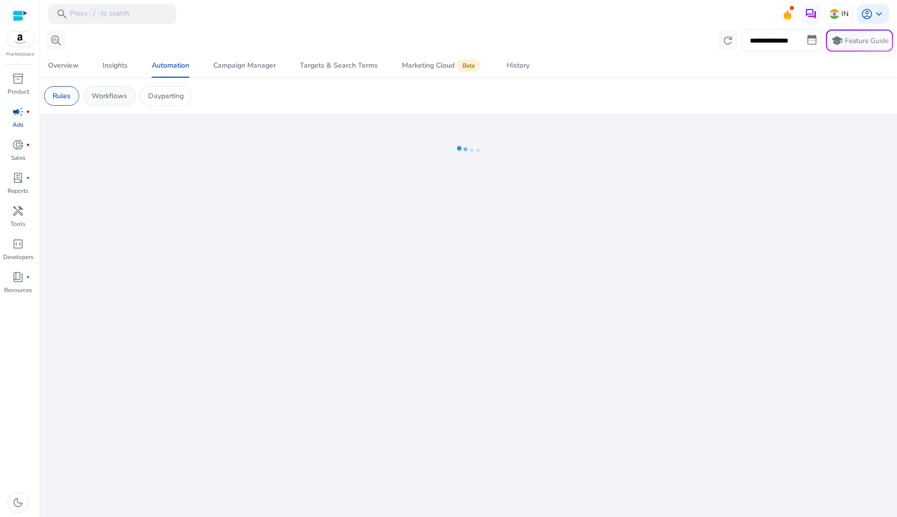
click at [109, 95] on p "Workflows" at bounding box center [110, 96] width 36 height 11
click at [49, 93] on div "Rules" at bounding box center [61, 96] width 35 height 20
click at [261, 73] on span "Campaign Manager" at bounding box center [244, 66] width 63 height 24
